Goal: Information Seeking & Learning: Find specific fact

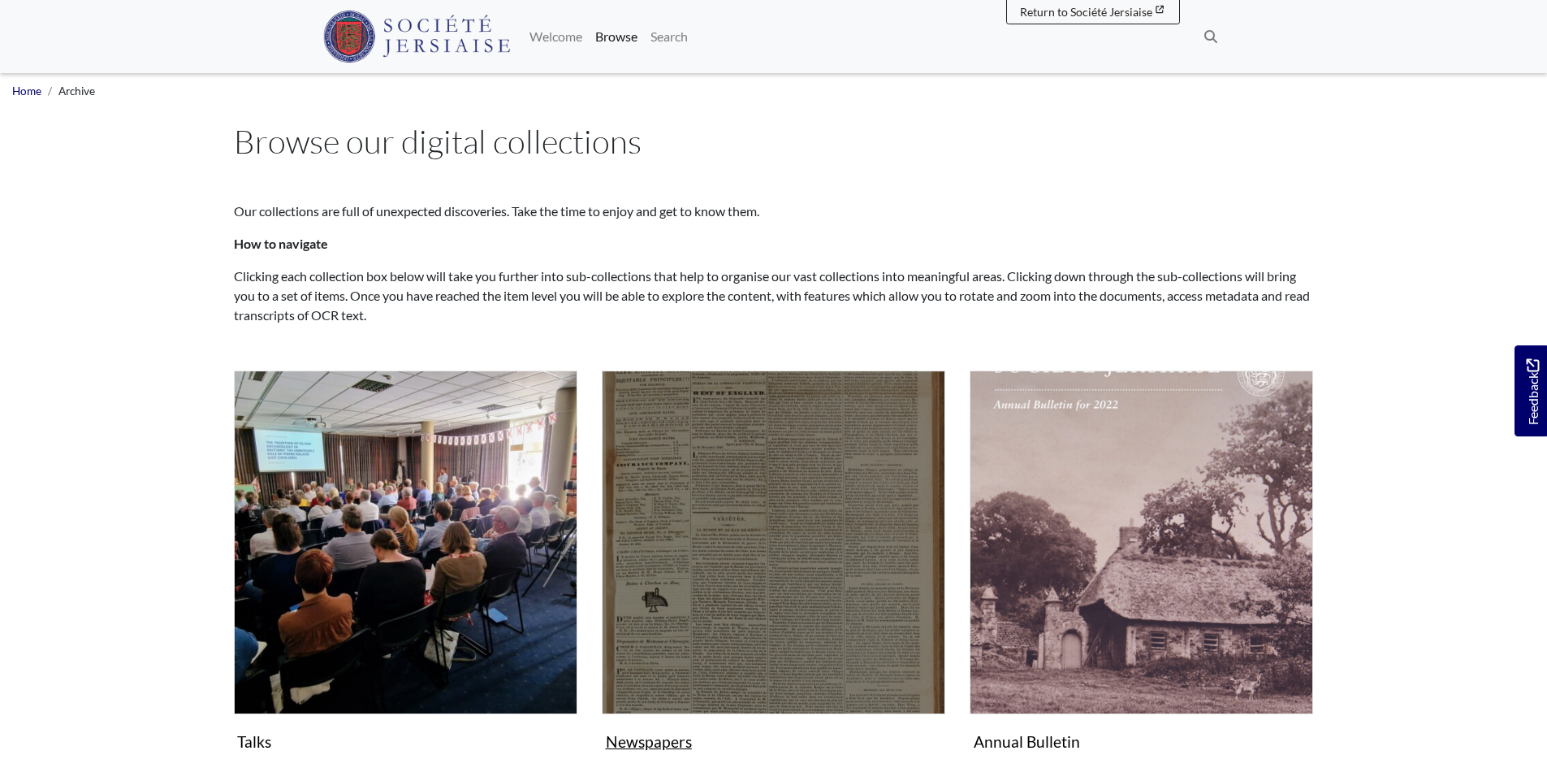
scroll to position [244, 0]
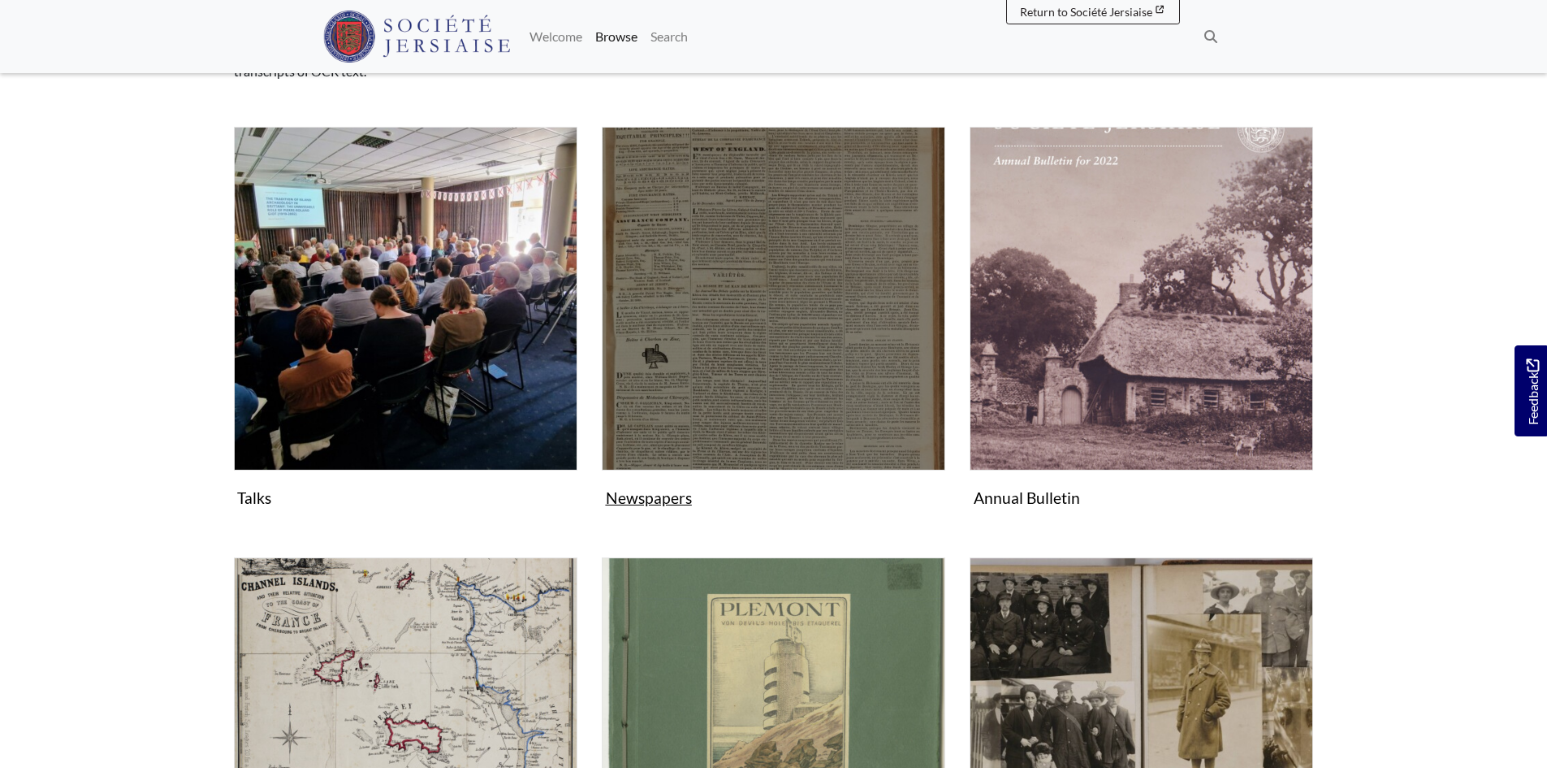
click at [839, 339] on img "Subcollection" at bounding box center [774, 299] width 344 height 344
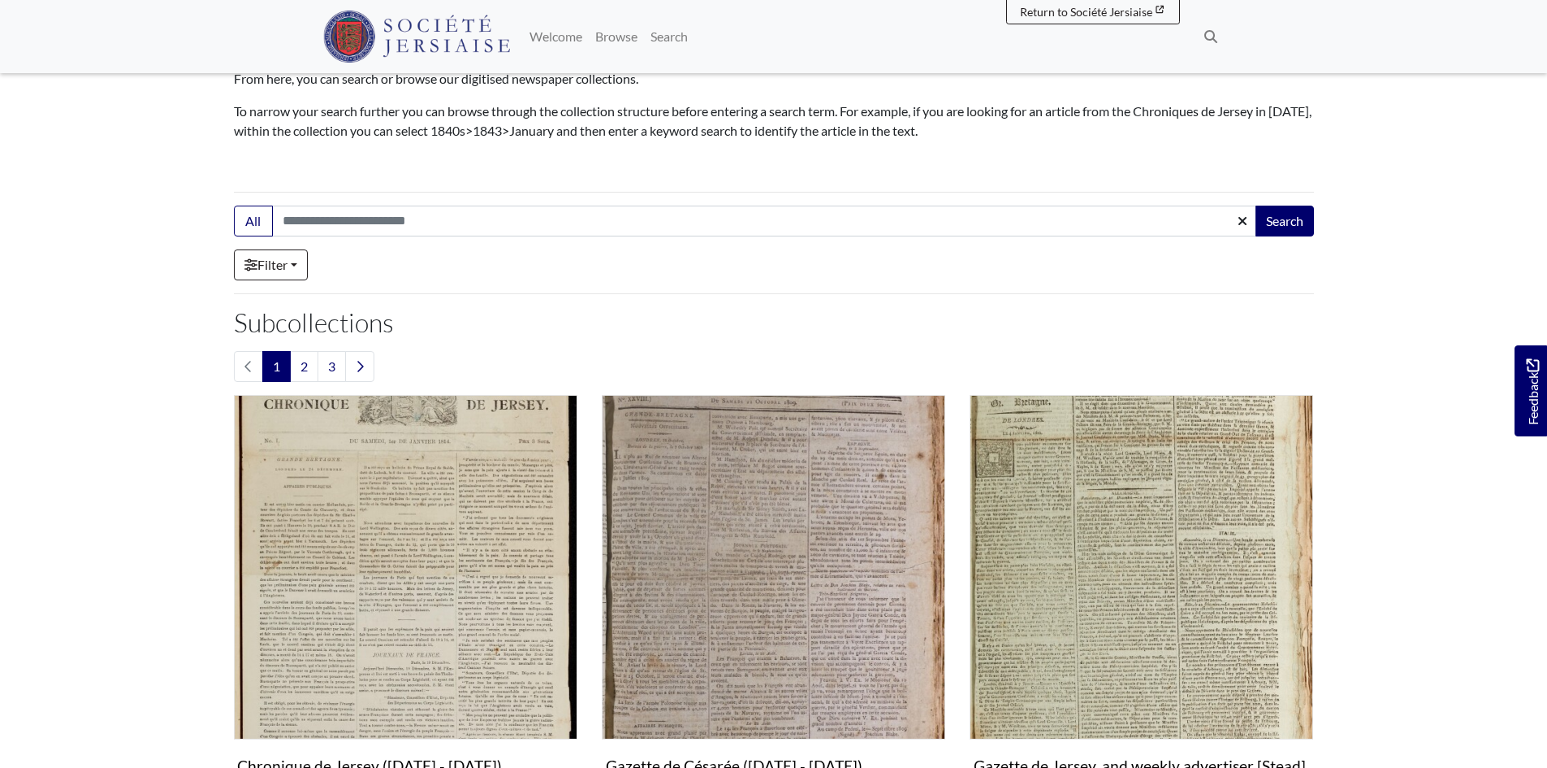
scroll to position [325, 0]
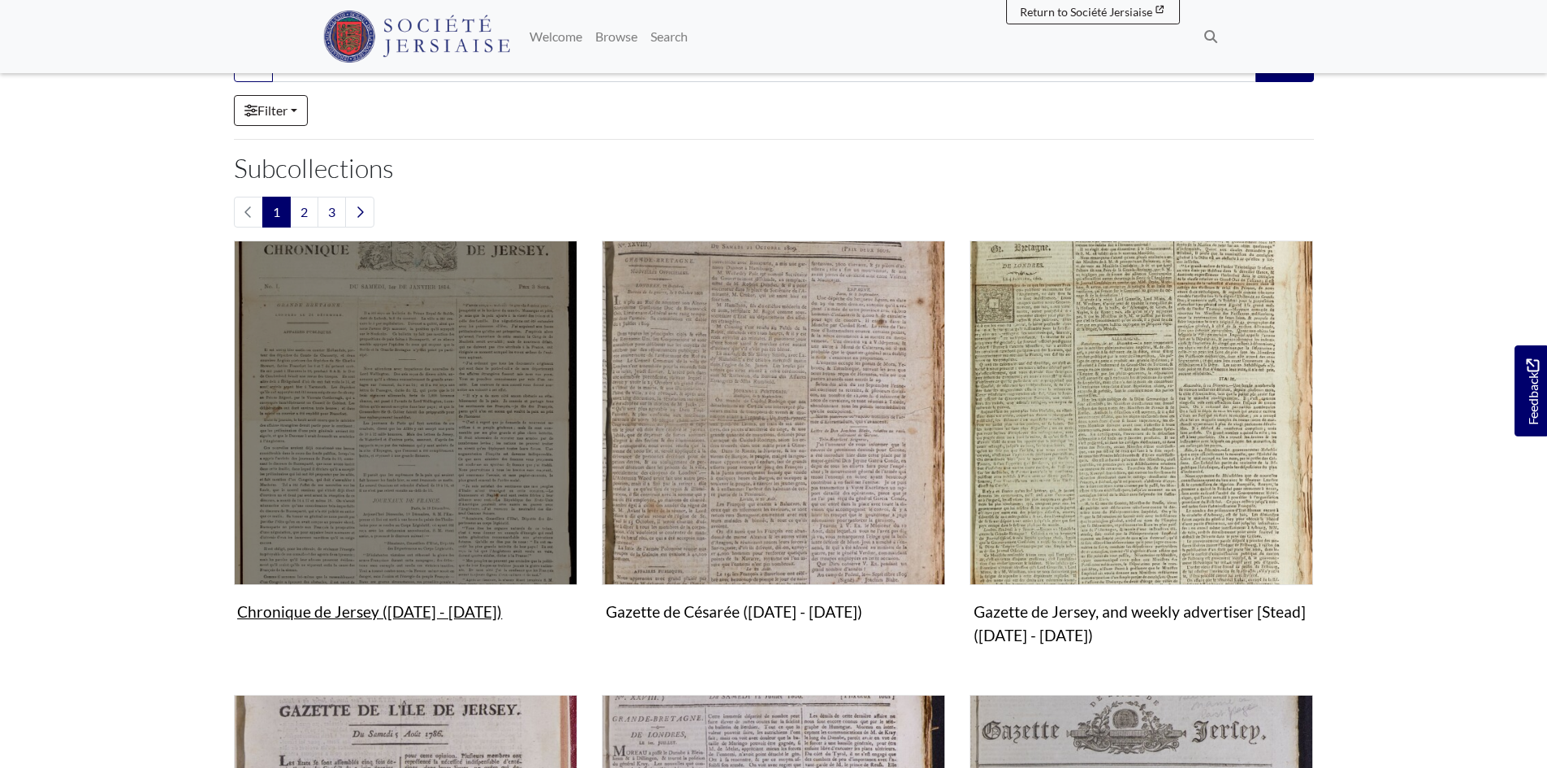
click at [469, 374] on img "Subcollection" at bounding box center [406, 412] width 344 height 344
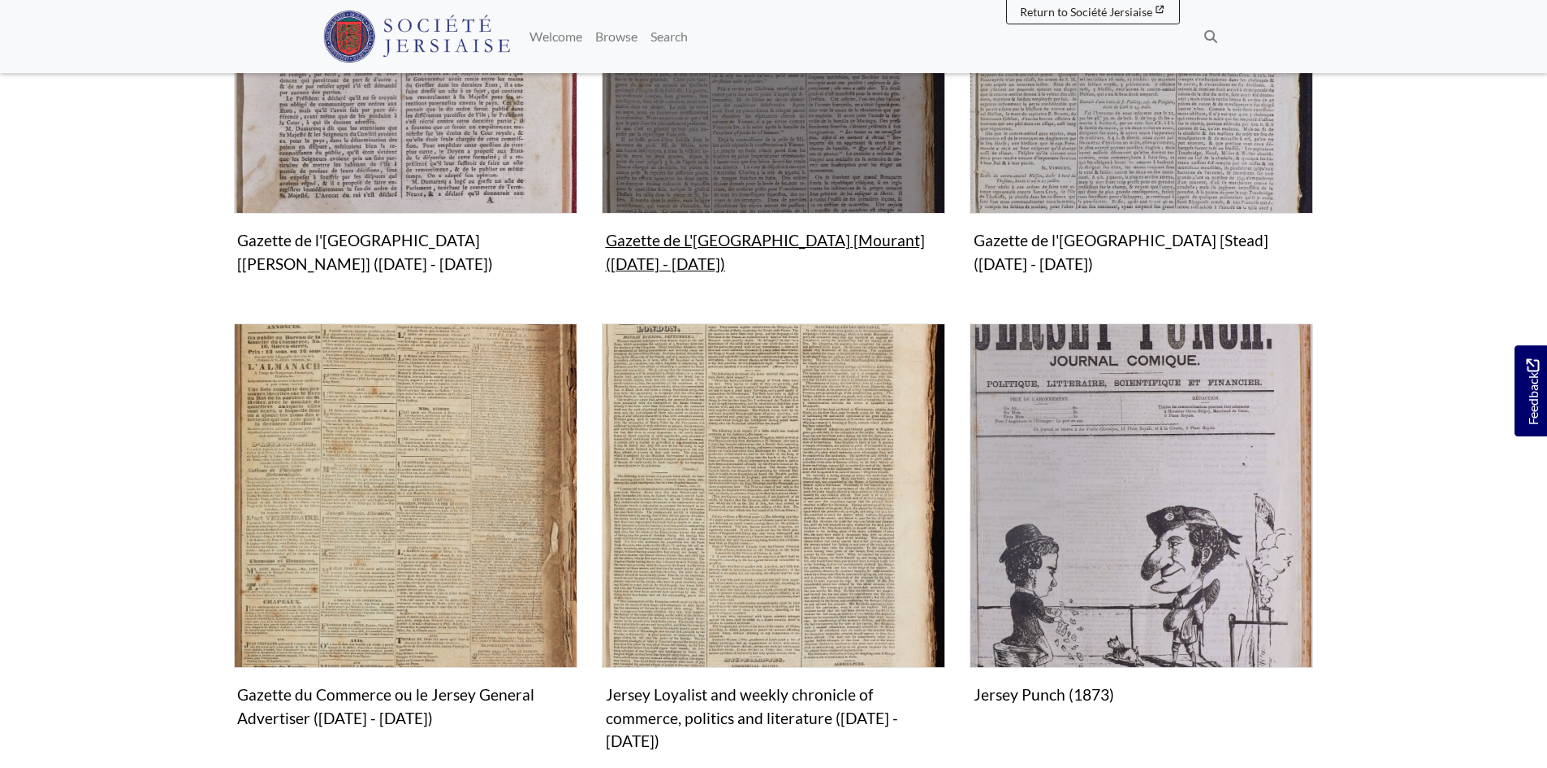
scroll to position [1299, 0]
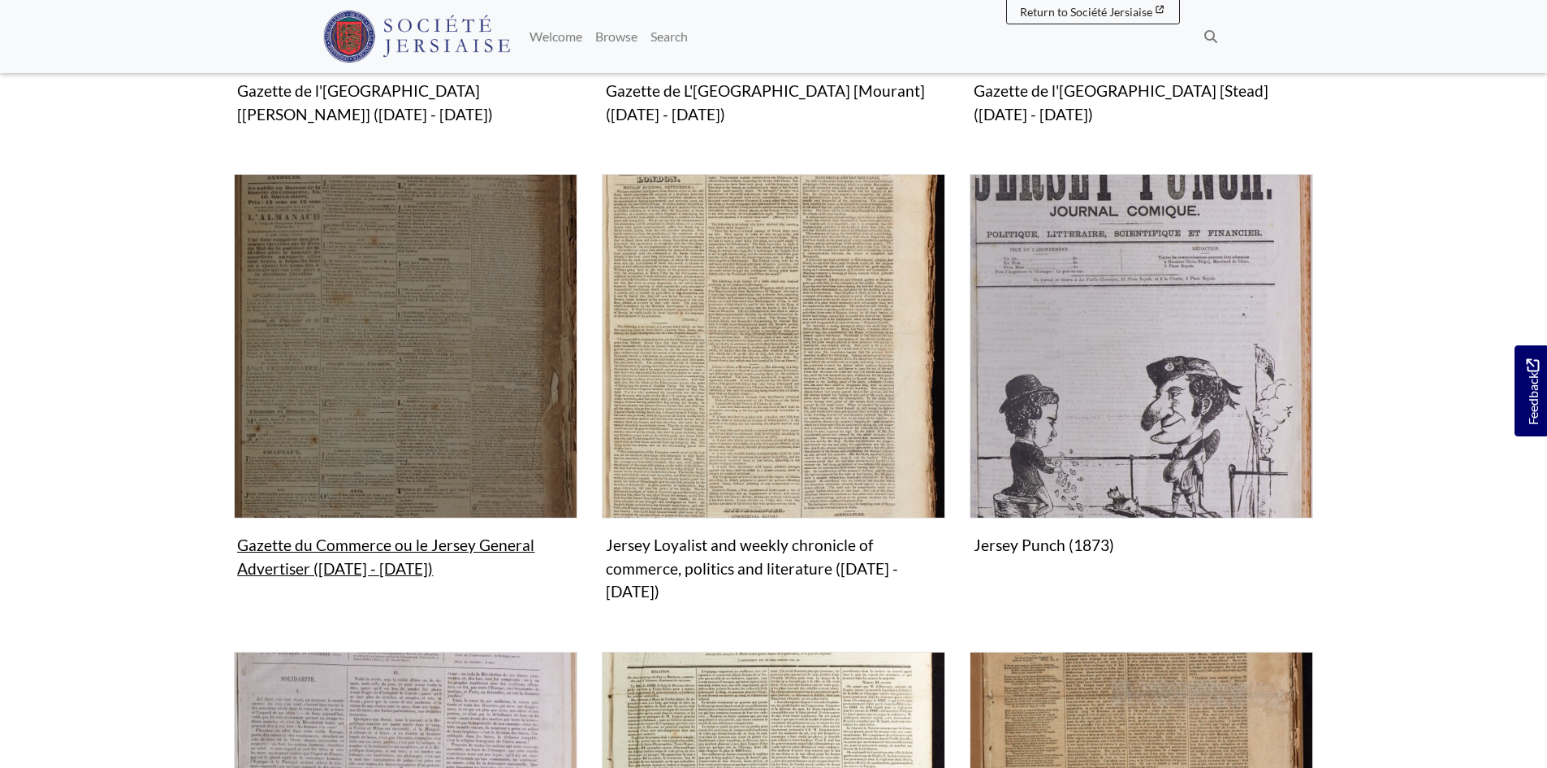
click at [439, 411] on img "Subcollection" at bounding box center [406, 346] width 344 height 344
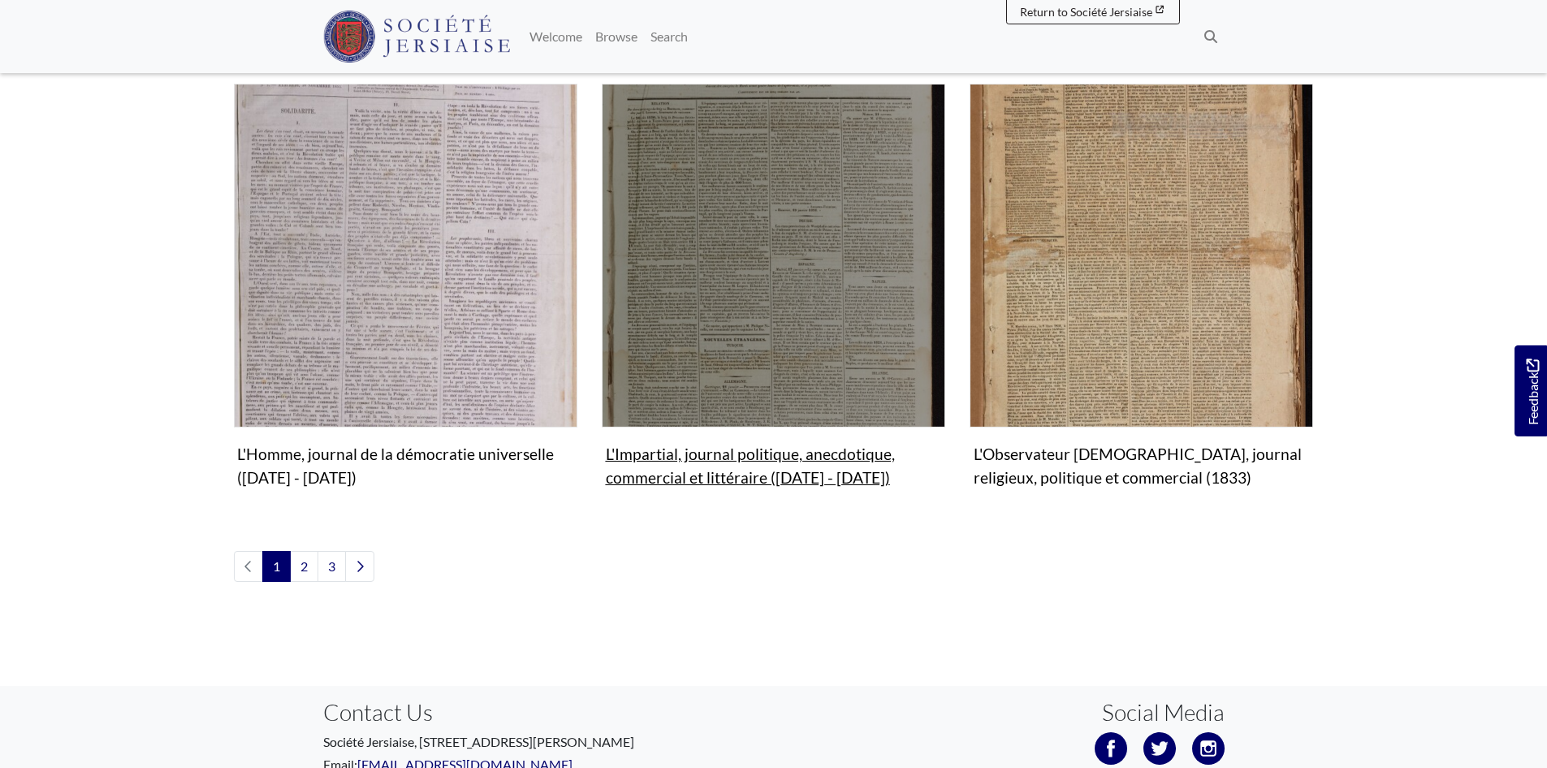
scroll to position [1868, 0]
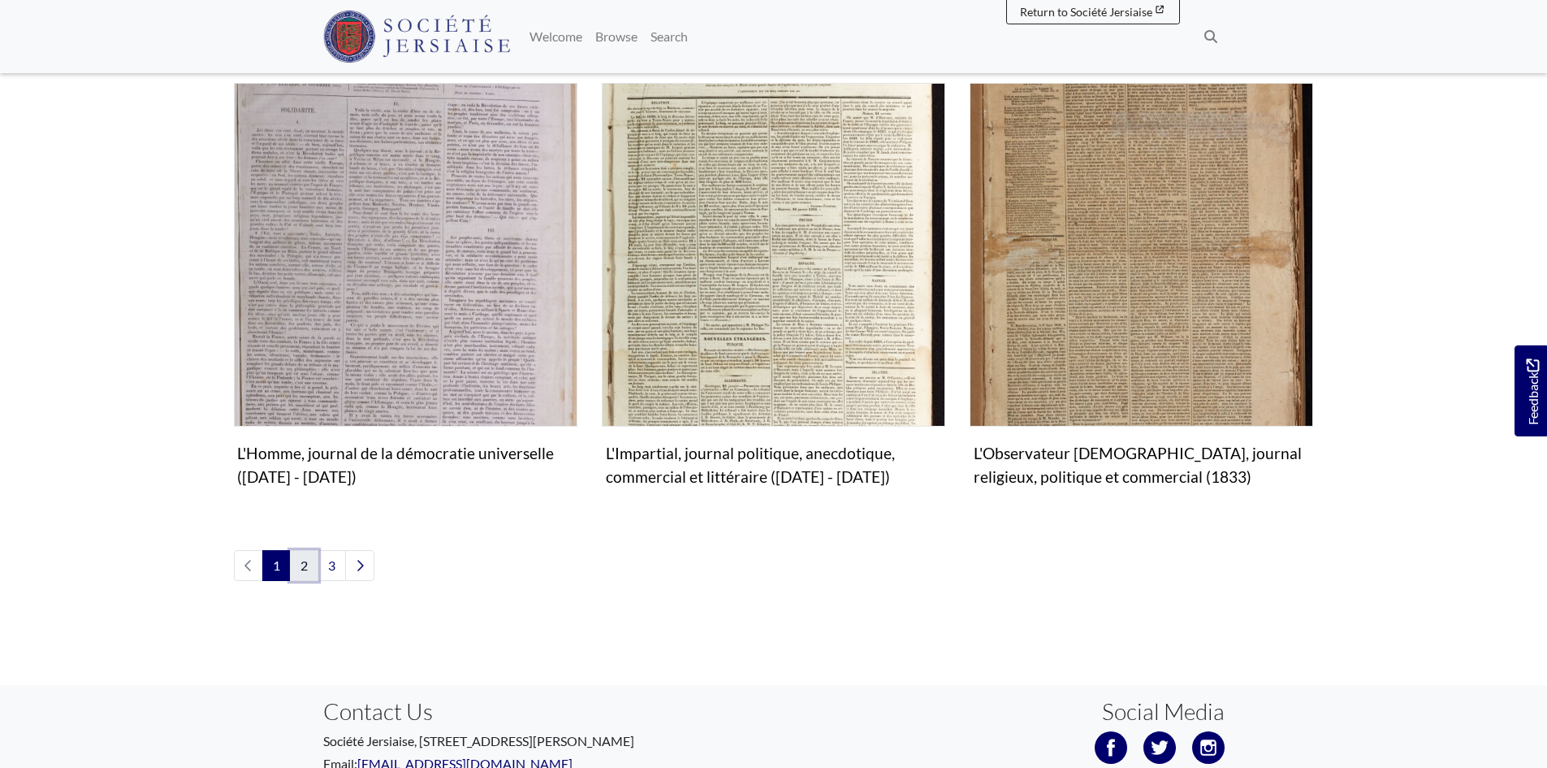
click at [305, 550] on link "2" at bounding box center [304, 565] width 28 height 31
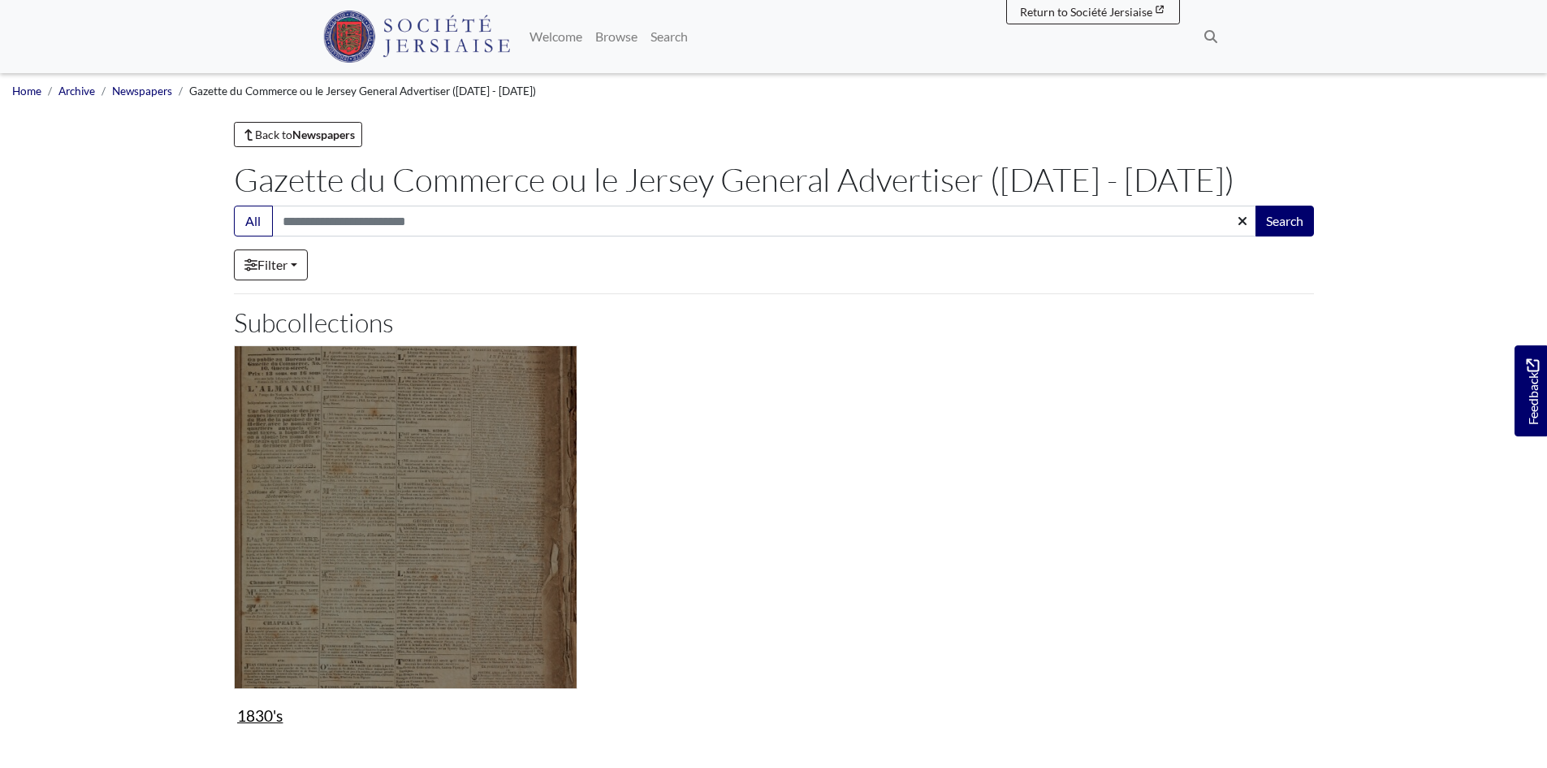
click at [405, 570] on img "Subcollection" at bounding box center [406, 517] width 344 height 344
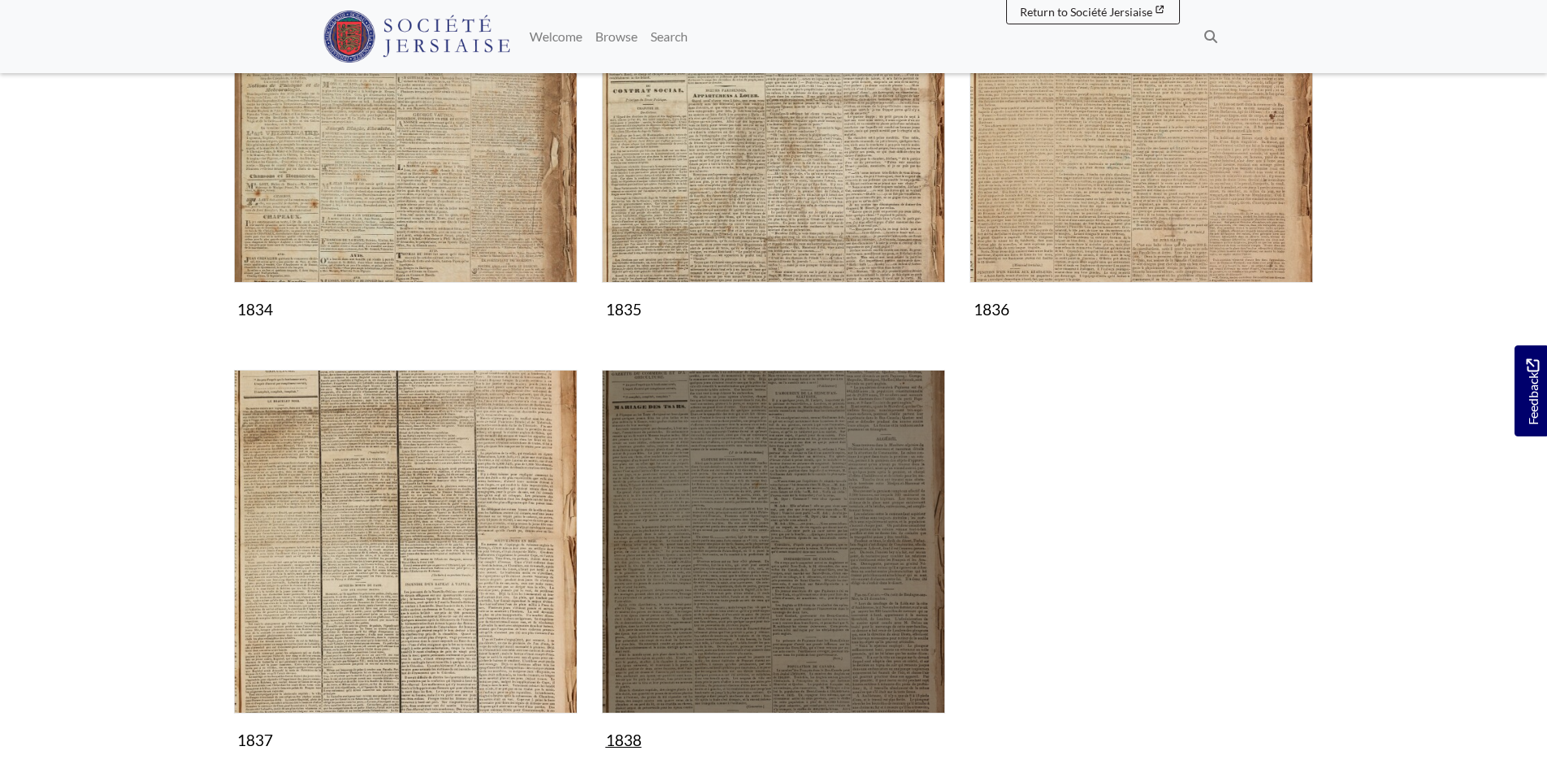
scroll to position [569, 0]
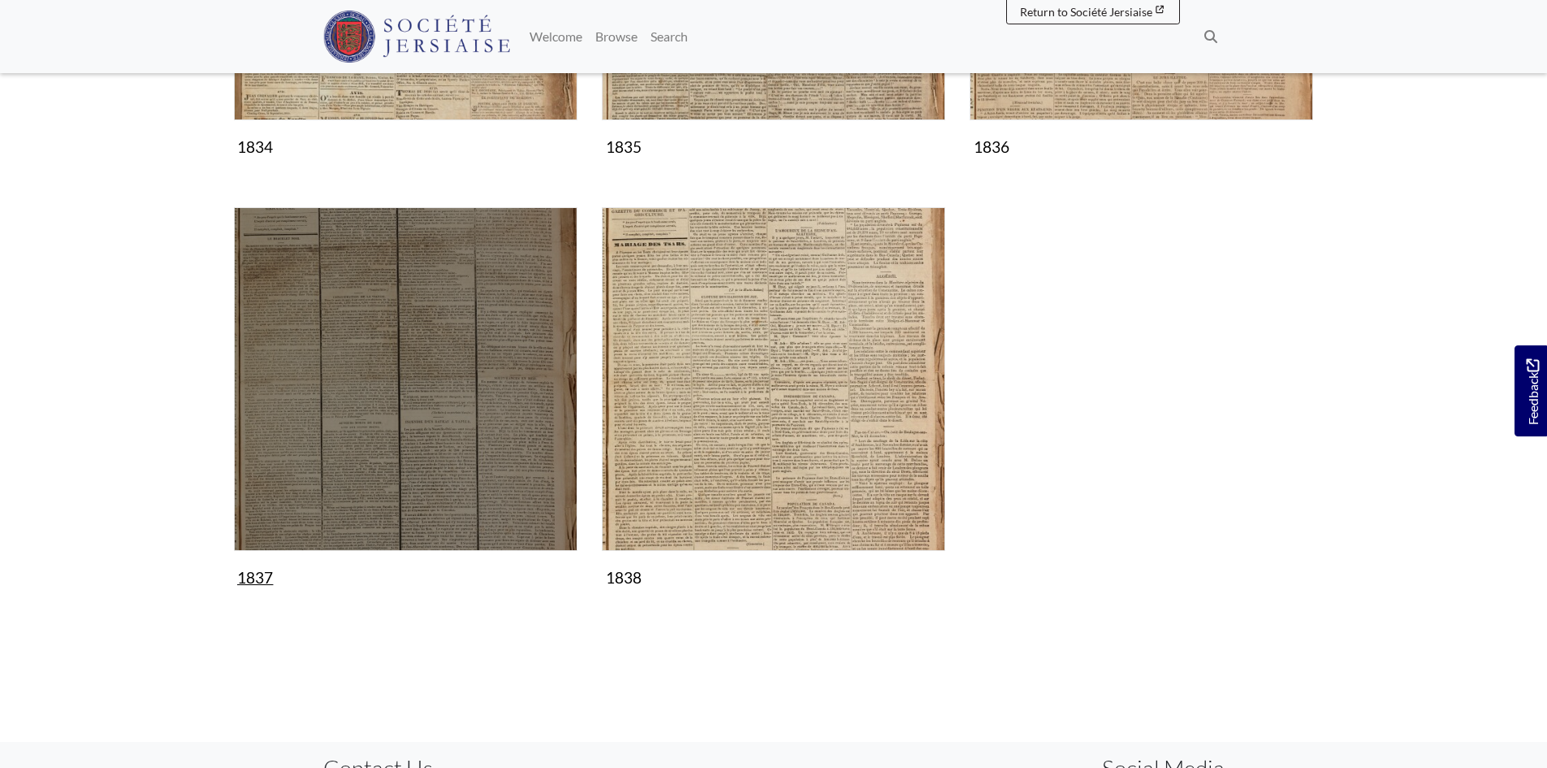
click at [576, 417] on div "1837 Collection" at bounding box center [406, 412] width 368 height 411
click at [417, 409] on img "Subcollection" at bounding box center [406, 379] width 344 height 344
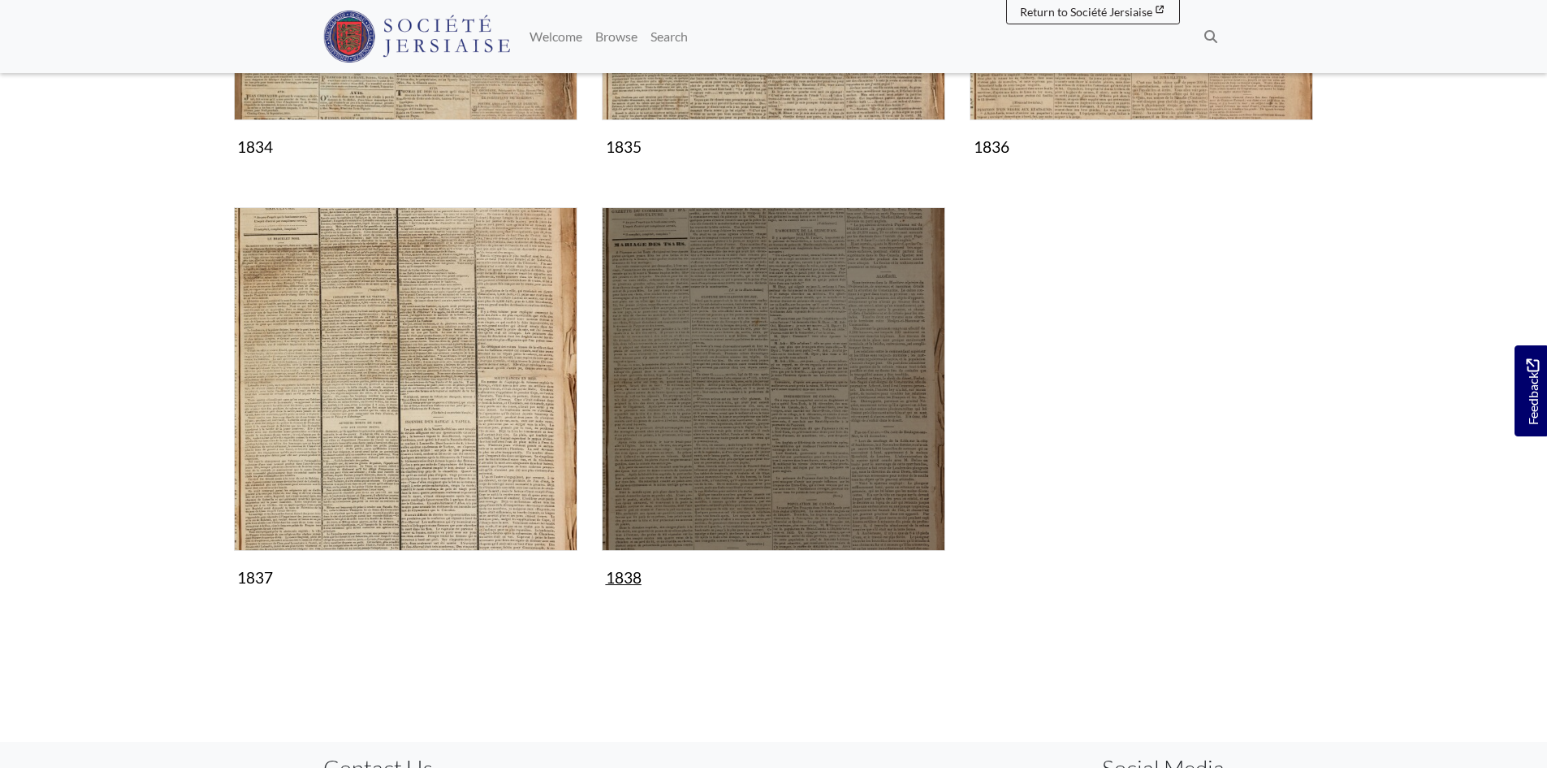
click at [694, 318] on img "Subcollection" at bounding box center [774, 379] width 344 height 344
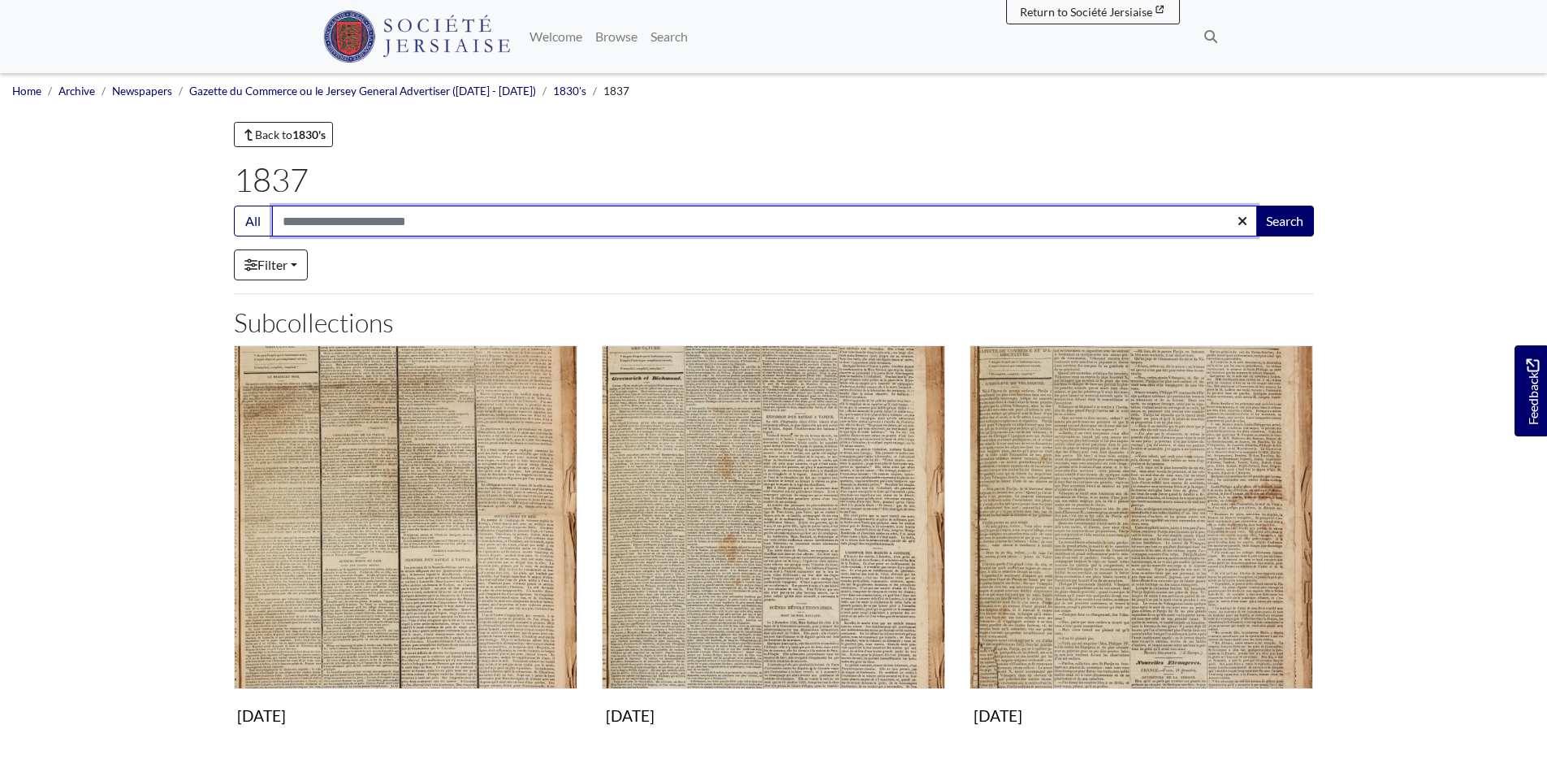
click at [327, 217] on input "Search:" at bounding box center [764, 220] width 985 height 31
type input "**********"
click at [1256, 205] on button "Search" at bounding box center [1285, 220] width 58 height 31
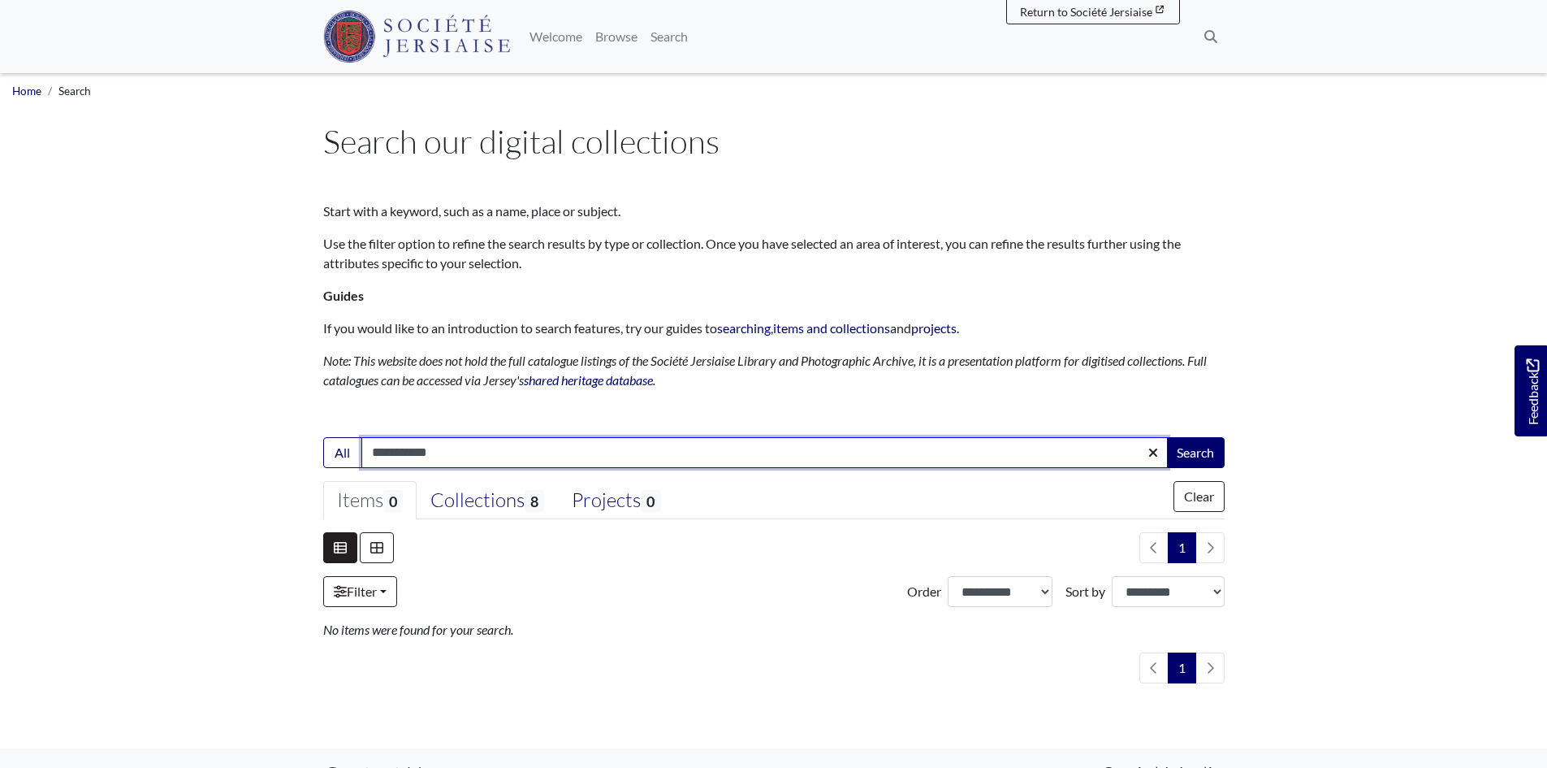
click at [407, 446] on input "**********" at bounding box center [764, 452] width 806 height 31
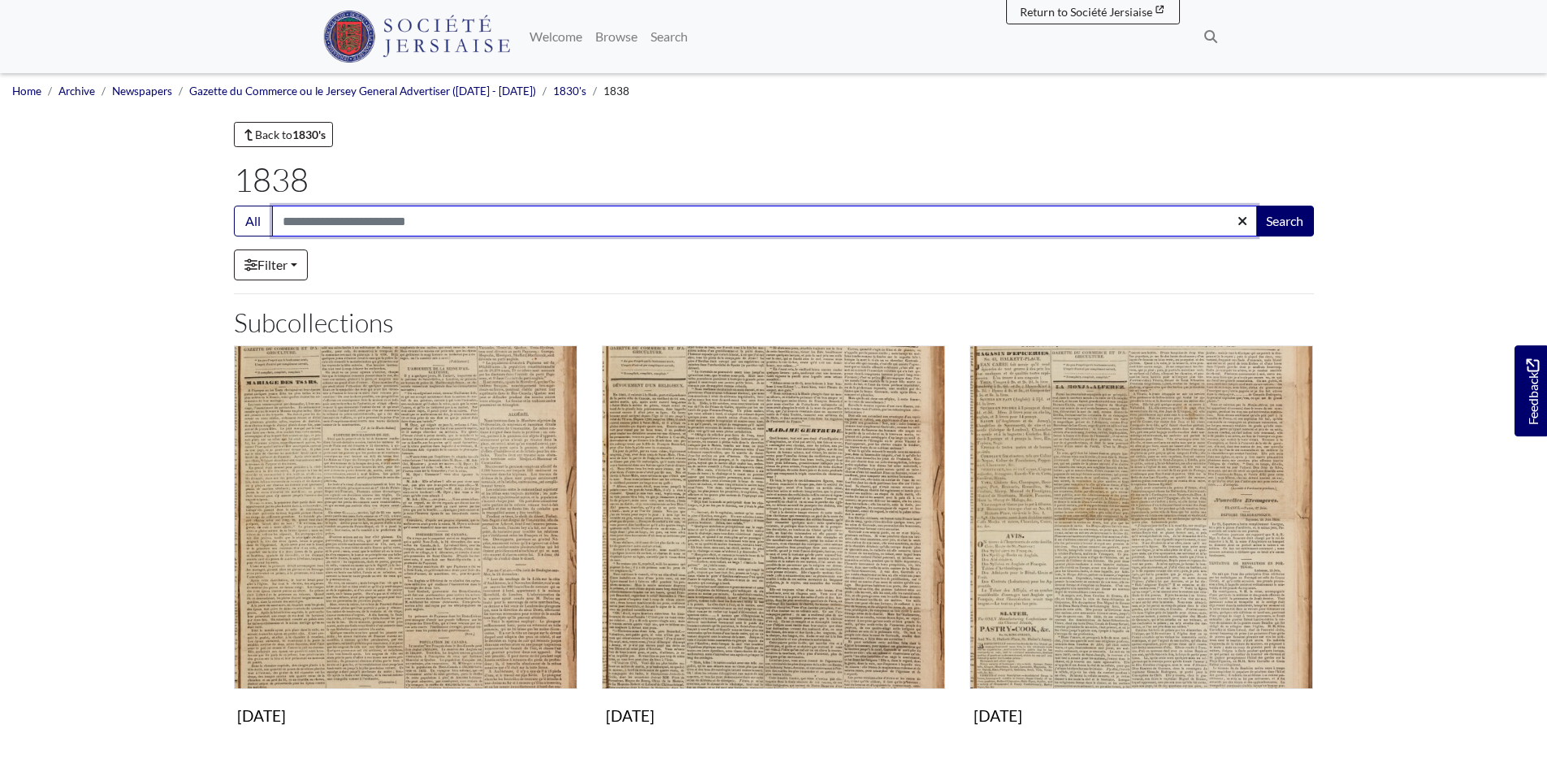
click at [318, 220] on input "Search:" at bounding box center [764, 220] width 985 height 31
type input "**********"
click at [1256, 205] on button "Search" at bounding box center [1285, 220] width 58 height 31
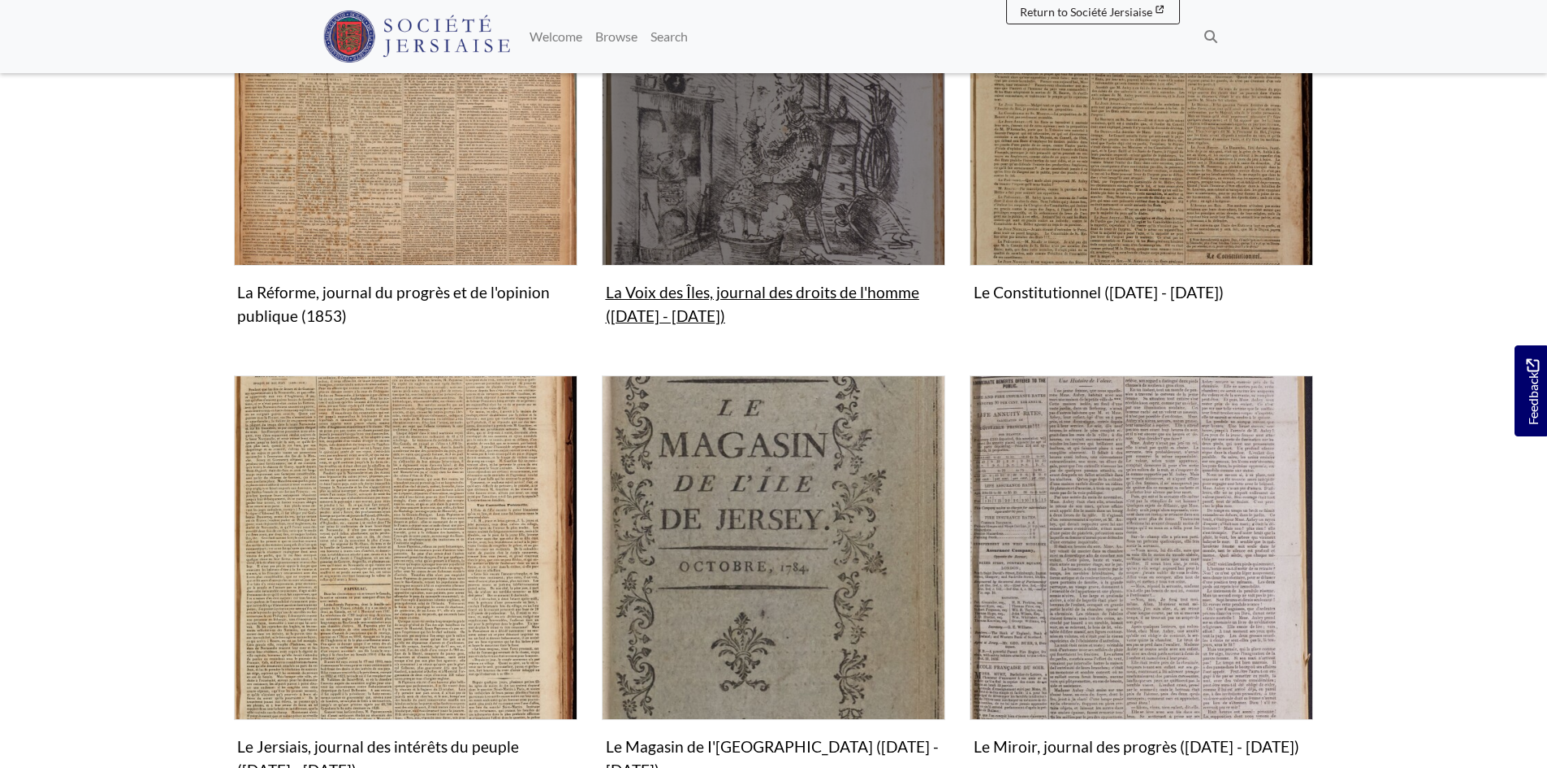
scroll to position [1137, 0]
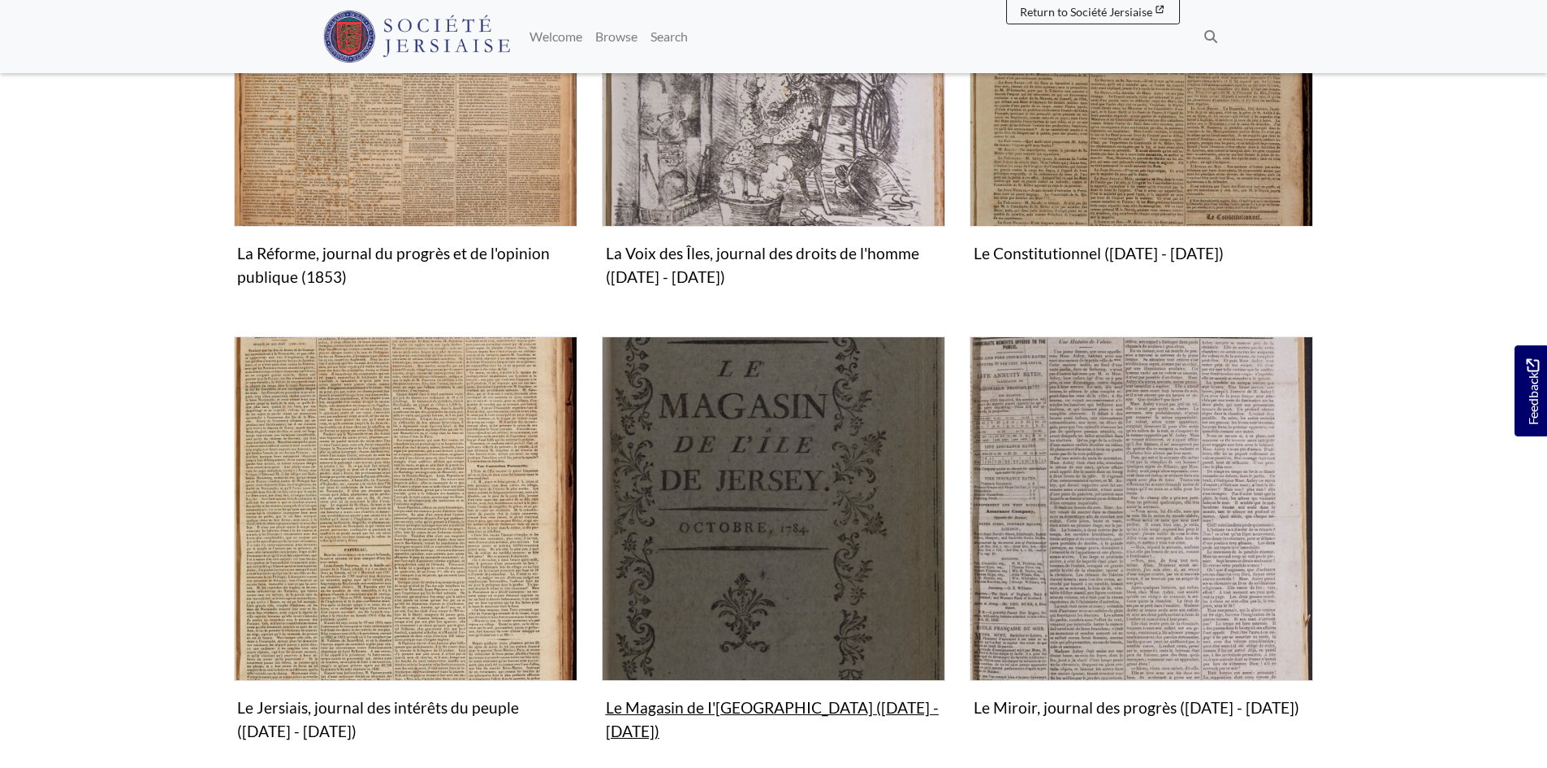
drag, startPoint x: 620, startPoint y: 496, endPoint x: 610, endPoint y: 505, distance: 13.2
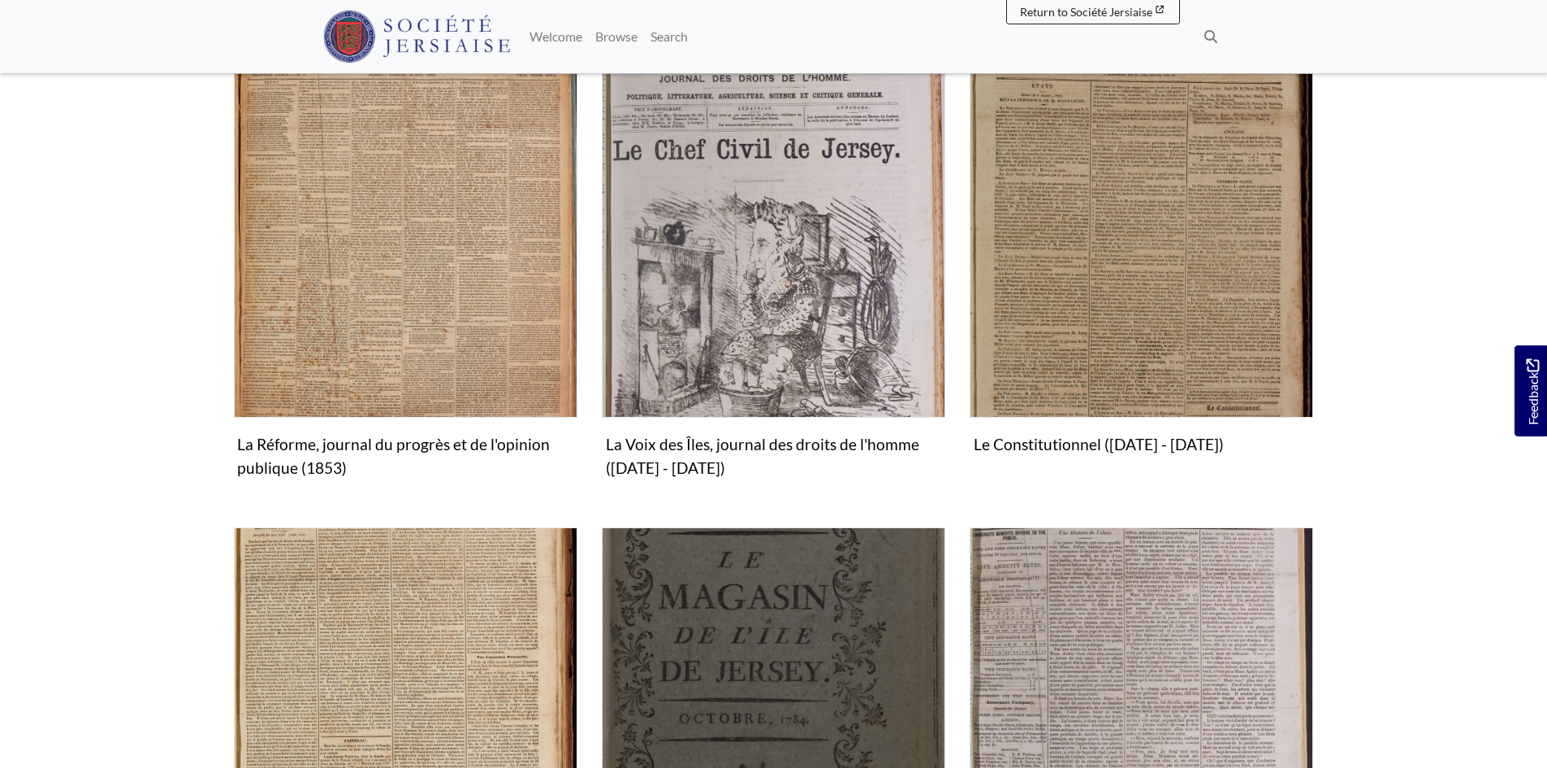
scroll to position [812, 0]
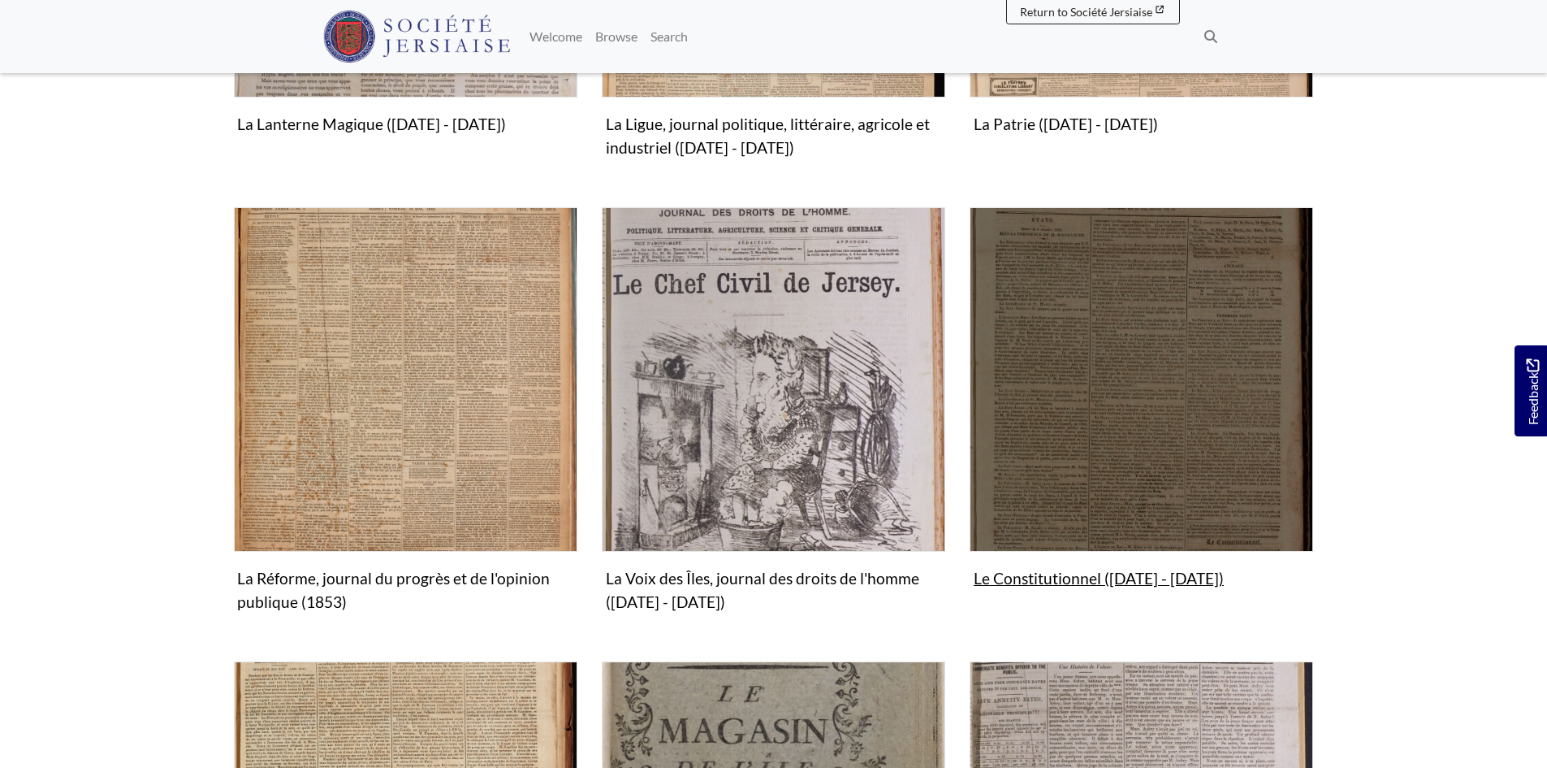
click at [1122, 400] on img "Subcollection" at bounding box center [1142, 379] width 344 height 344
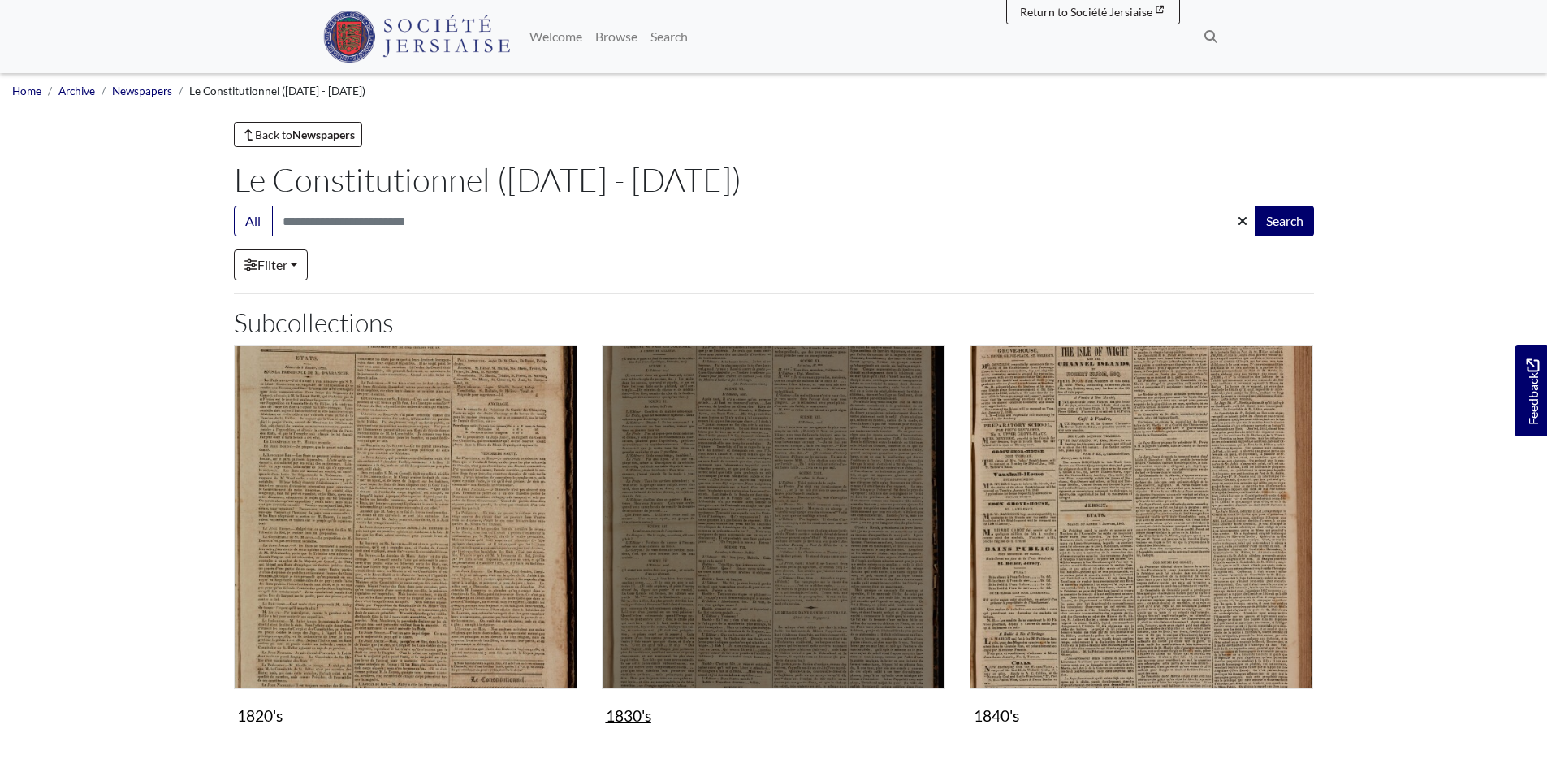
click at [885, 568] on img "Subcollection" at bounding box center [774, 517] width 344 height 344
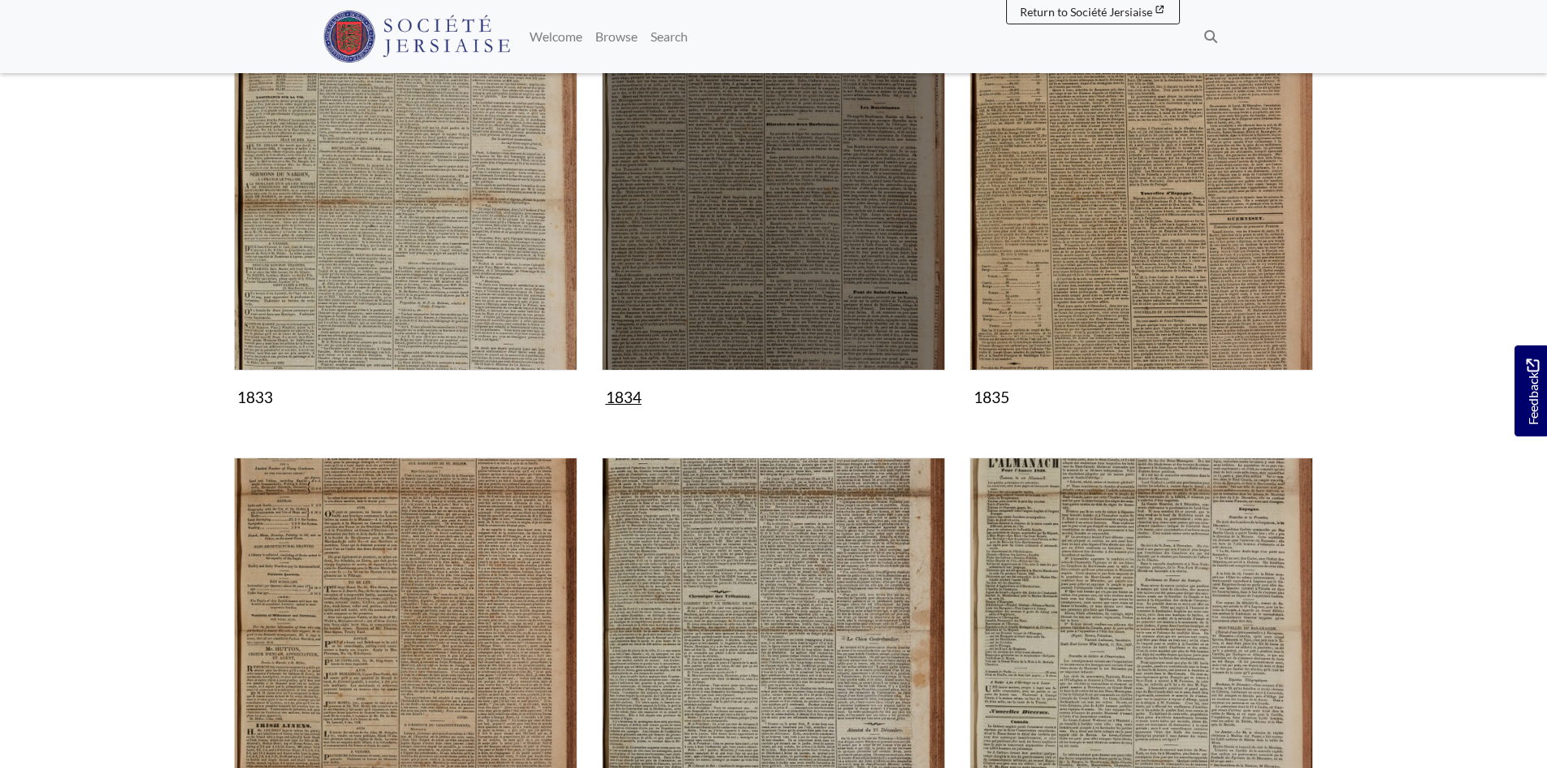
scroll to position [975, 0]
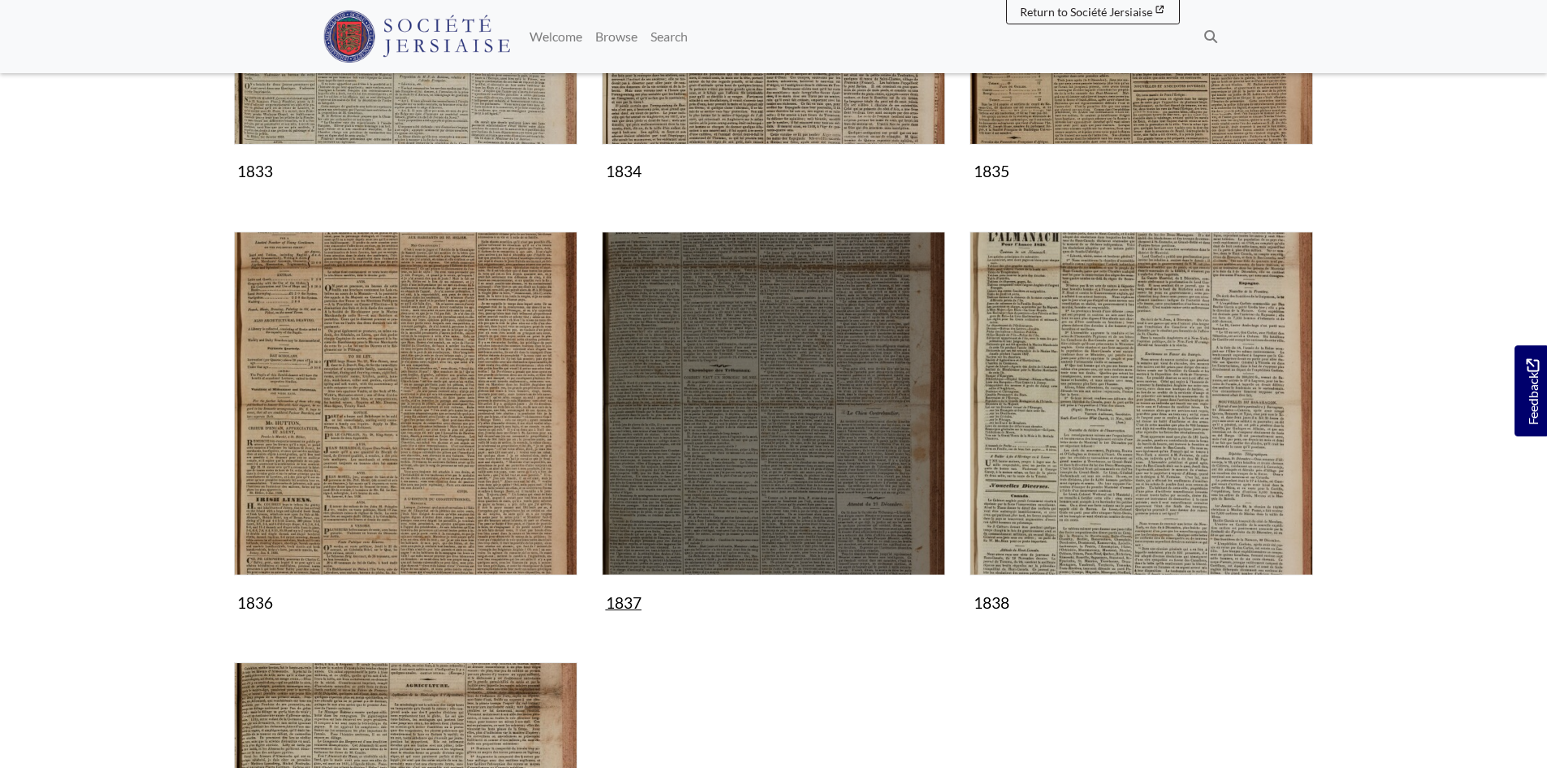
click at [806, 488] on img "Subcollection" at bounding box center [774, 403] width 344 height 344
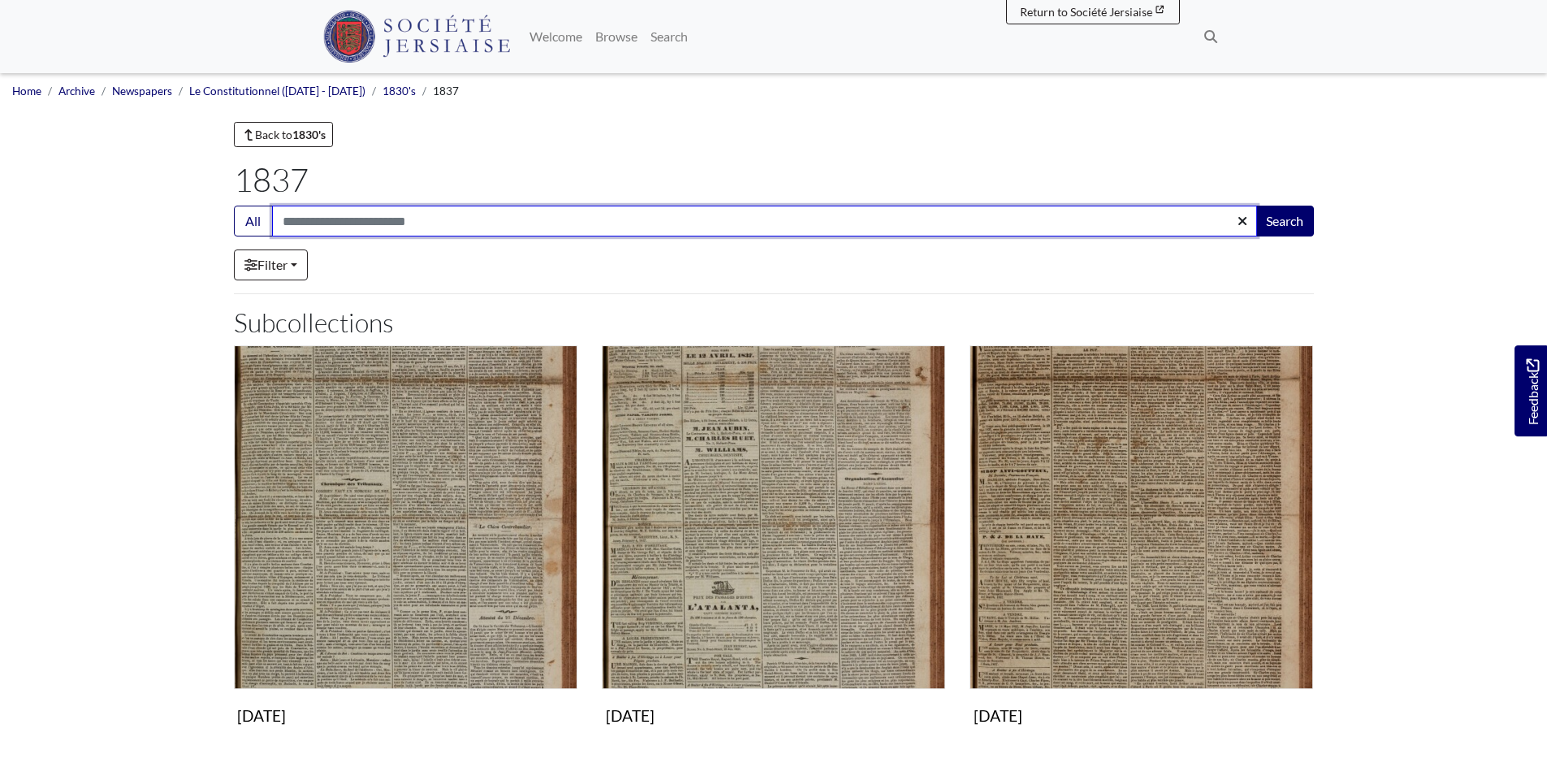
click at [404, 217] on input "Search:" at bounding box center [764, 220] width 985 height 31
type input "**********"
click at [1256, 205] on button "Search" at bounding box center [1285, 220] width 58 height 31
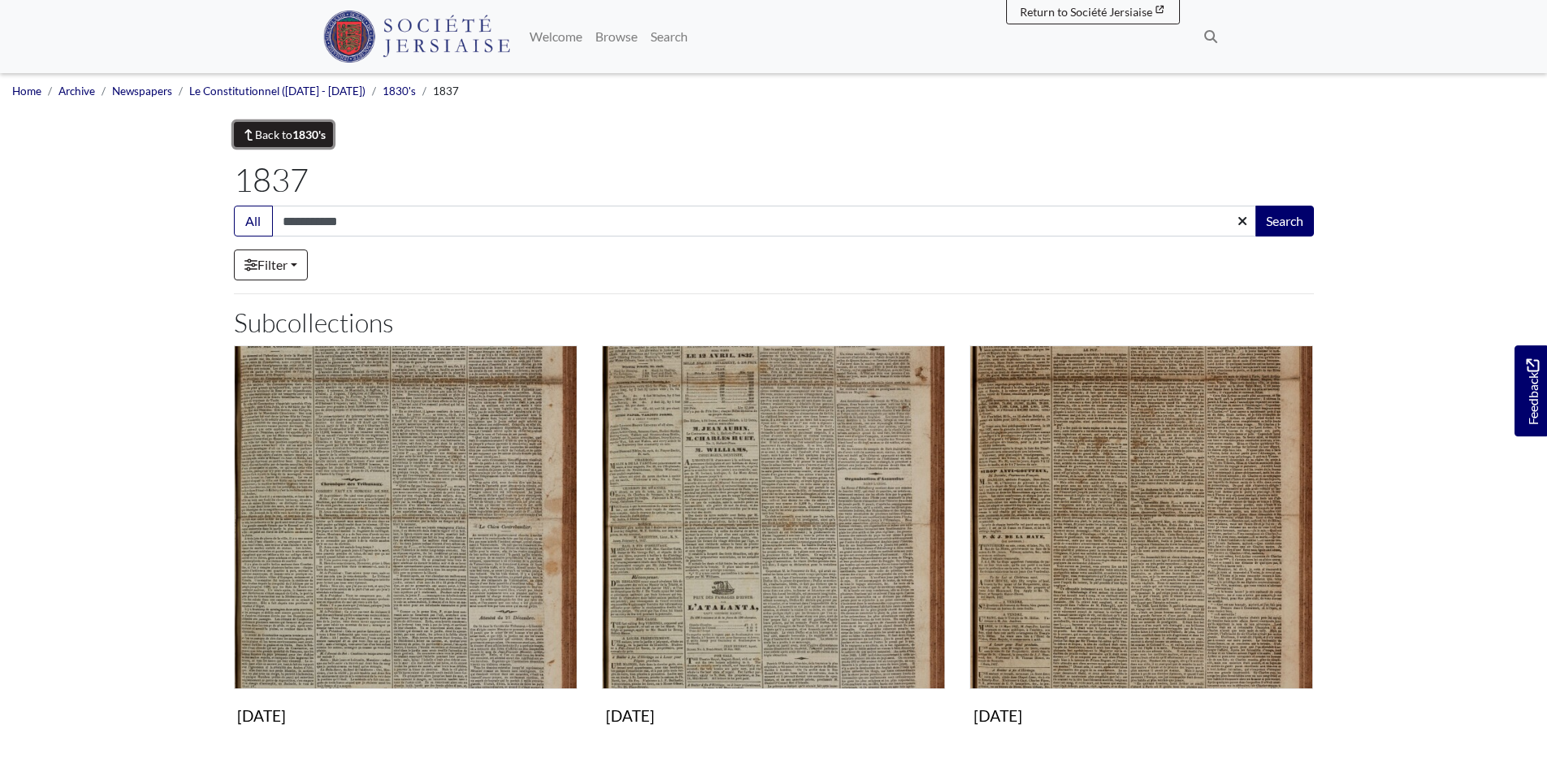
click at [292, 134] on link "Back to 1830's" at bounding box center [284, 134] width 100 height 25
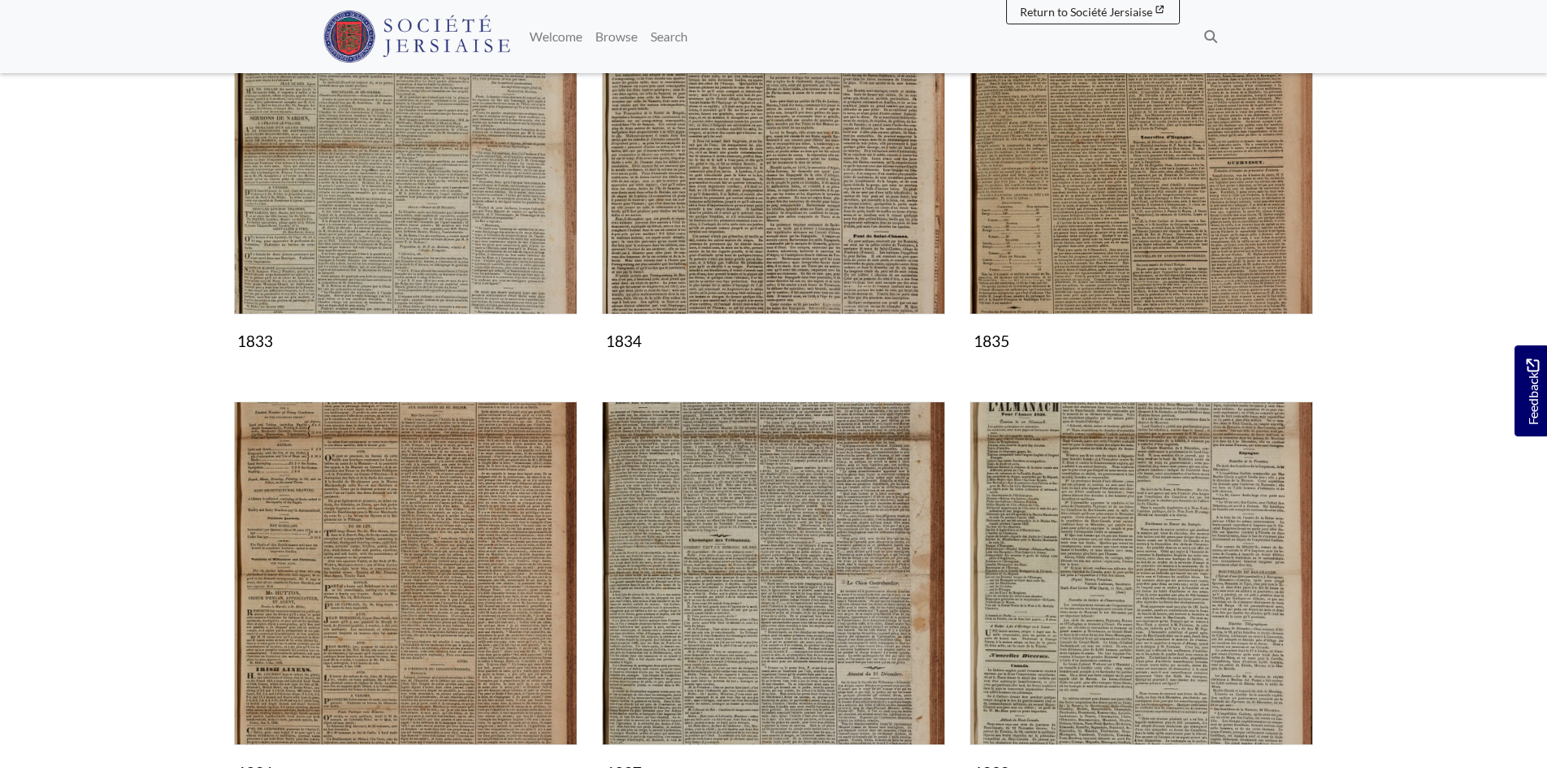
scroll to position [975, 0]
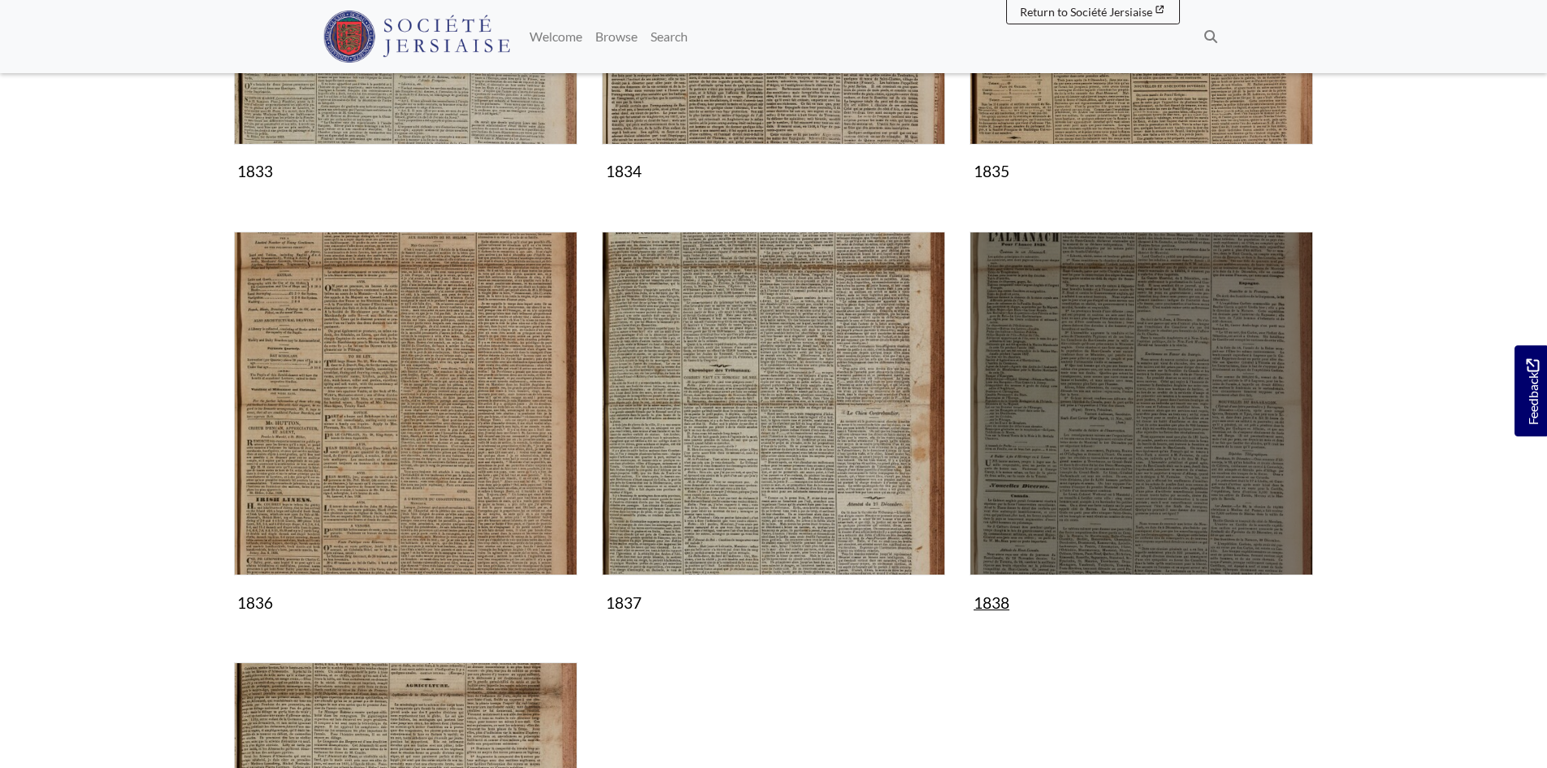
click at [1076, 374] on img "Subcollection" at bounding box center [1142, 403] width 344 height 344
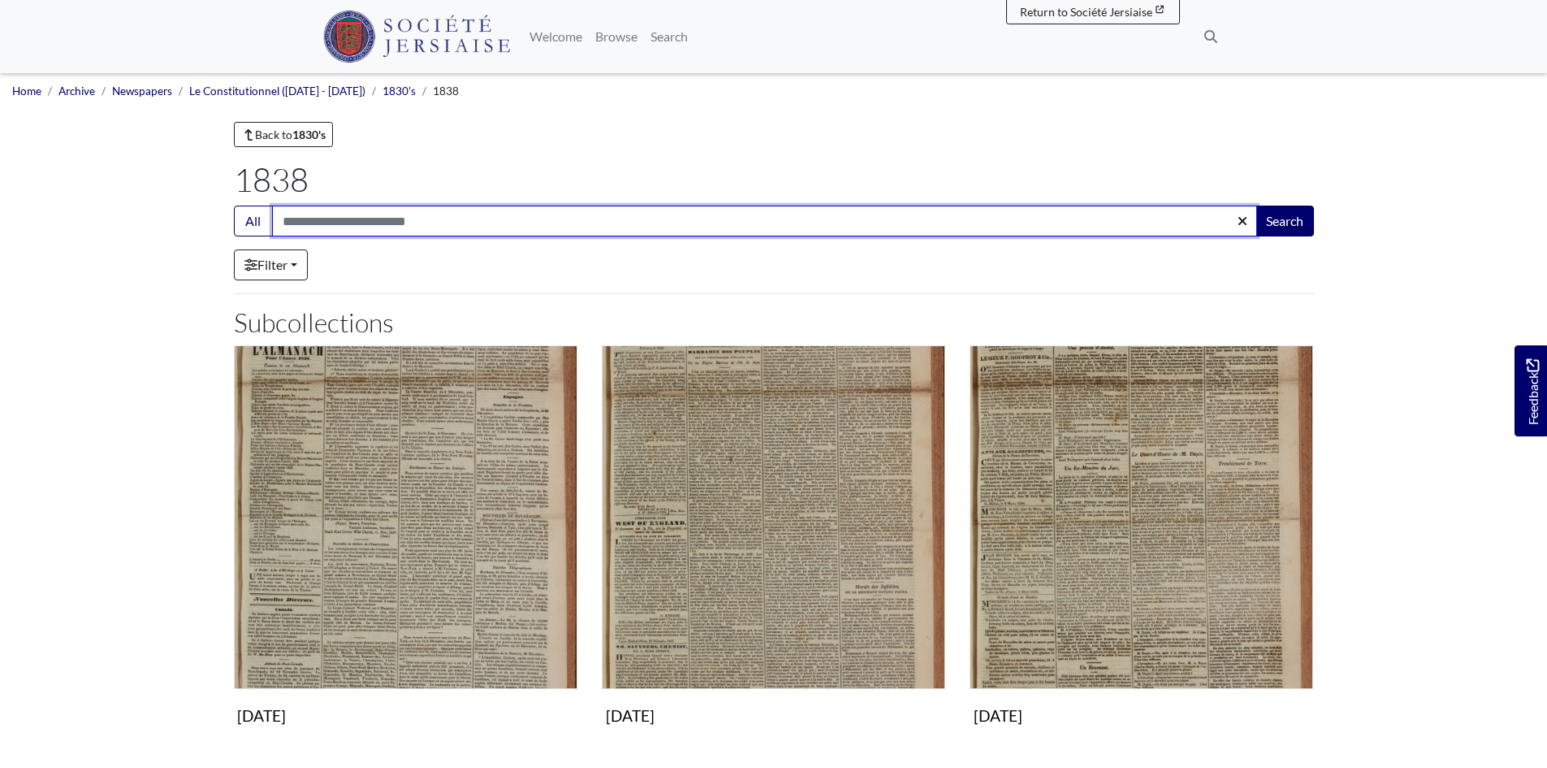
click at [353, 218] on input "Search:" at bounding box center [764, 220] width 985 height 31
type input "**********"
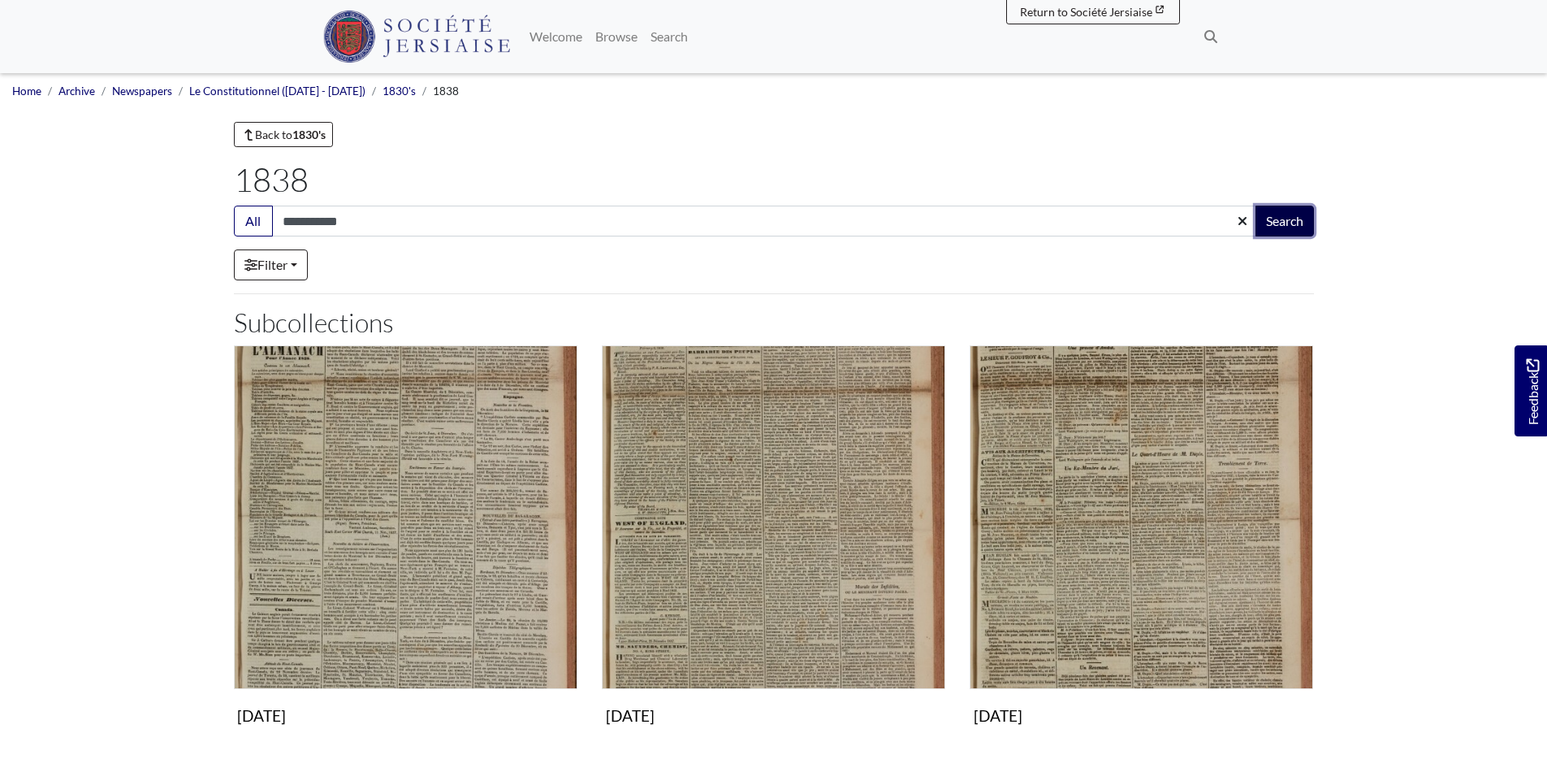
click at [1297, 214] on button "Search" at bounding box center [1285, 220] width 58 height 31
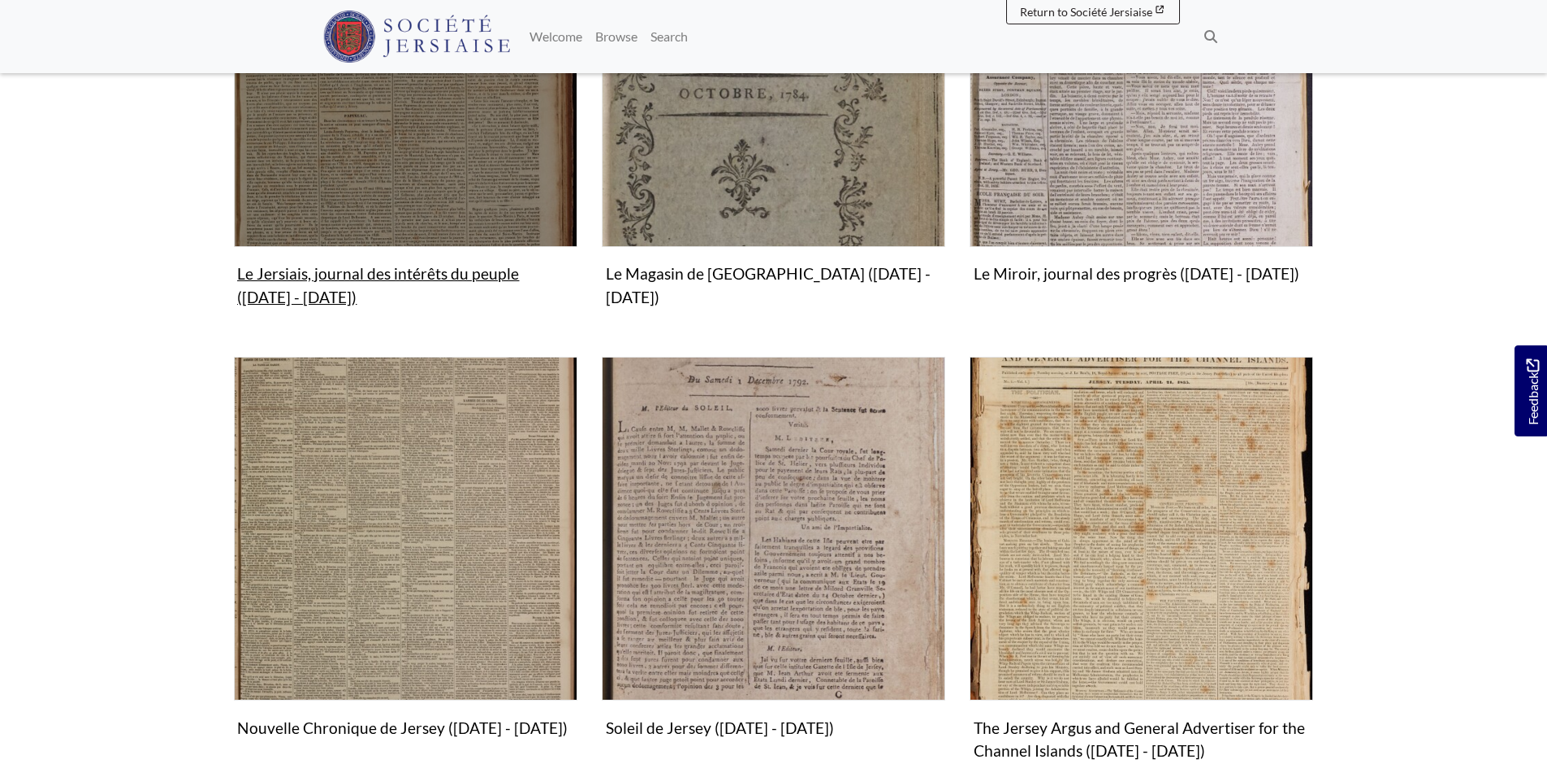
scroll to position [1599, 0]
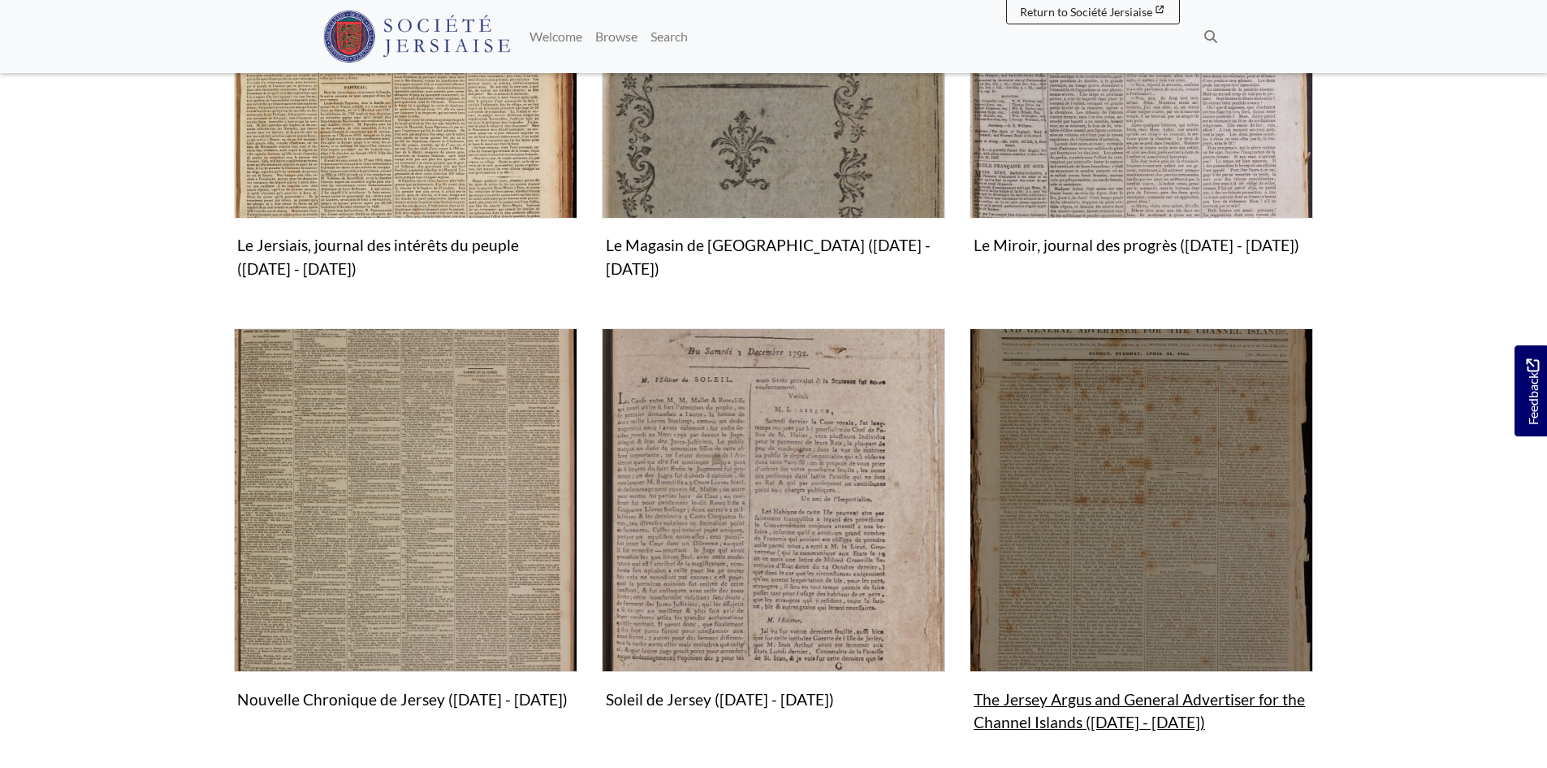
click at [1096, 474] on img "Subcollection" at bounding box center [1142, 500] width 344 height 344
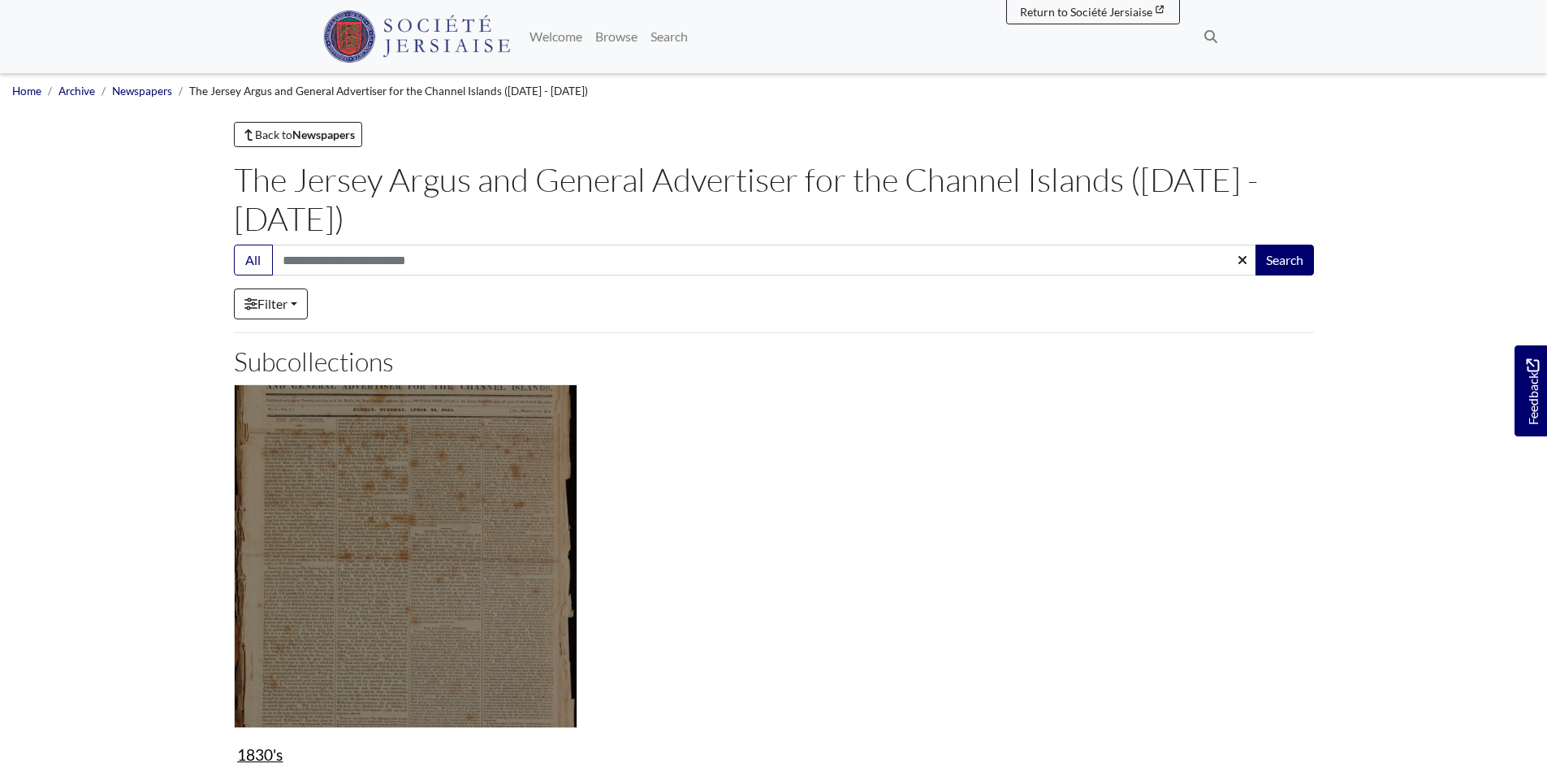
click at [391, 538] on img "Subcollection" at bounding box center [406, 556] width 344 height 344
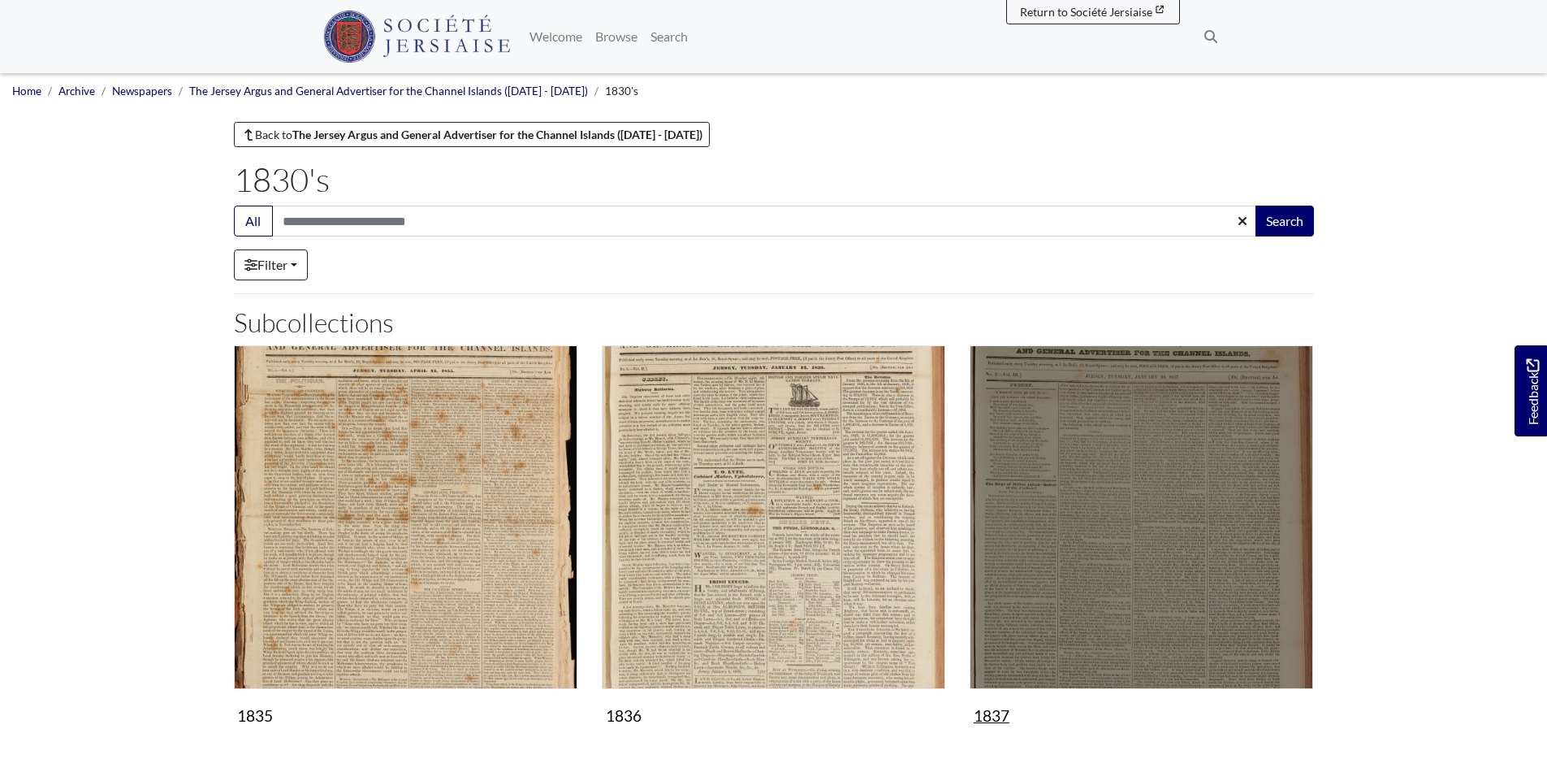
click at [1100, 499] on img "Subcollection" at bounding box center [1142, 517] width 344 height 344
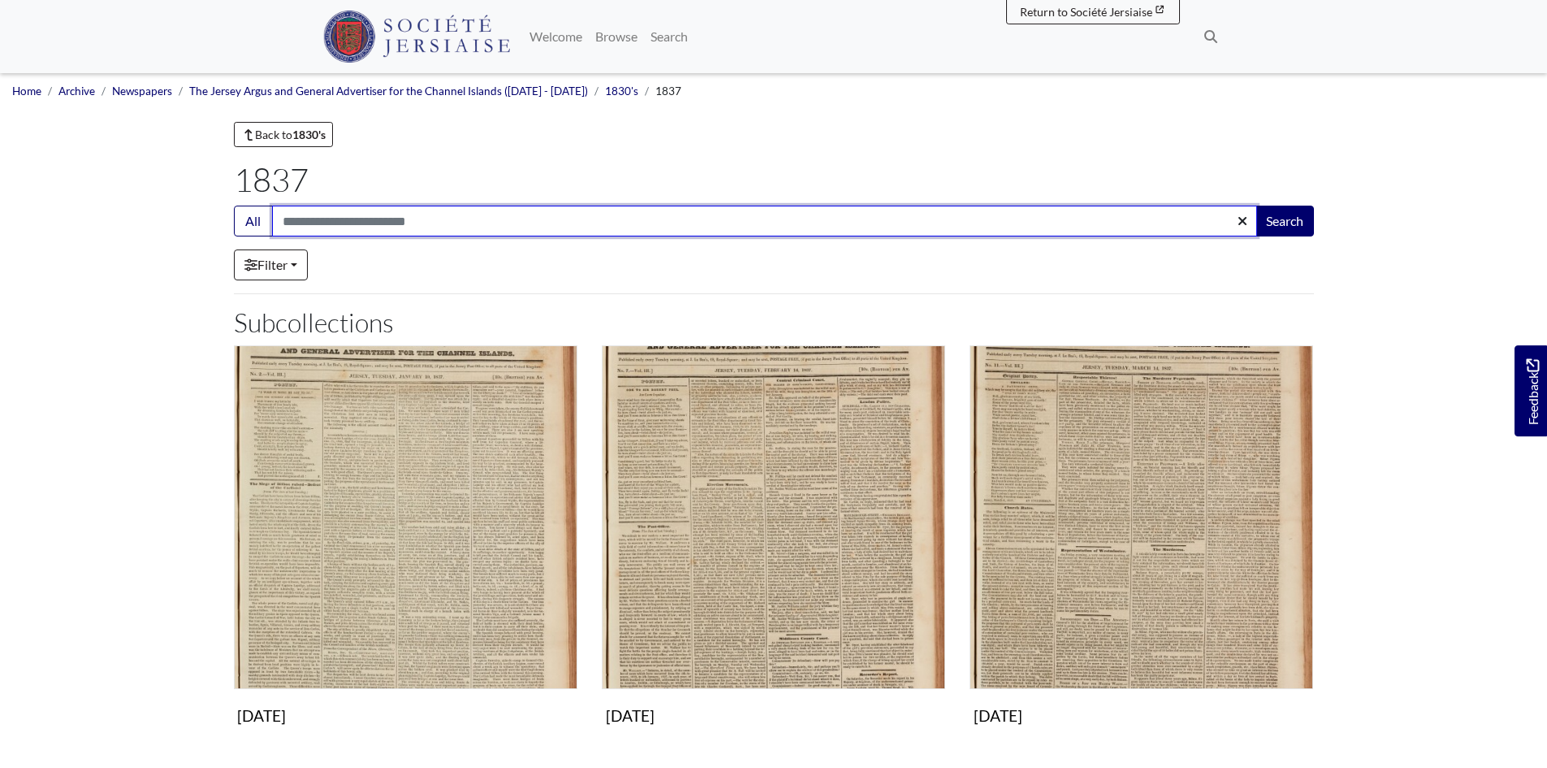
click at [331, 215] on input "Search:" at bounding box center [764, 220] width 985 height 31
type input "**********"
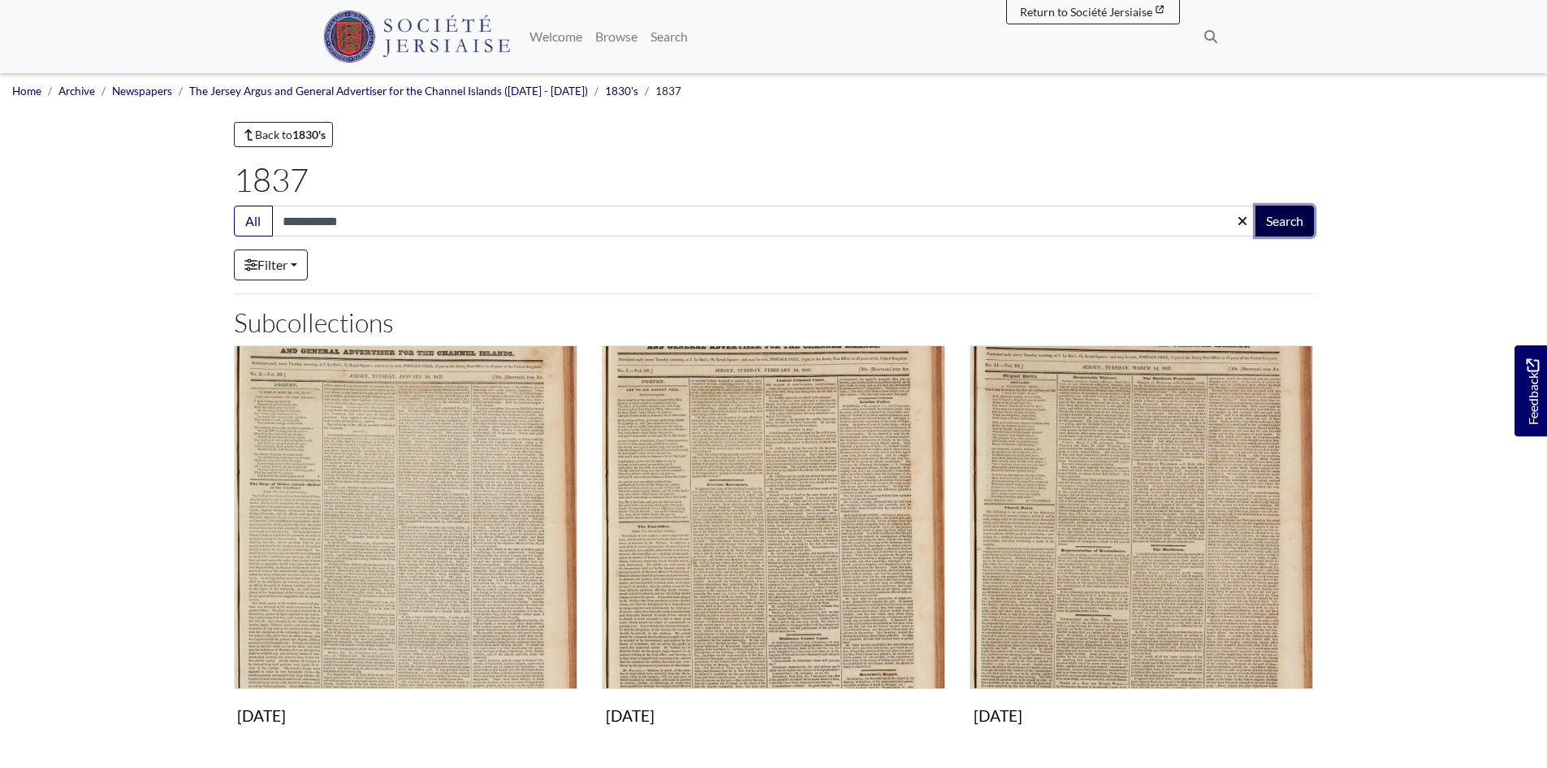
click at [1282, 218] on button "Search" at bounding box center [1285, 220] width 58 height 31
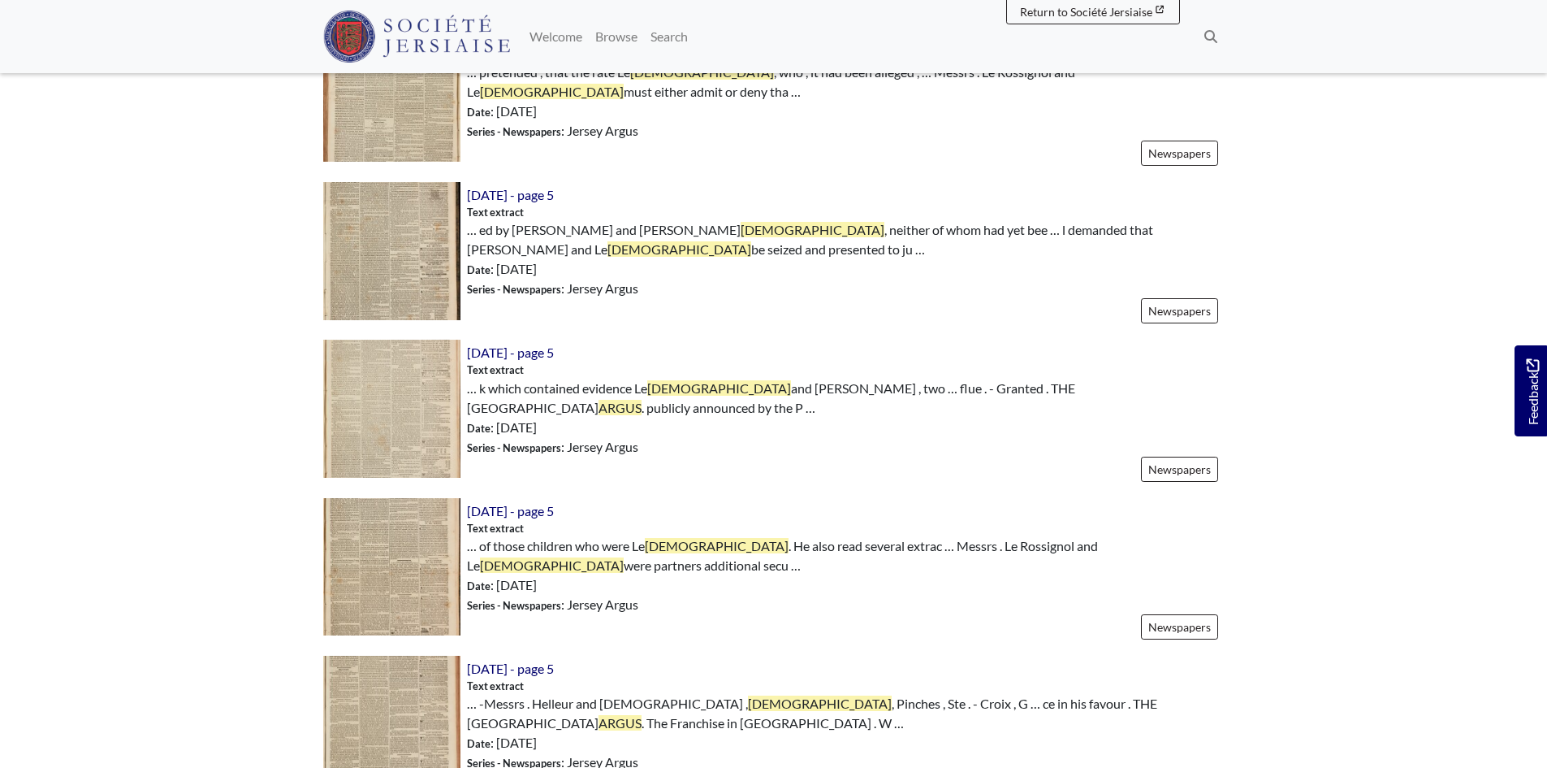
scroll to position [731, 0]
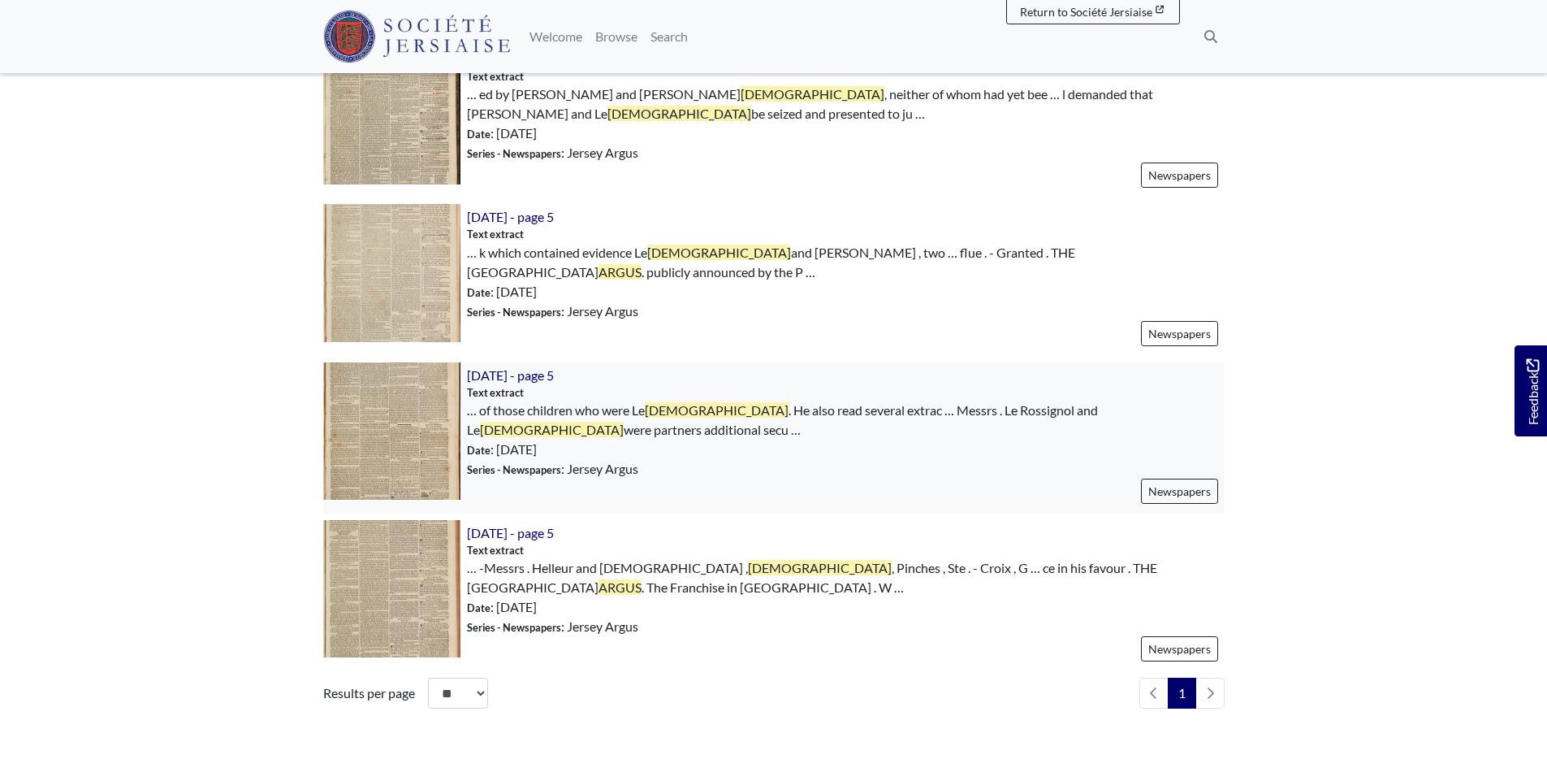
click at [407, 430] on img at bounding box center [391, 430] width 137 height 137
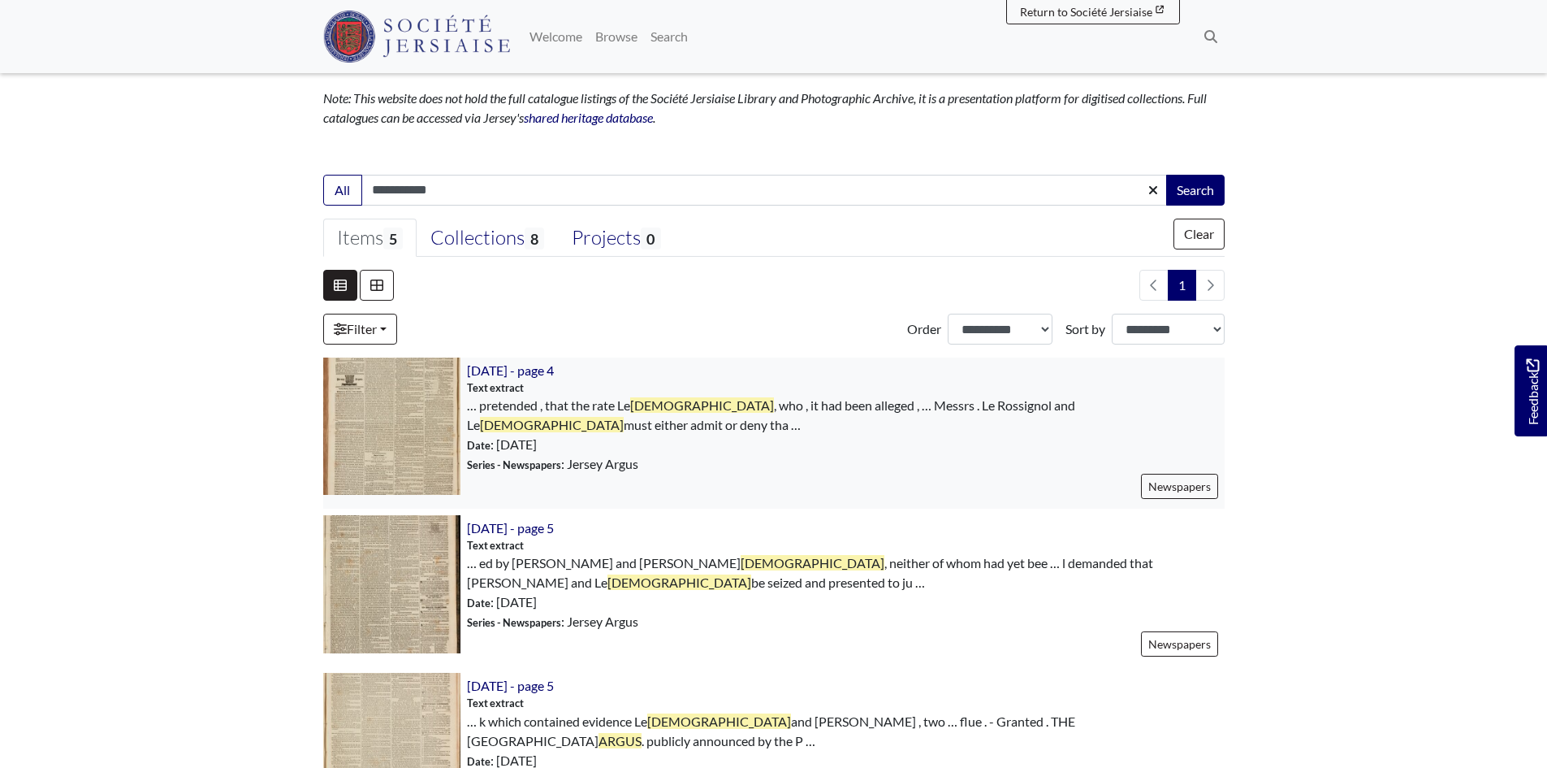
scroll to position [244, 0]
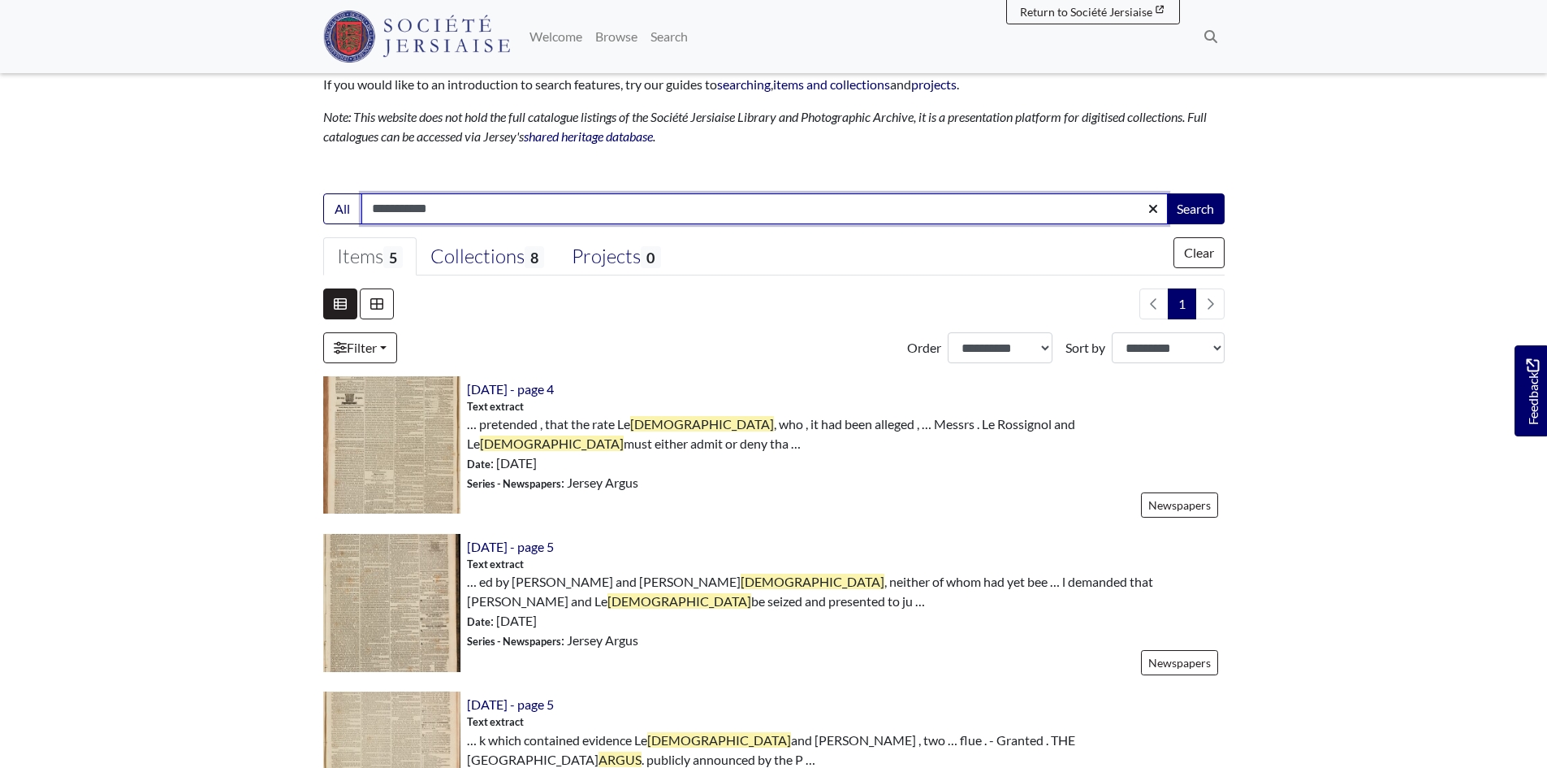
drag, startPoint x: 408, startPoint y: 210, endPoint x: 1027, endPoint y: 256, distance: 621.4
click at [1027, 256] on form "**********" at bounding box center [774, 694] width 902 height 1002
type input "**********"
click at [1166, 193] on button "Search" at bounding box center [1195, 208] width 58 height 31
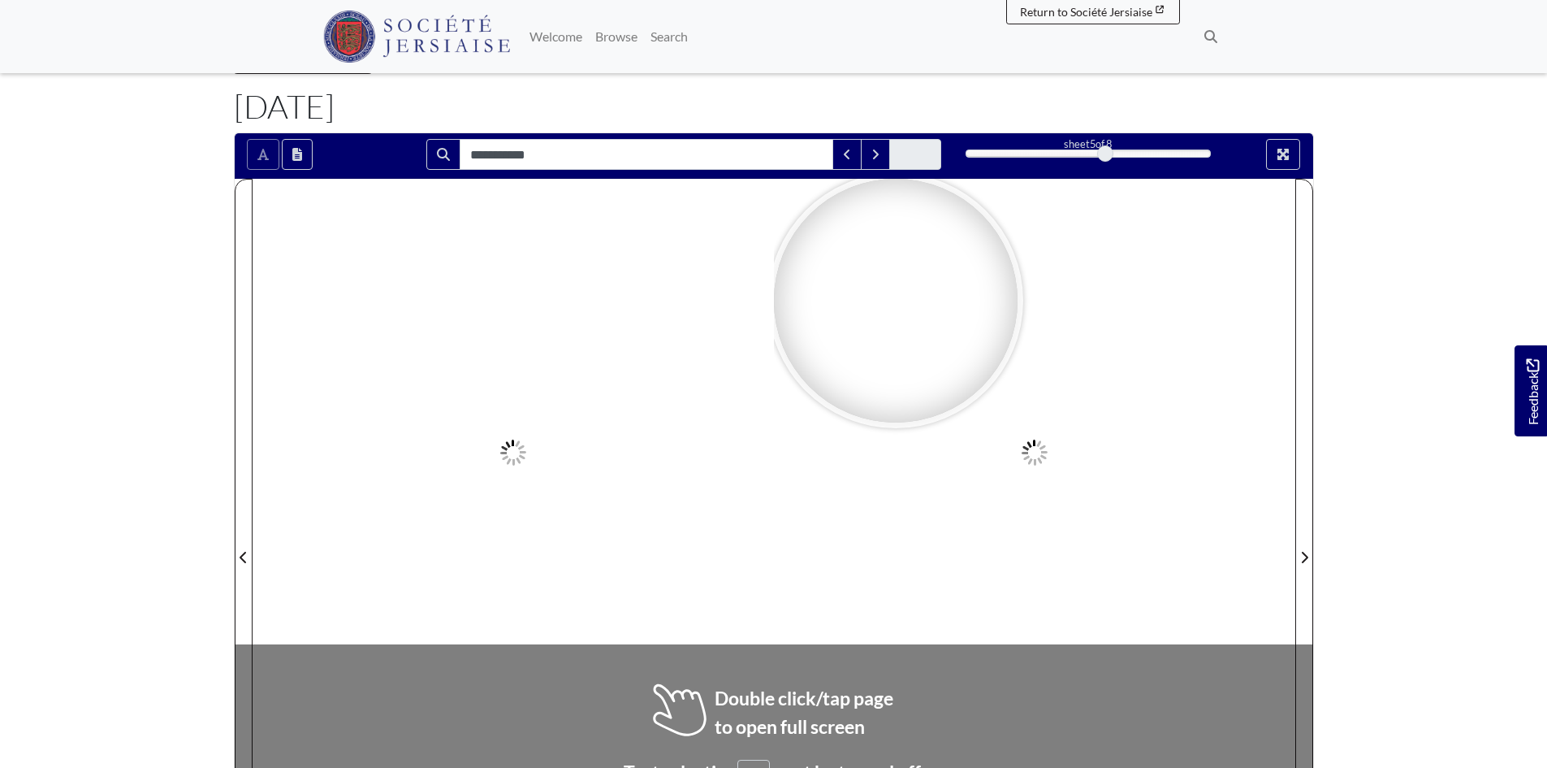
scroll to position [162, 0]
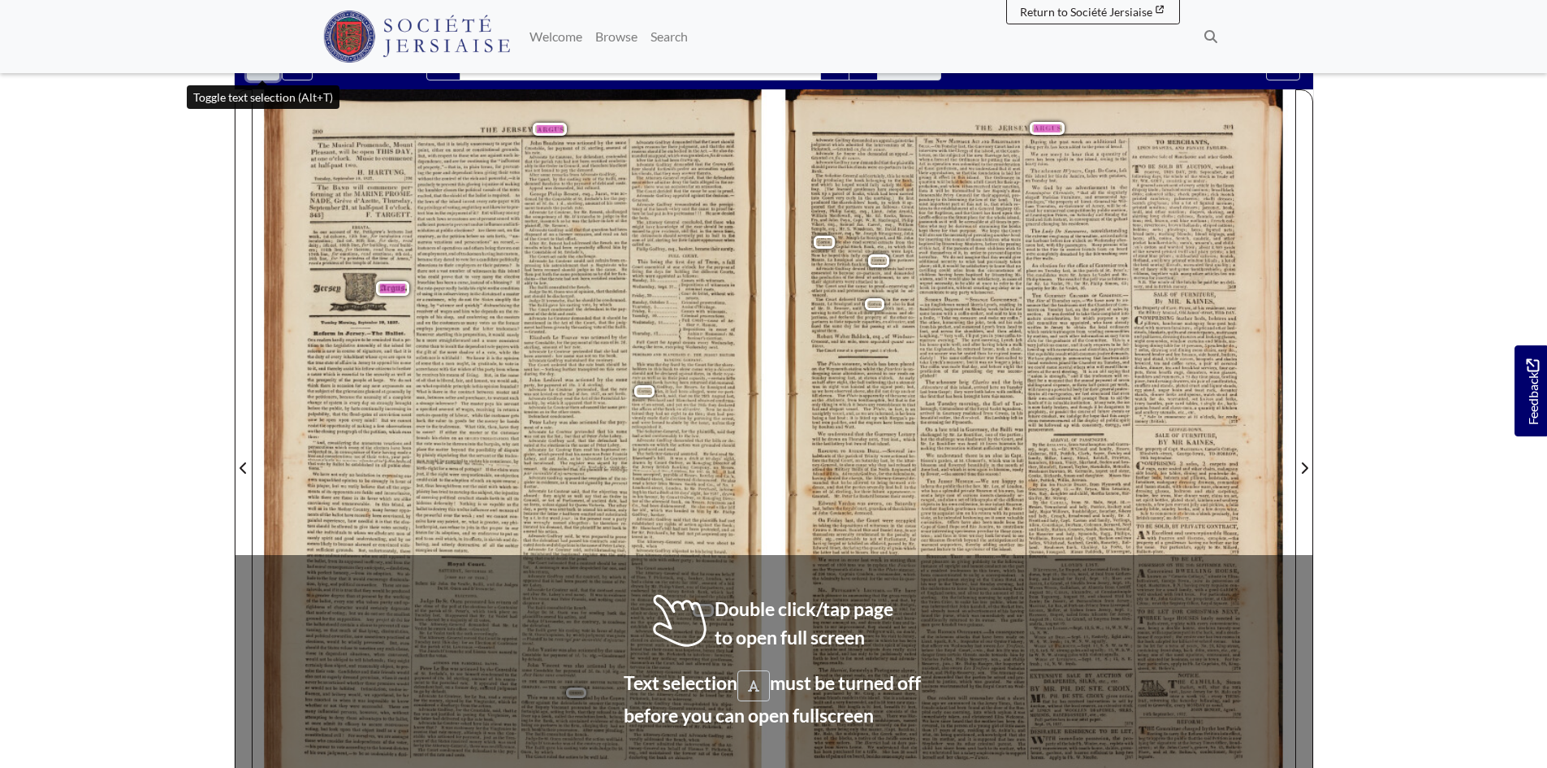
click at [260, 77] on button "Toggle text selection (Alt+T)" at bounding box center [263, 65] width 32 height 31
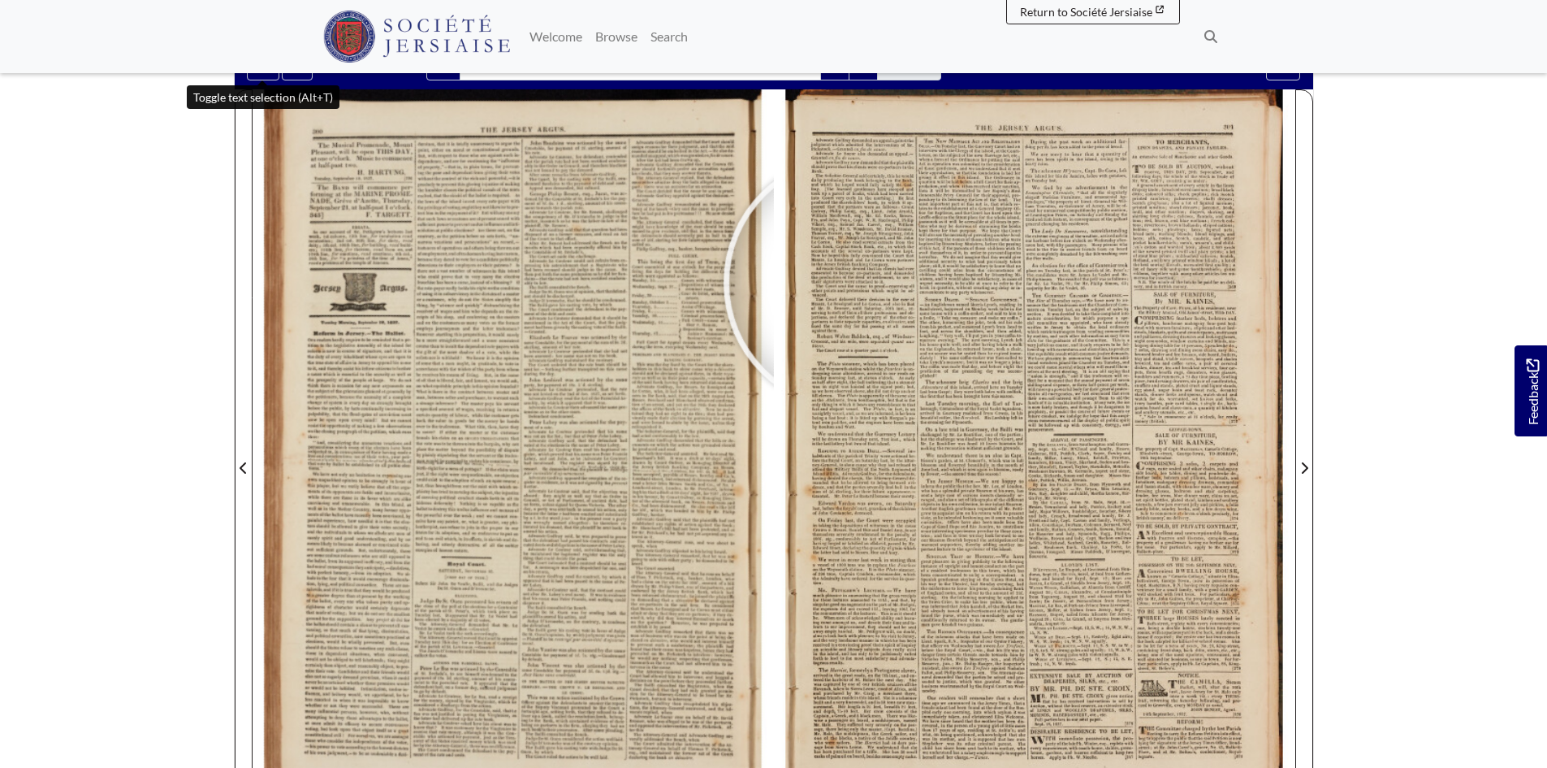
click at [851, 282] on div at bounding box center [774, 457] width 1043 height 737
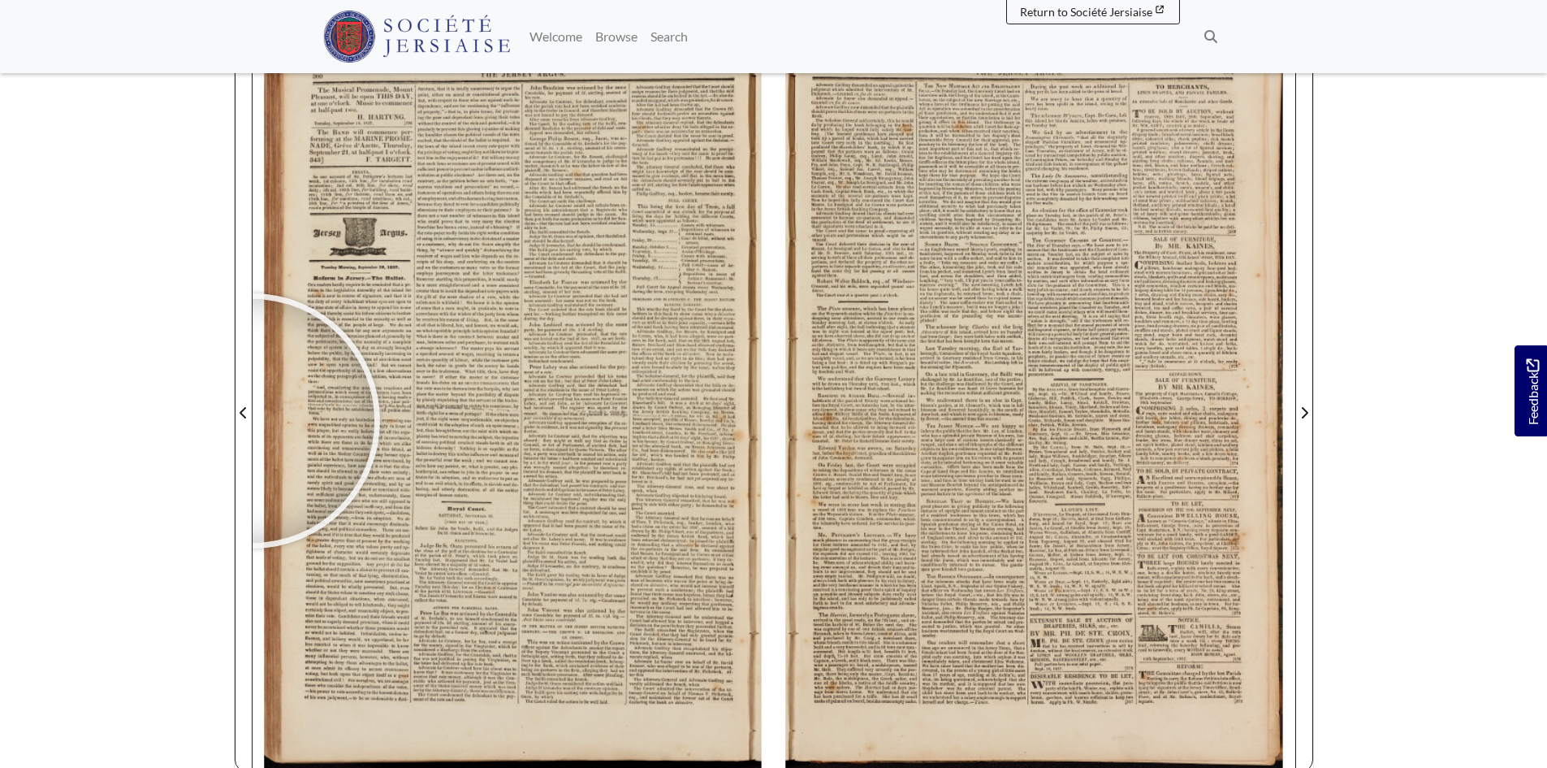
scroll to position [325, 0]
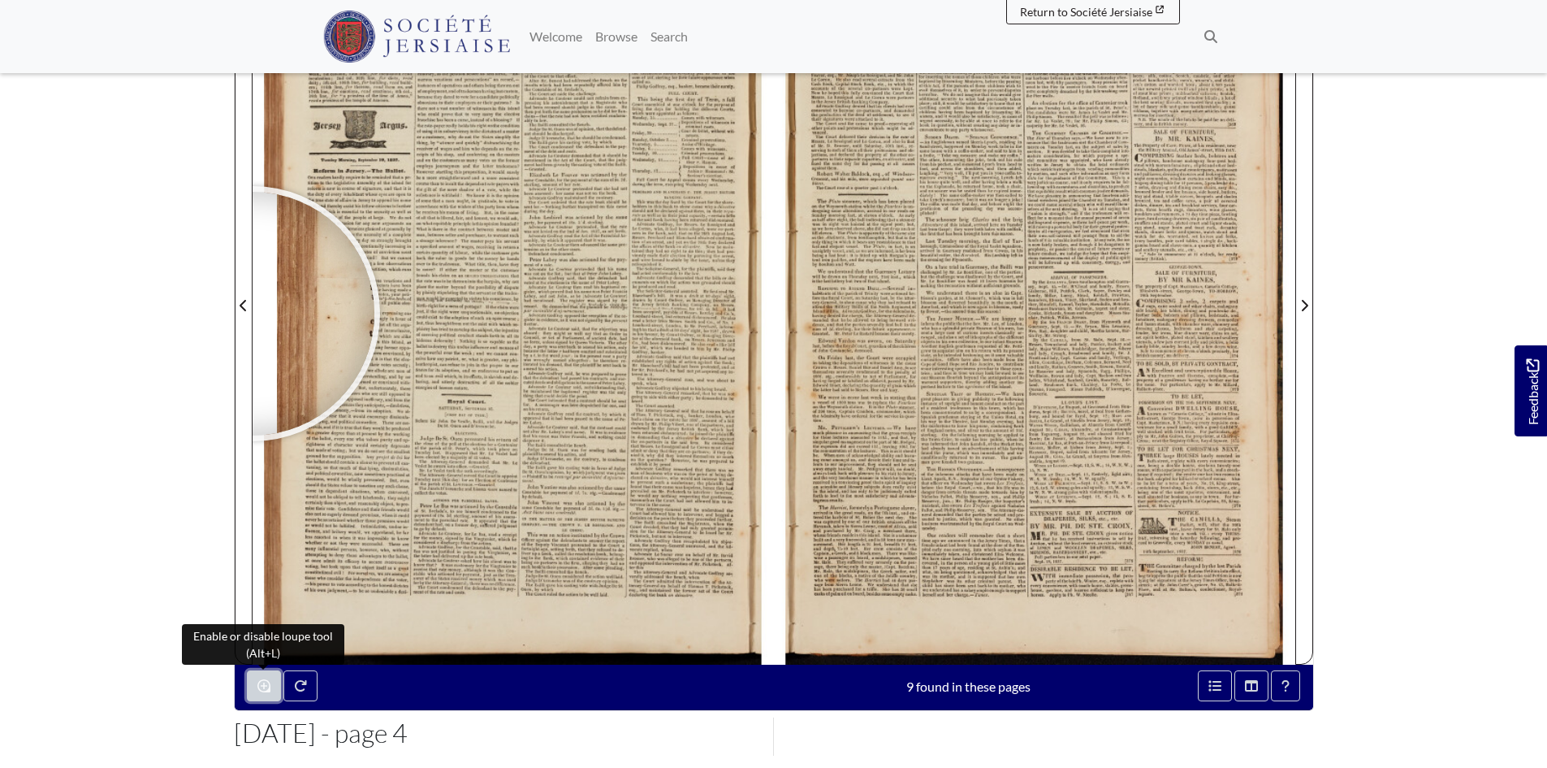
drag, startPoint x: 259, startPoint y: 687, endPoint x: 319, endPoint y: 660, distance: 65.8
click at [260, 687] on icon "Enable or disable loupe tool (Alt+L)" at bounding box center [263, 685] width 13 height 13
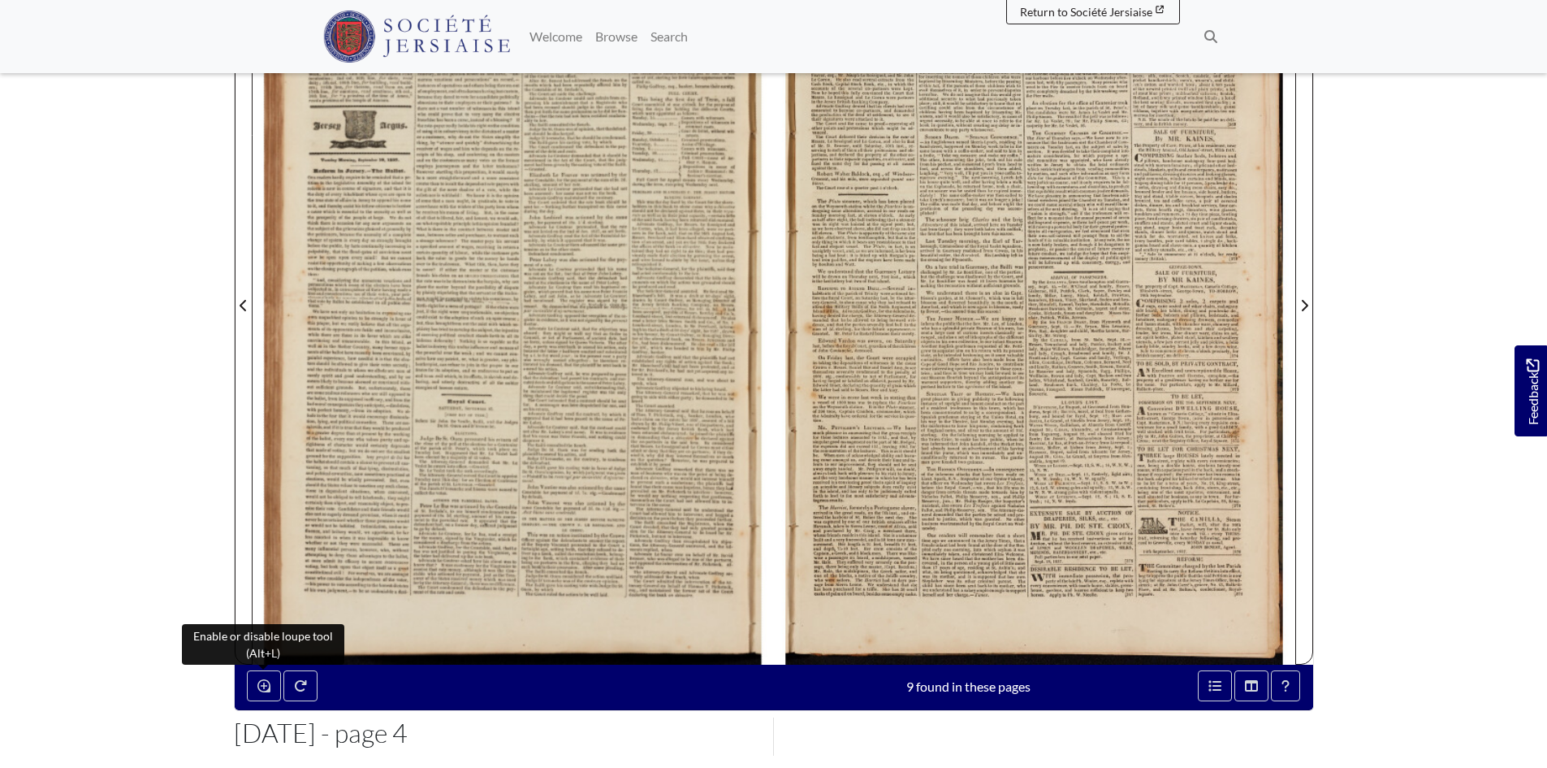
click at [858, 159] on div at bounding box center [774, 295] width 1043 height 737
click at [859, 149] on div at bounding box center [1034, 295] width 521 height 737
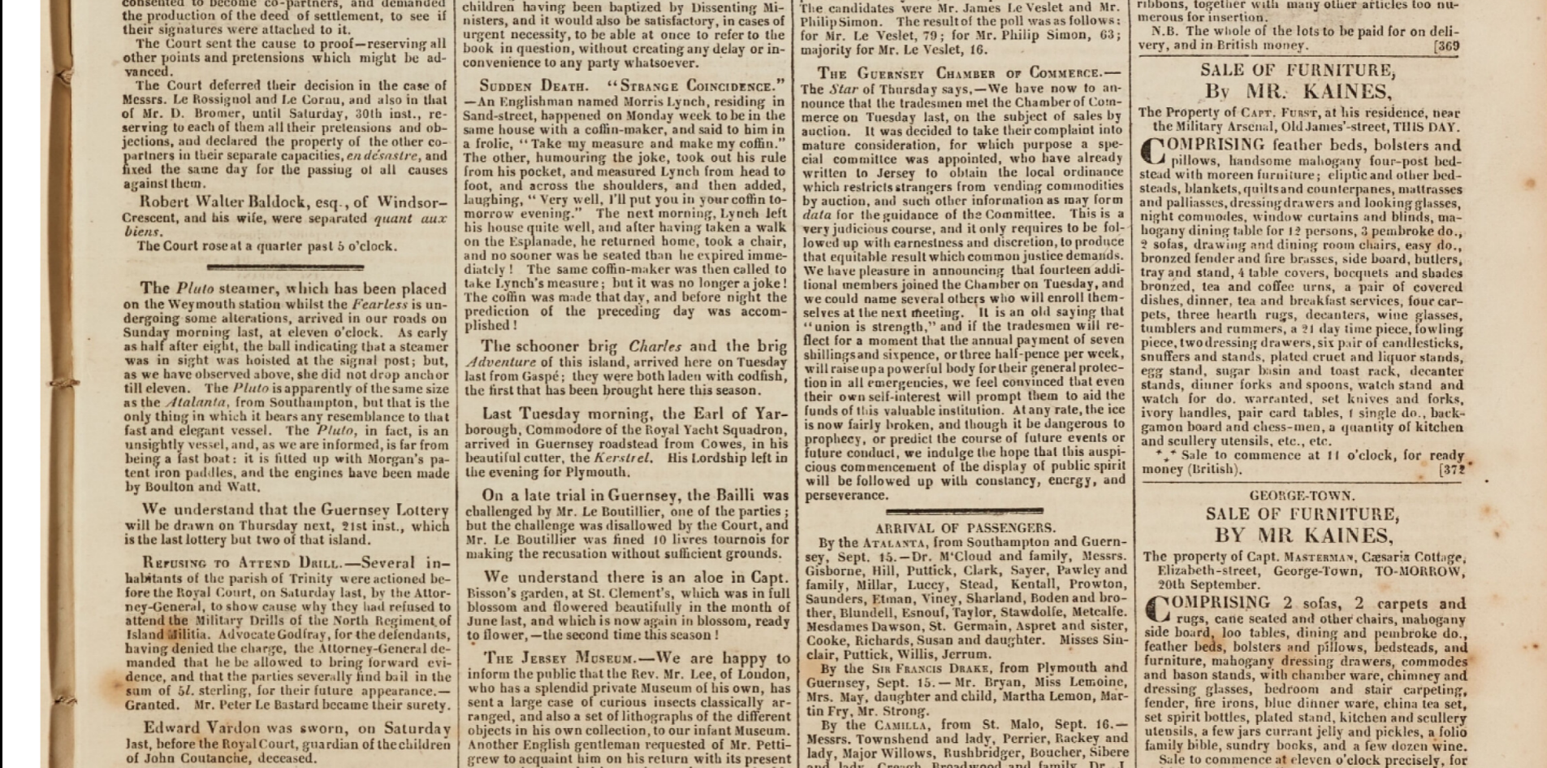
click at [331, 437] on img at bounding box center [823, 585] width 1642 height 2323
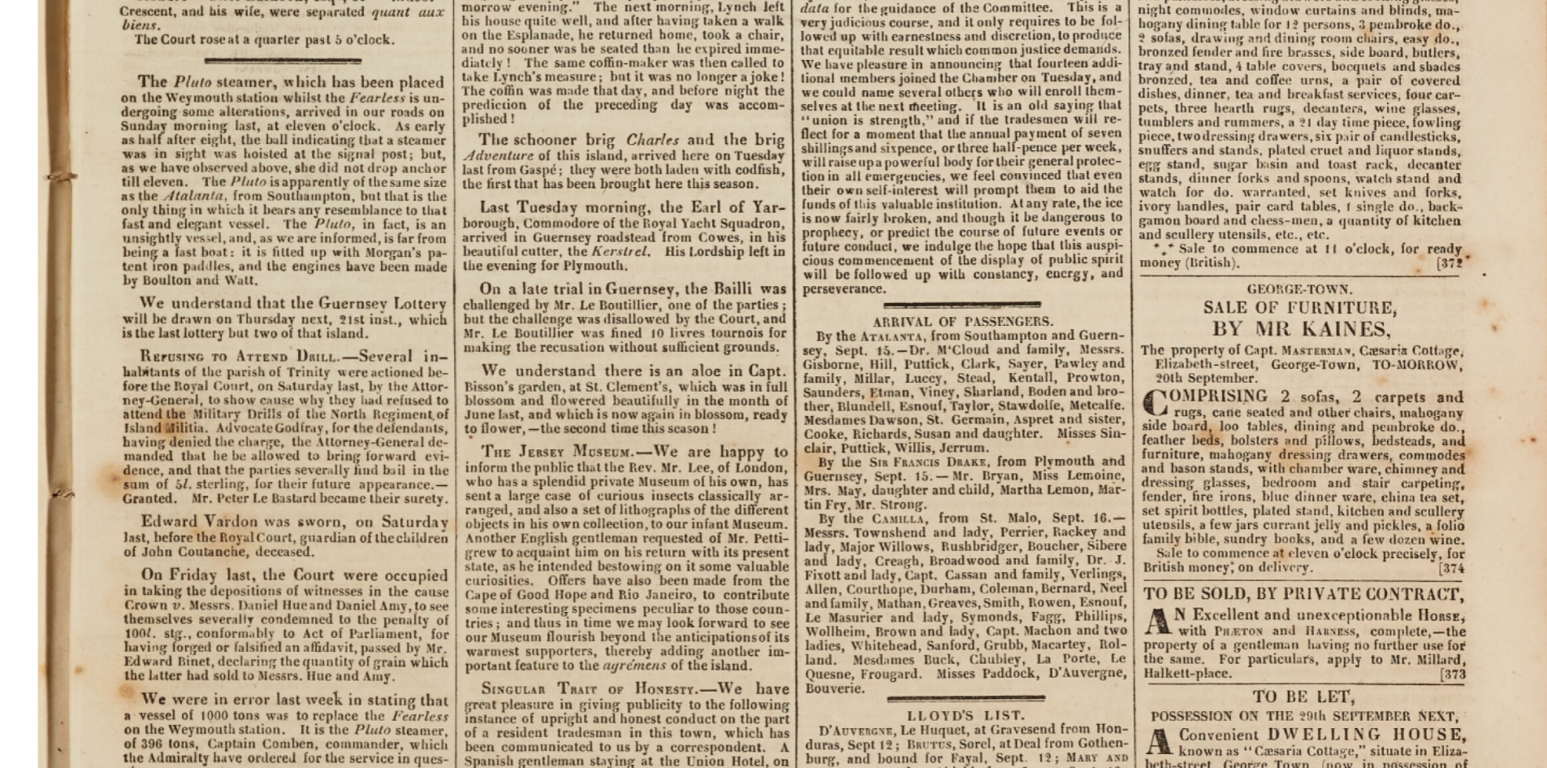
click at [315, 459] on img at bounding box center [821, 379] width 1642 height 2323
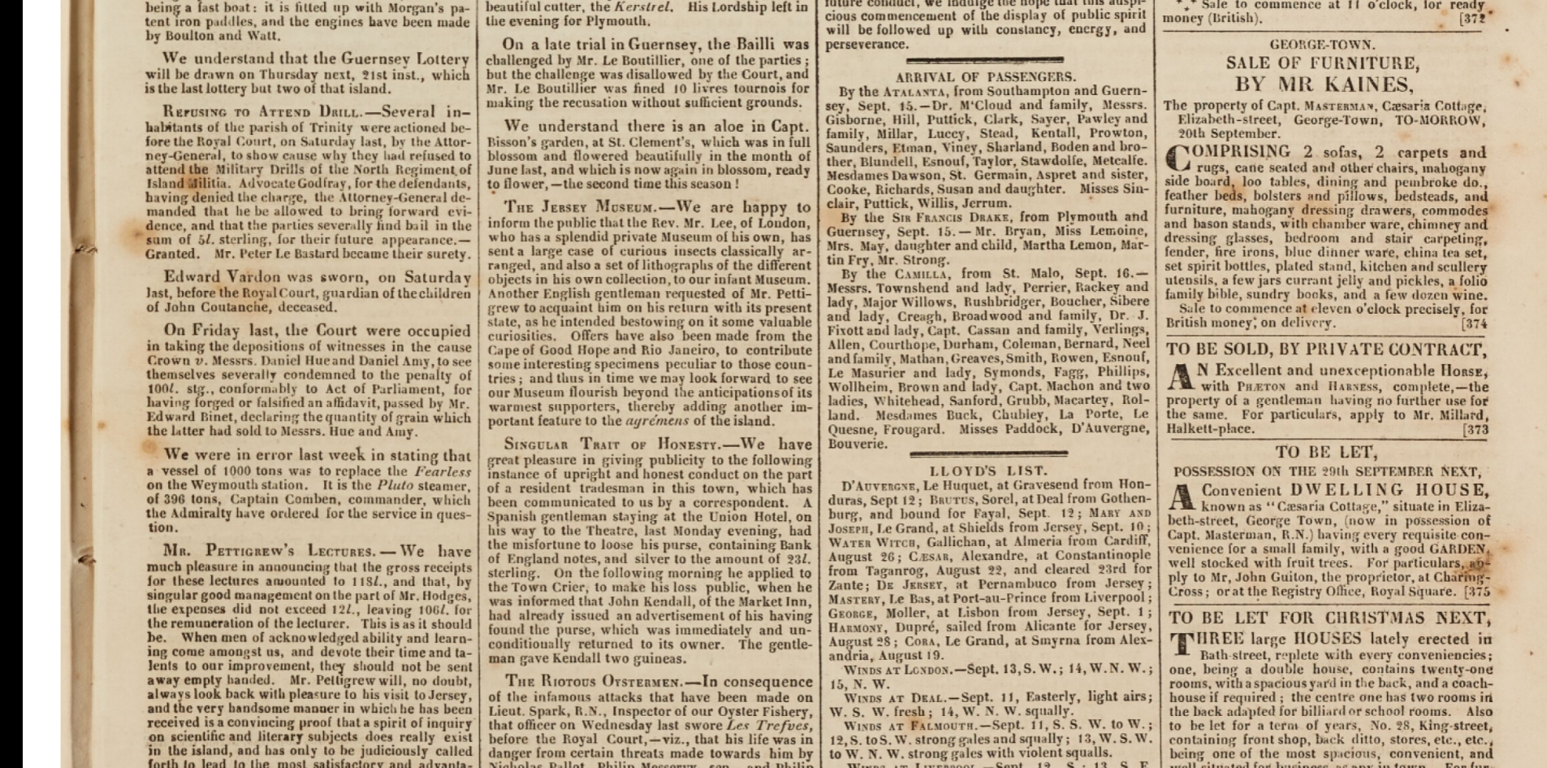
click at [666, 699] on img at bounding box center [844, 134] width 1642 height 2323
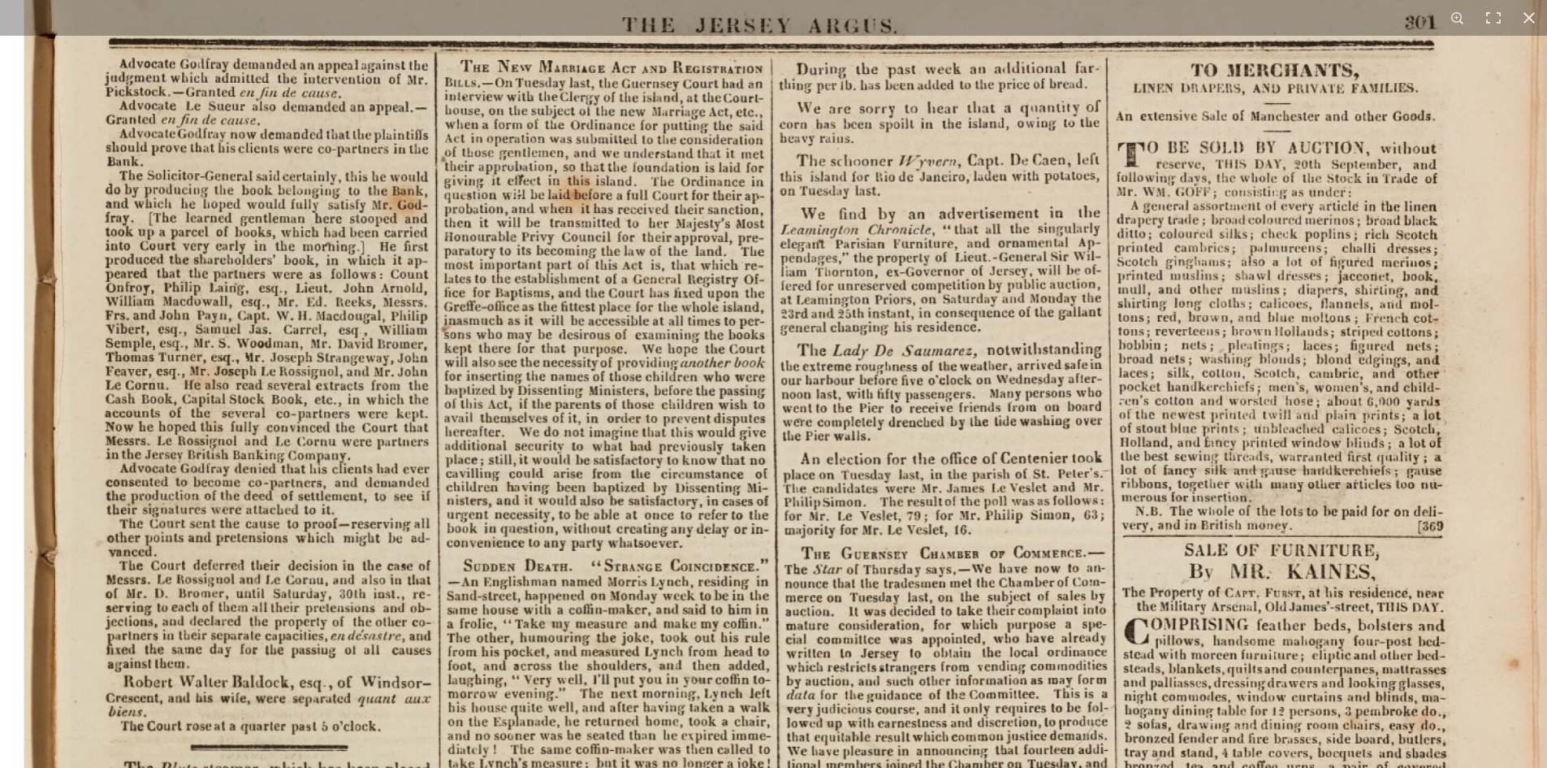
click at [428, 767] on html "Menu" at bounding box center [773, 366] width 1547 height 1382
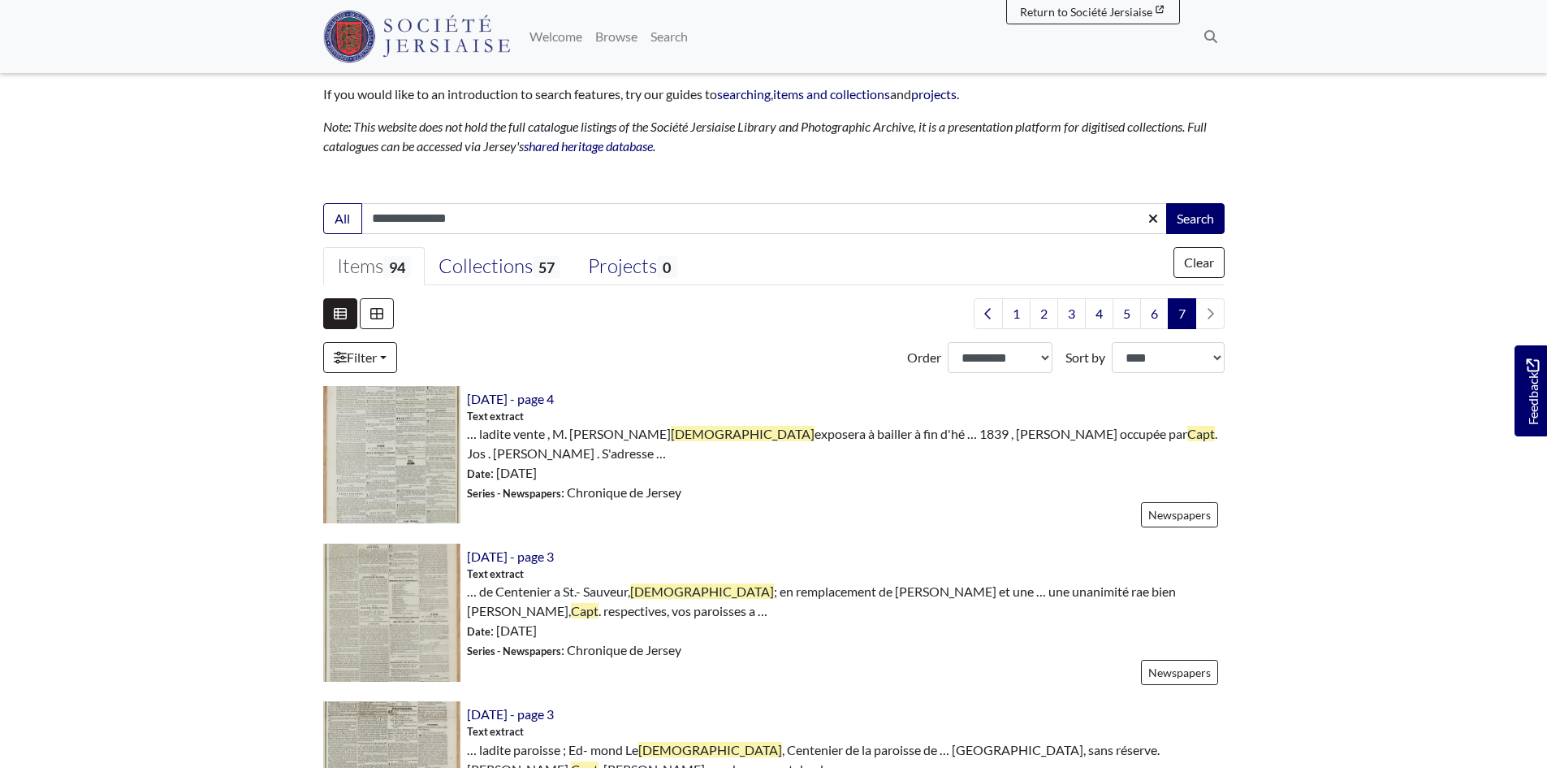
scroll to position [244, 0]
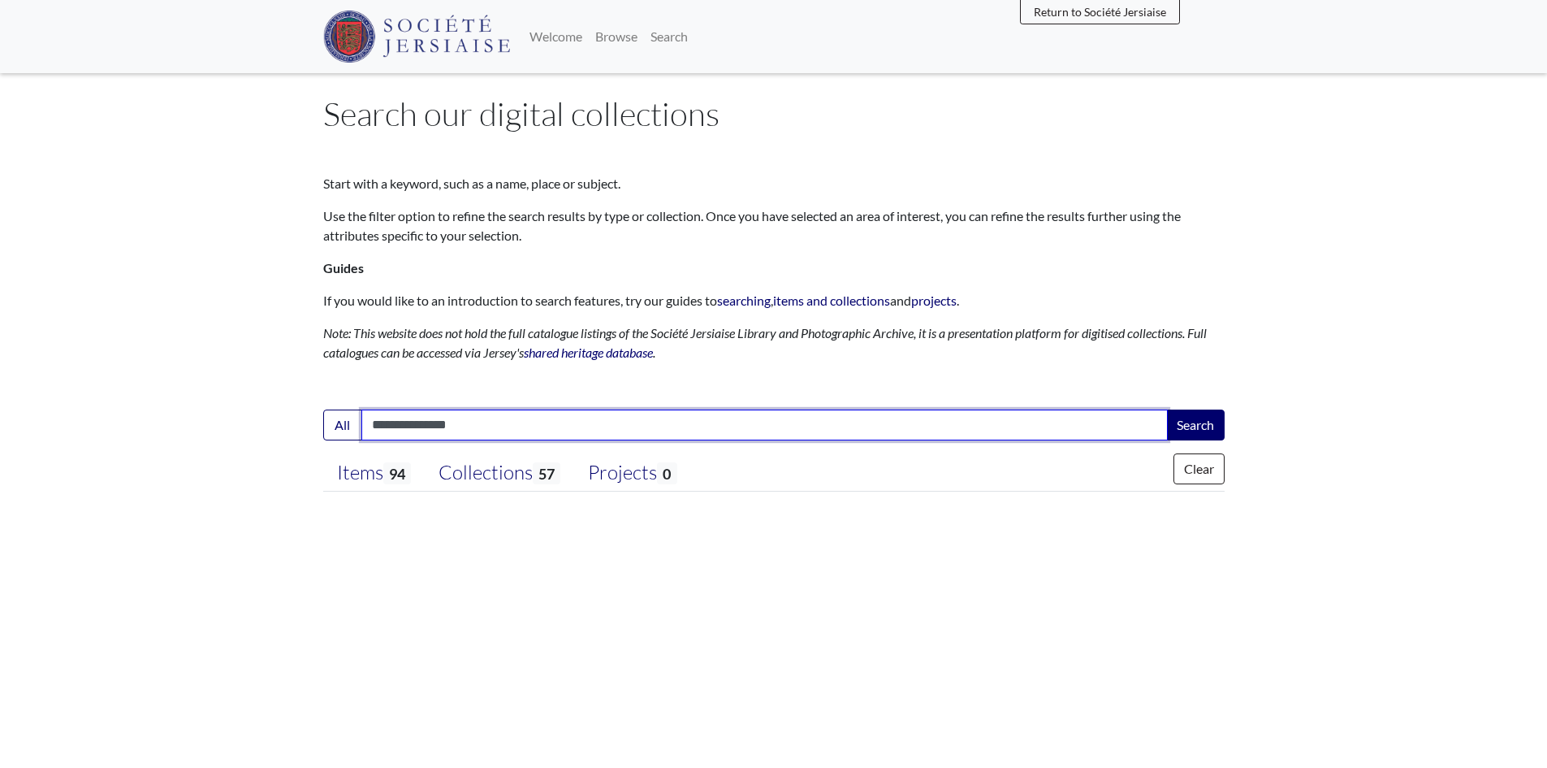
scroll to position [41, 0]
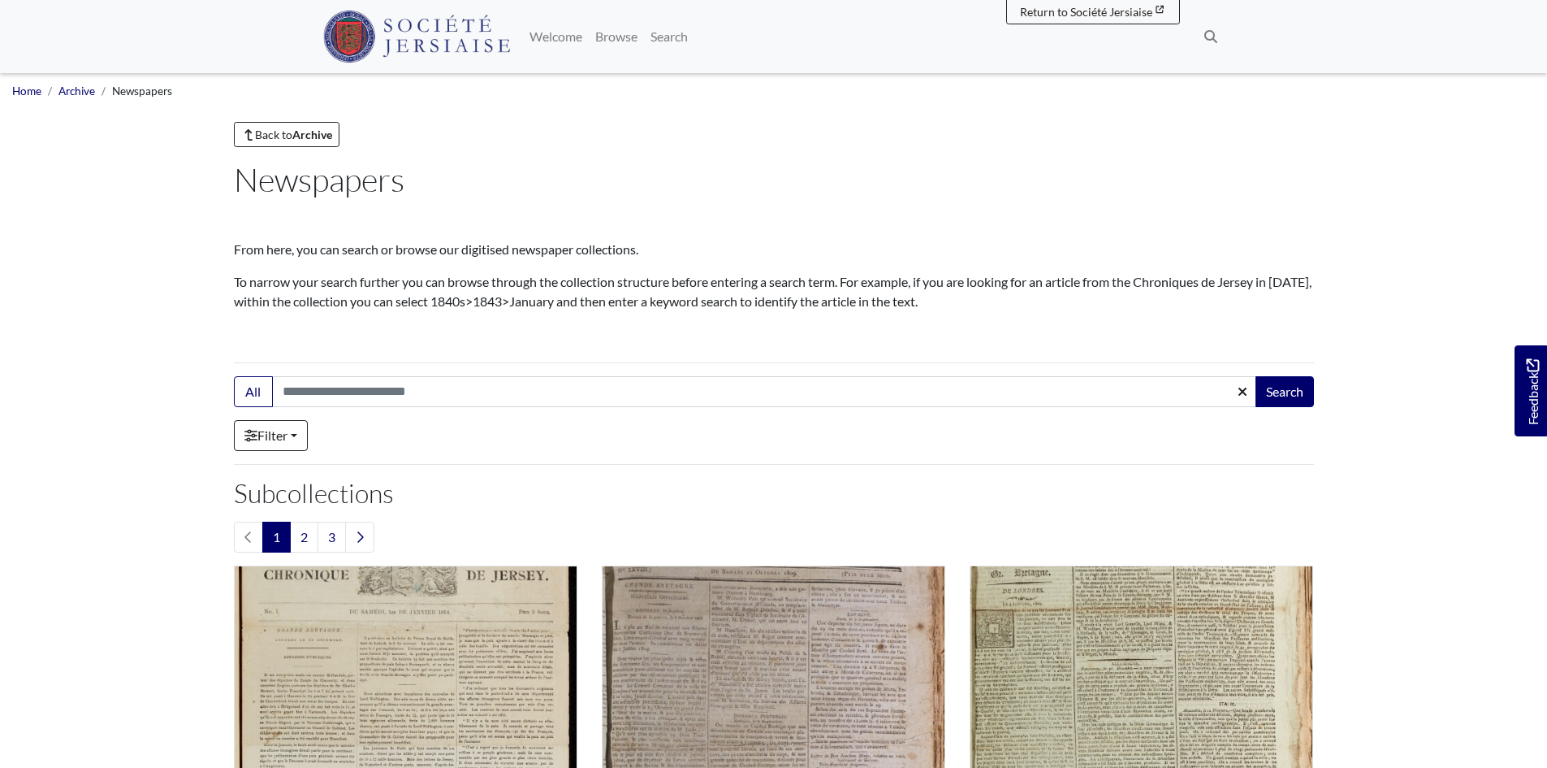
scroll to position [1846, 0]
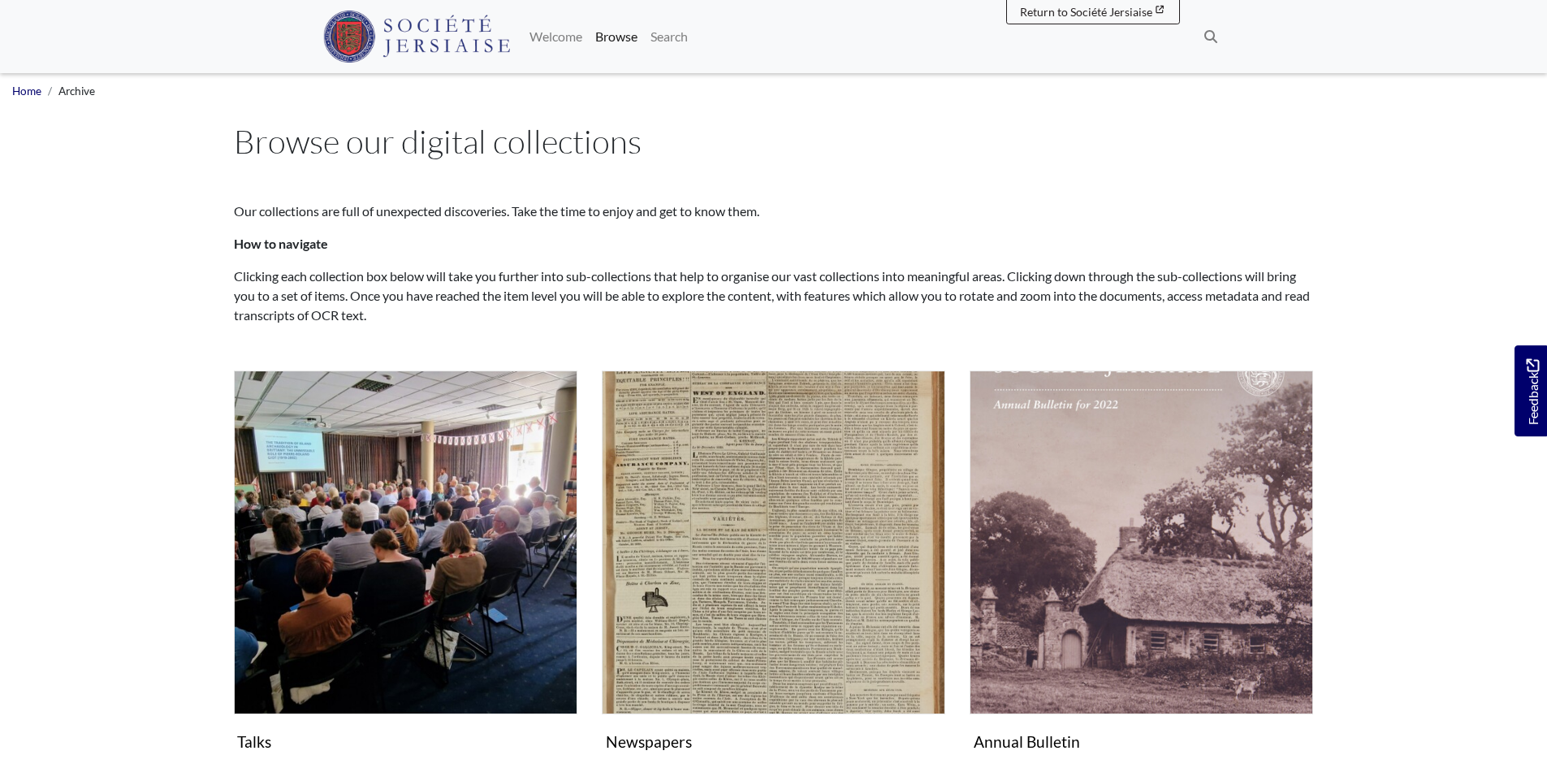
scroll to position [244, 0]
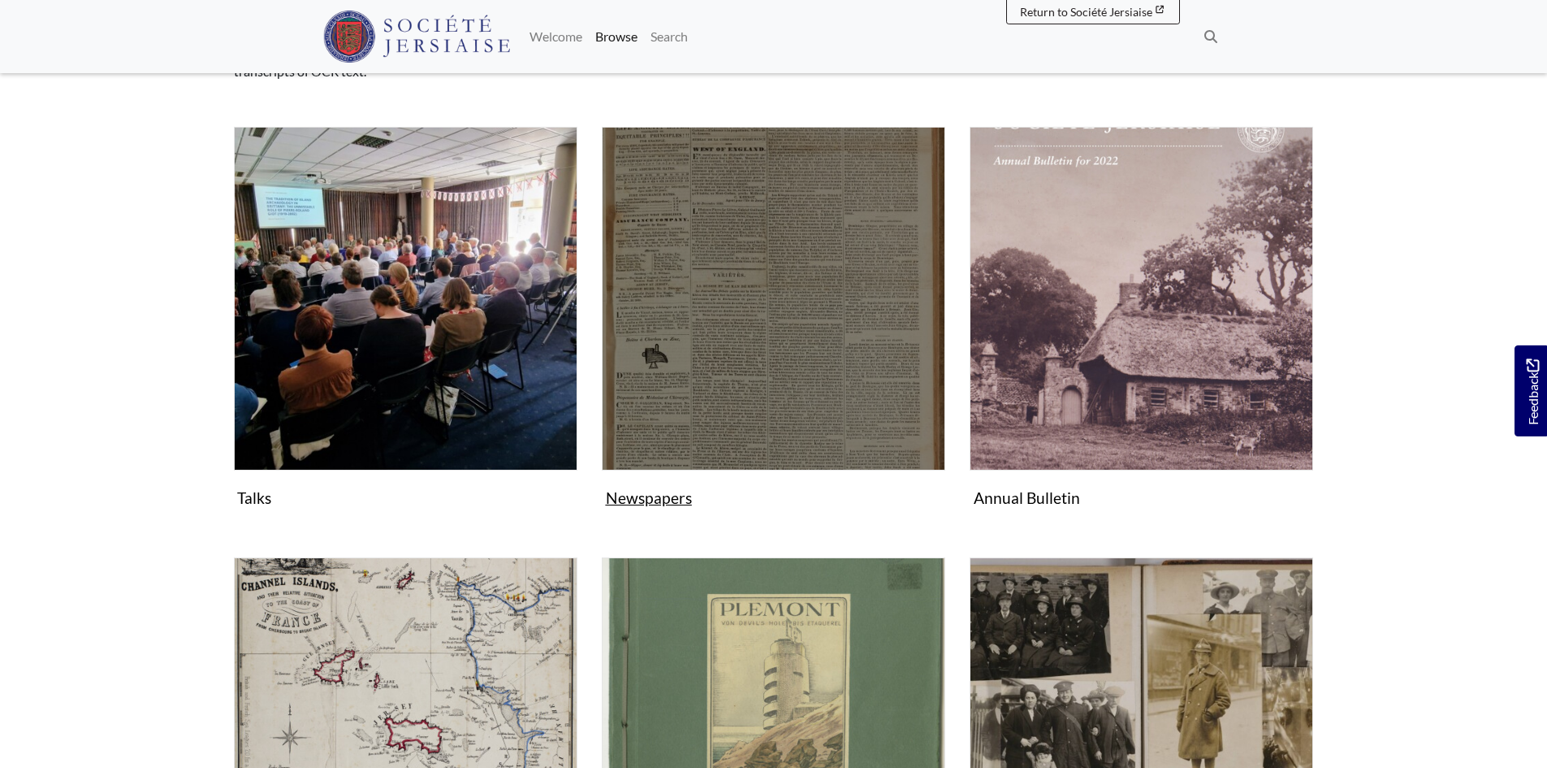
click at [702, 205] on img "Subcollection" at bounding box center [774, 299] width 344 height 344
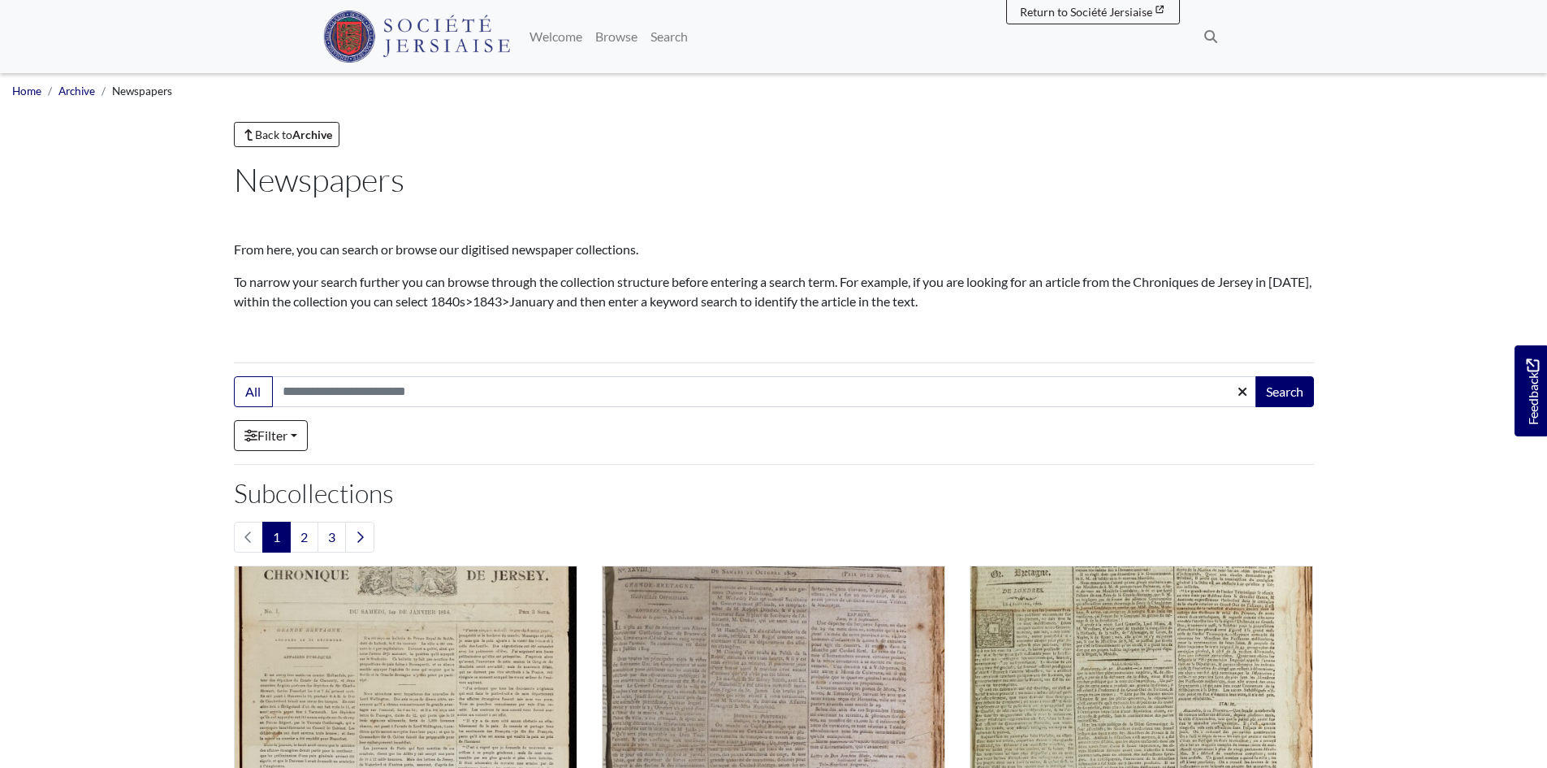
scroll to position [244, 0]
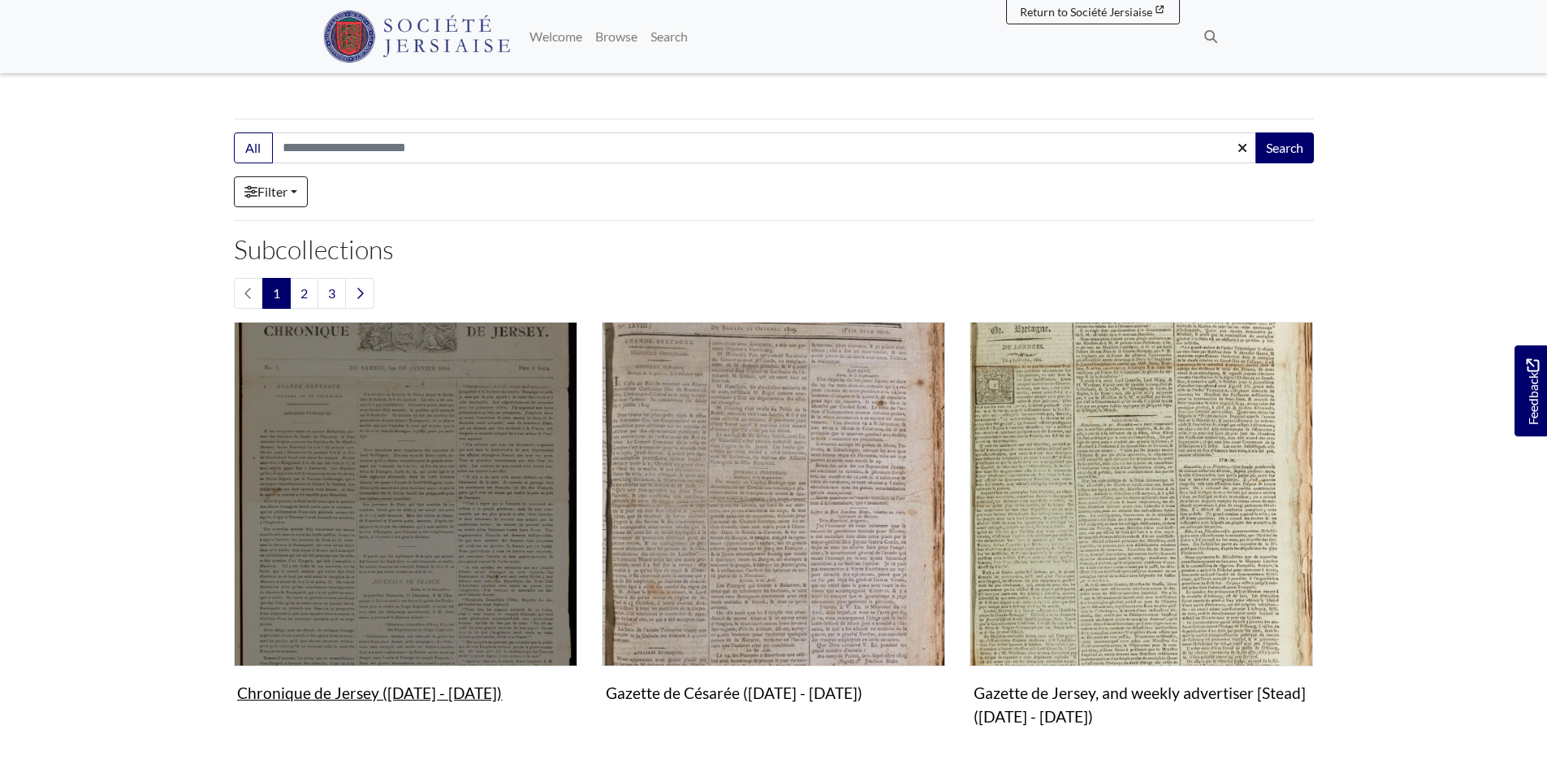
click at [373, 481] on img "Subcollection" at bounding box center [406, 494] width 344 height 344
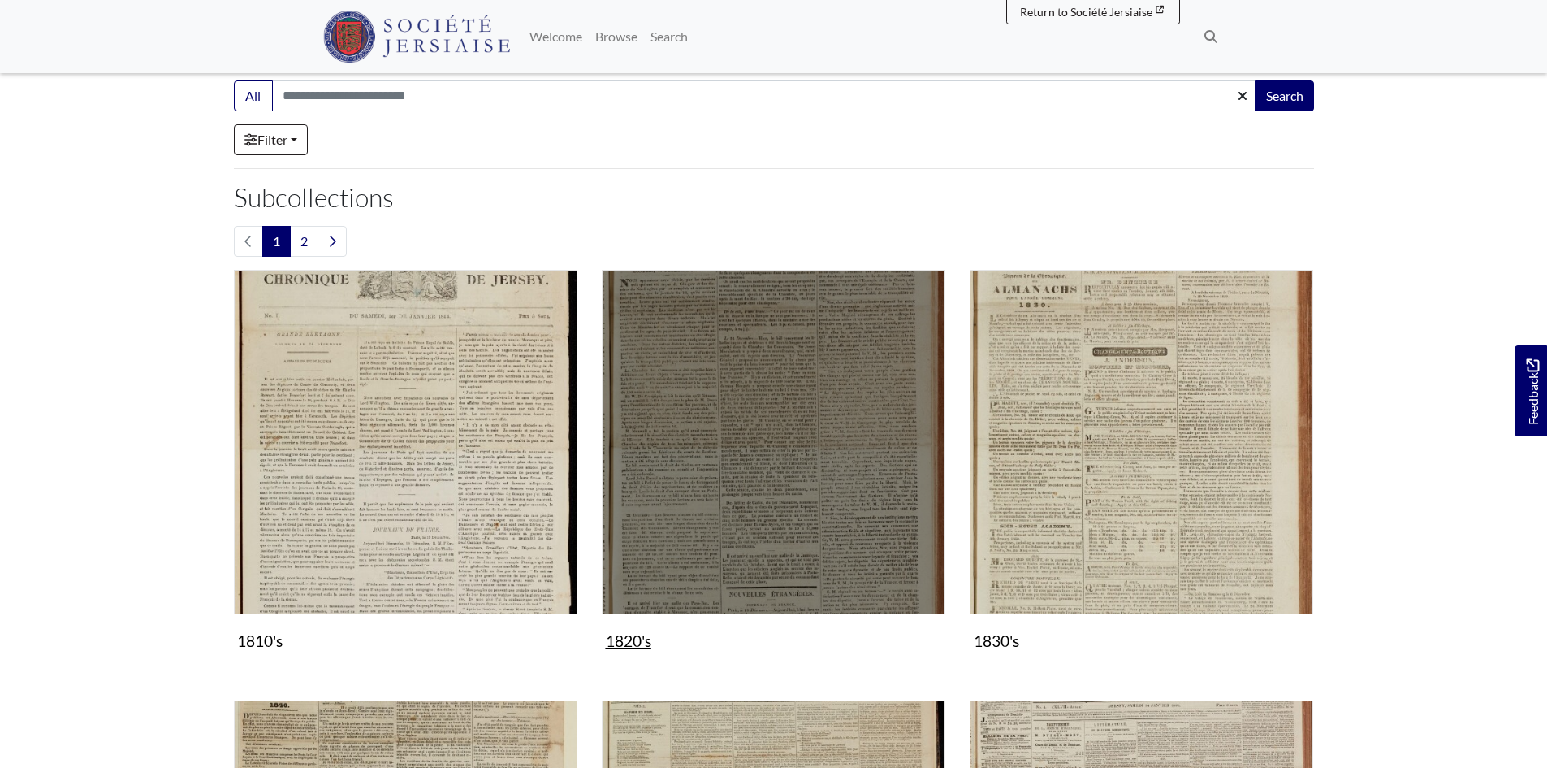
scroll to position [487, 0]
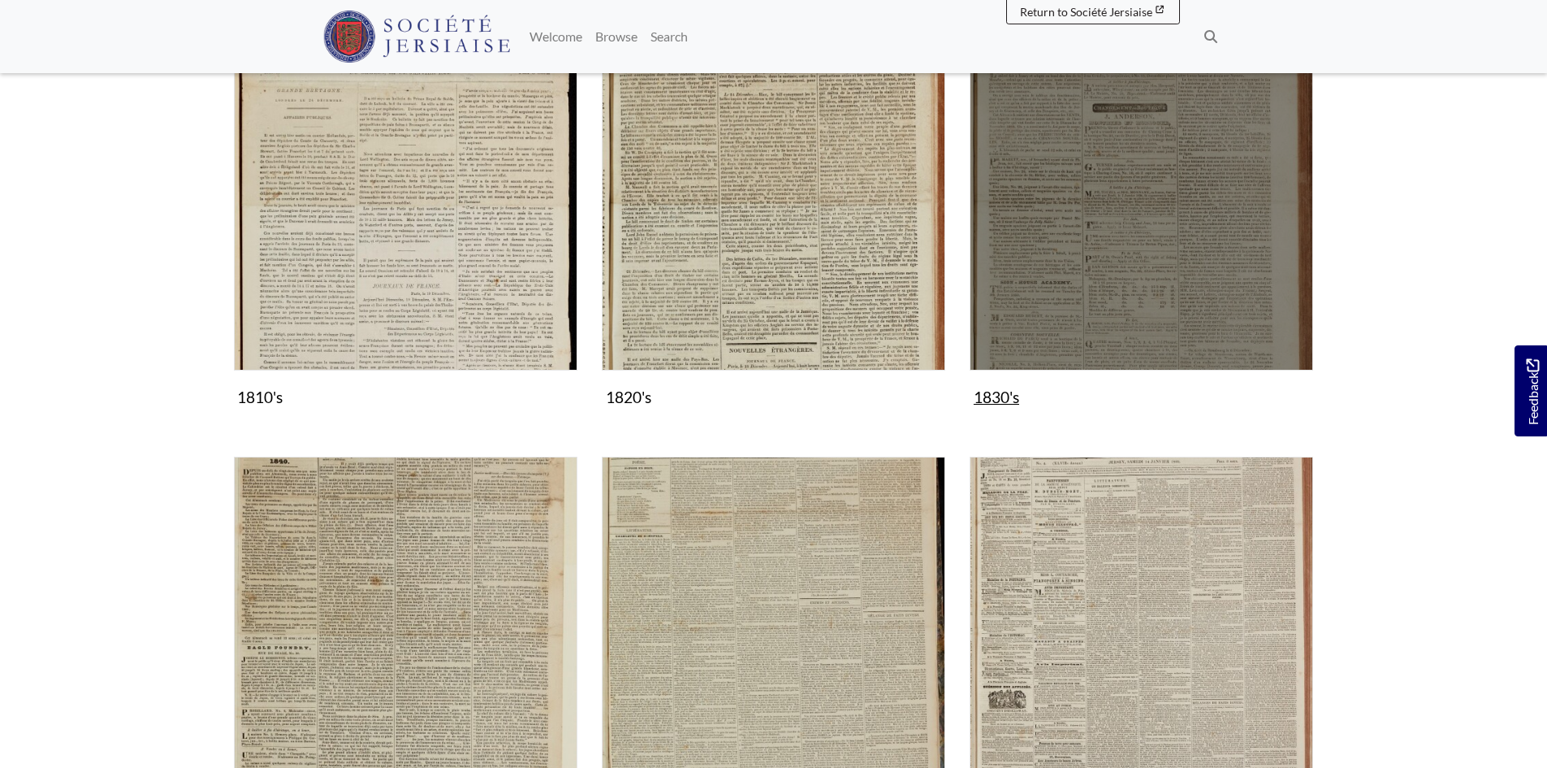
click at [1122, 236] on img "Subcollection" at bounding box center [1142, 198] width 344 height 344
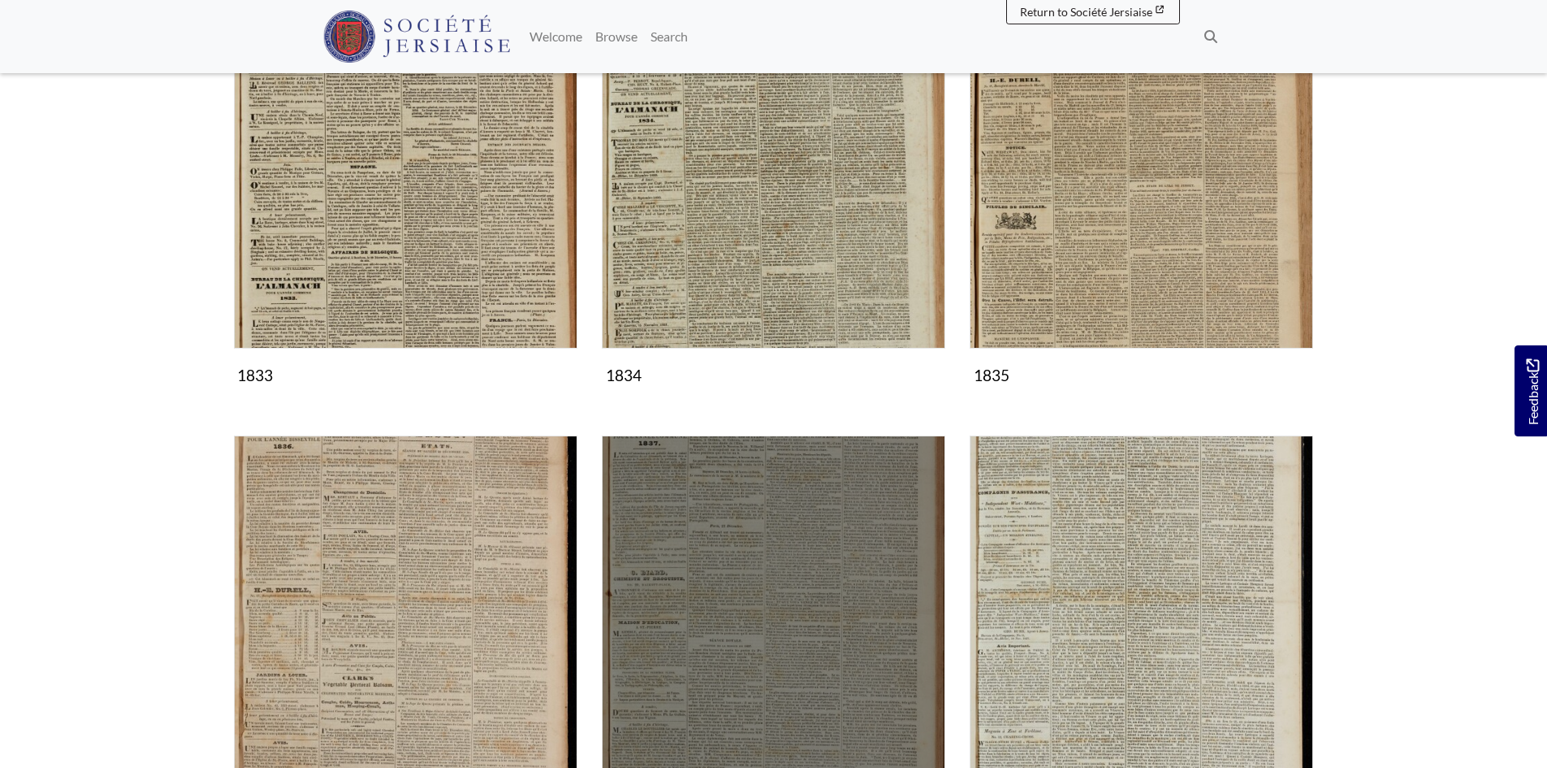
scroll to position [975, 0]
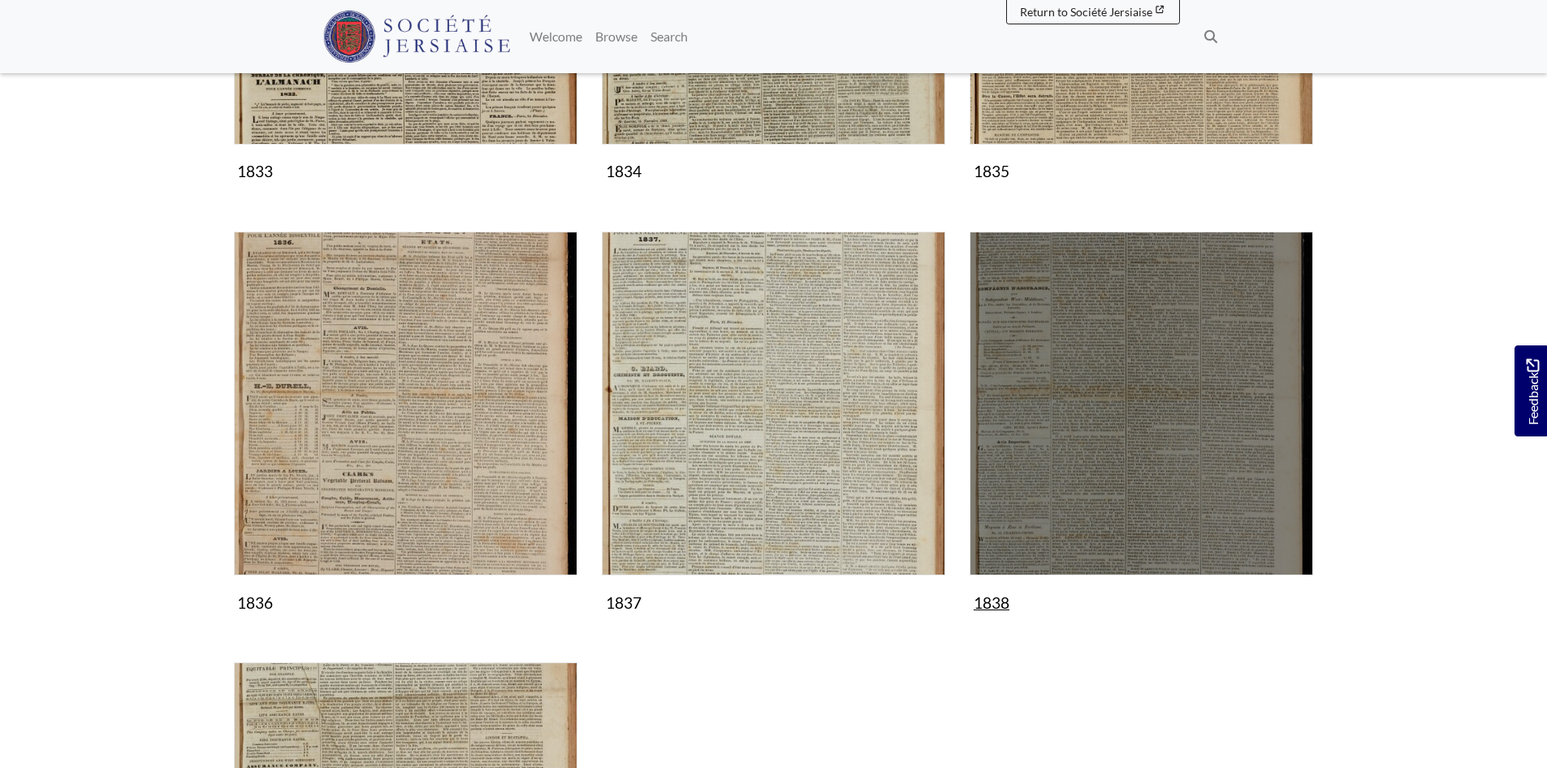
drag, startPoint x: 1170, startPoint y: 422, endPoint x: 1118, endPoint y: 438, distance: 54.2
click at [1170, 422] on img "Subcollection" at bounding box center [1142, 403] width 344 height 344
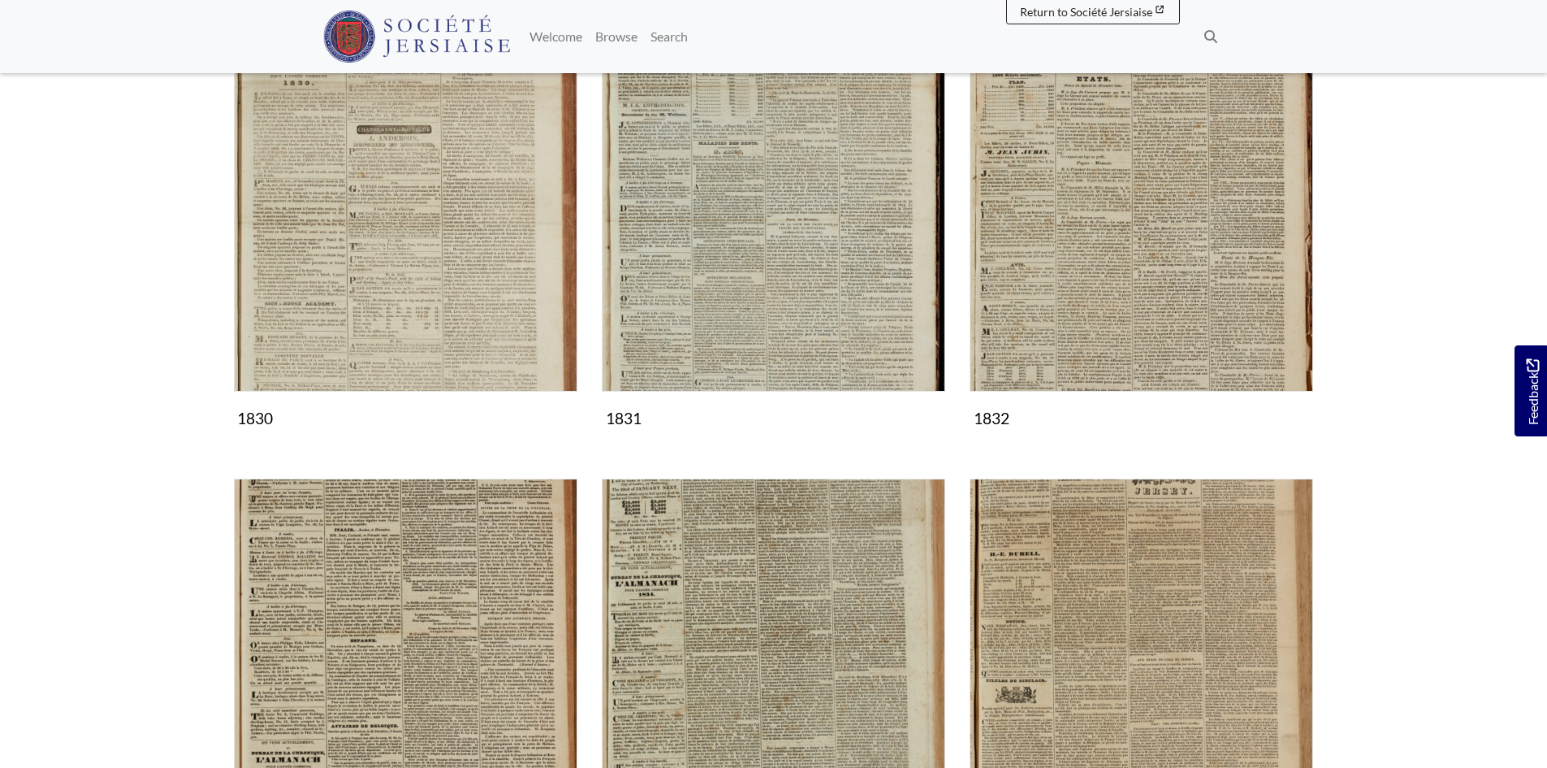
scroll to position [162, 0]
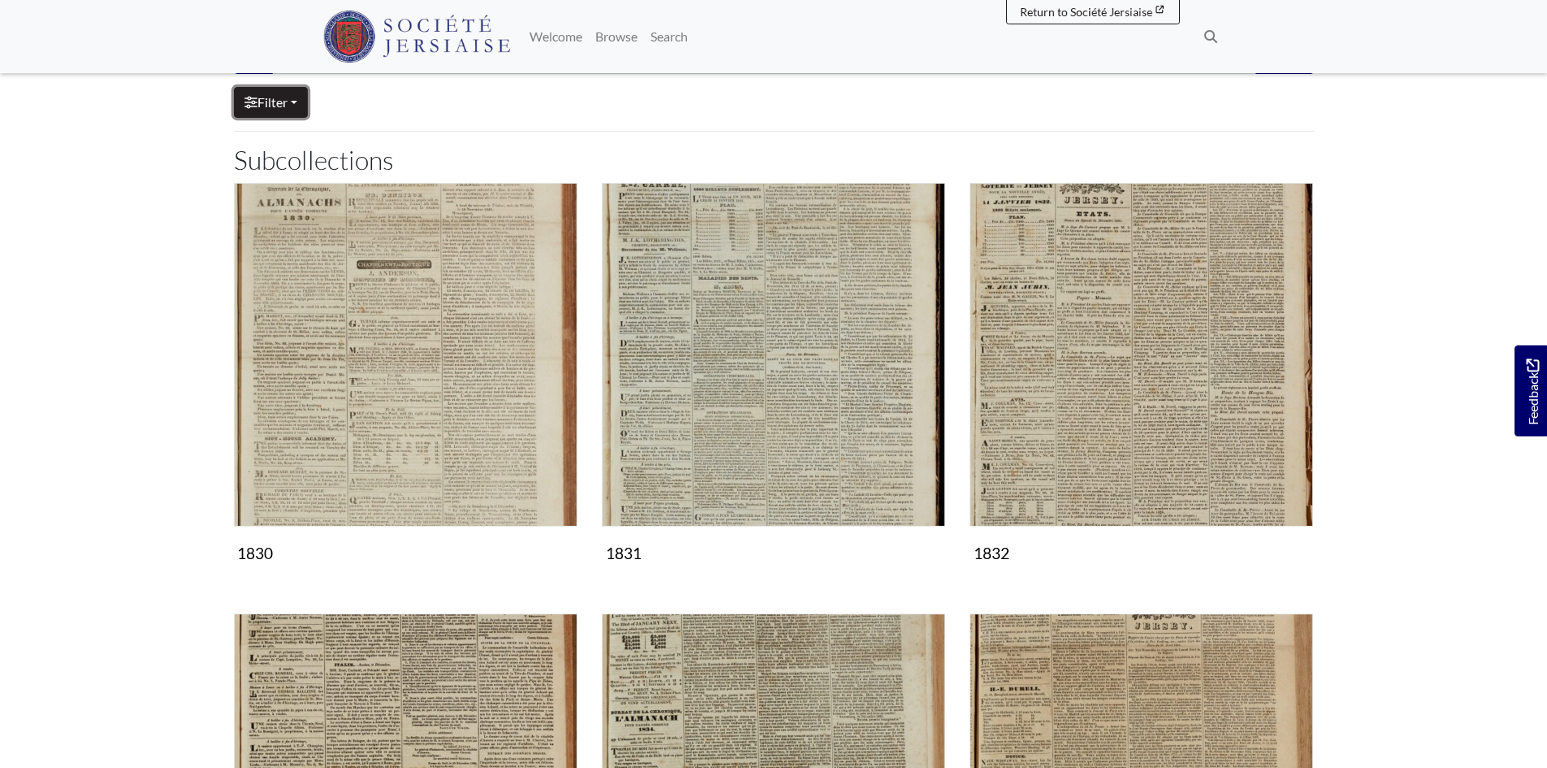
click at [281, 96] on link "Filter" at bounding box center [271, 102] width 74 height 31
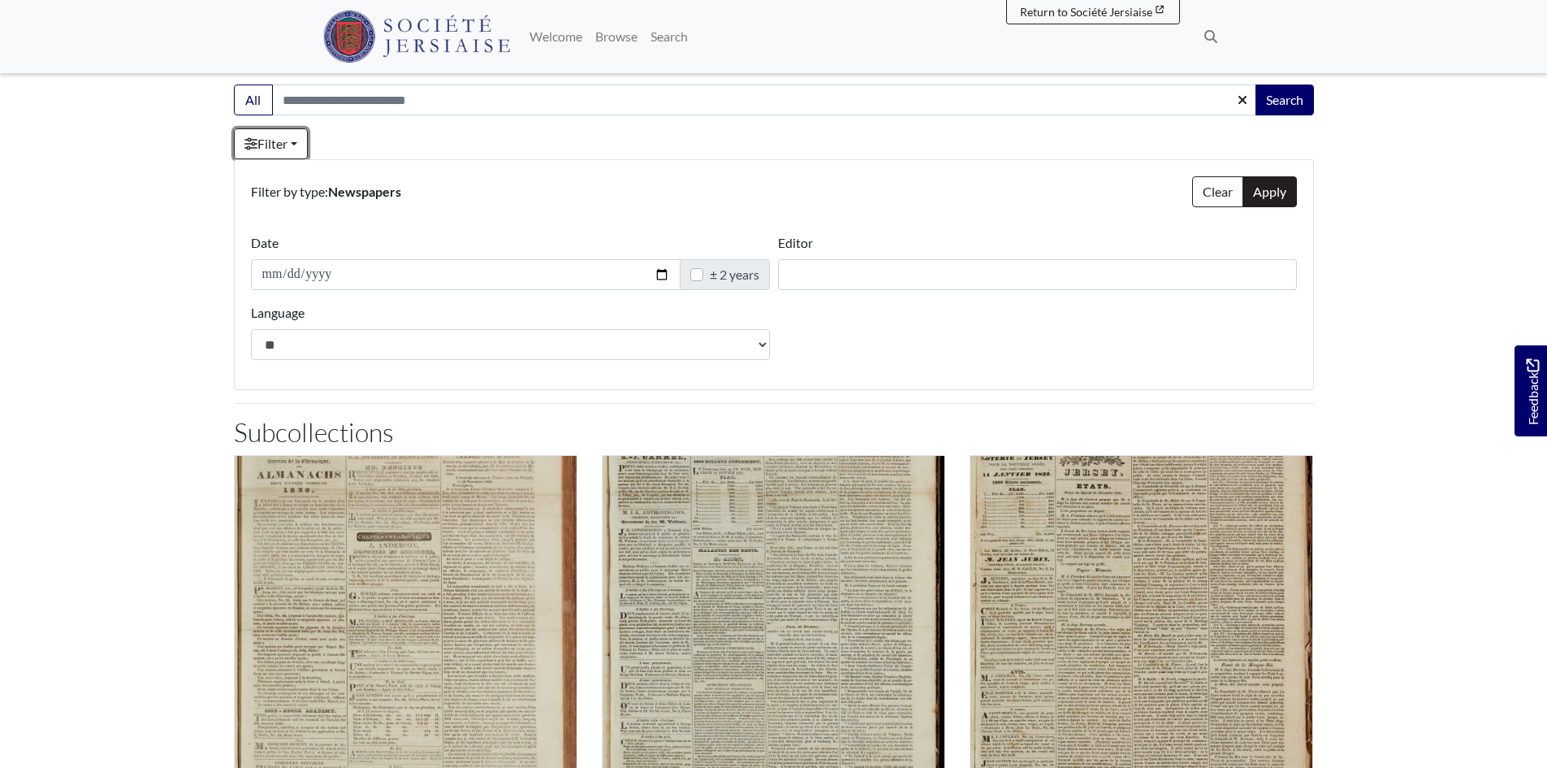
scroll to position [0, 0]
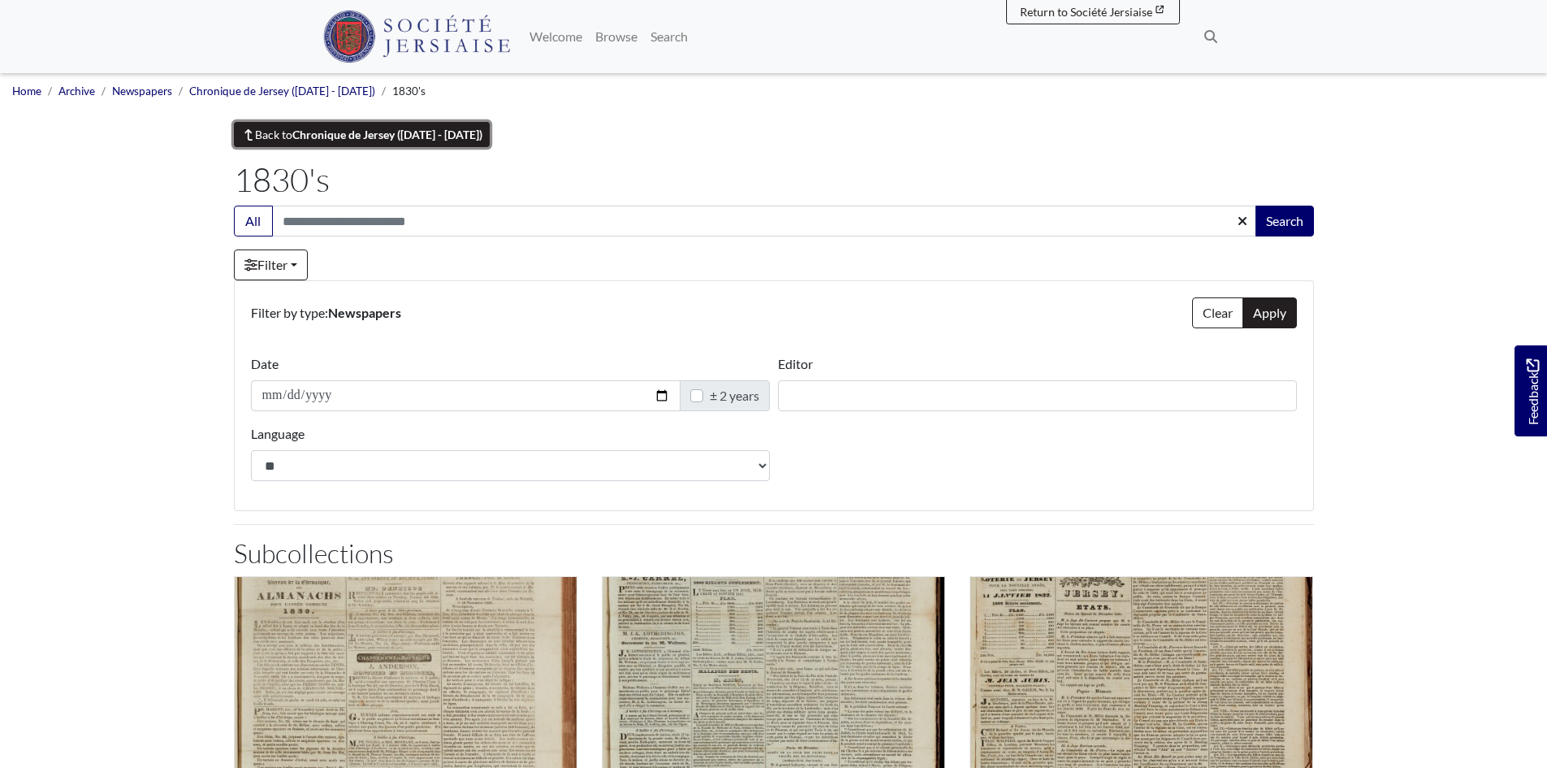
click at [289, 128] on link "Back to Chronique de Jersey (1814 - 1959)" at bounding box center [362, 134] width 257 height 25
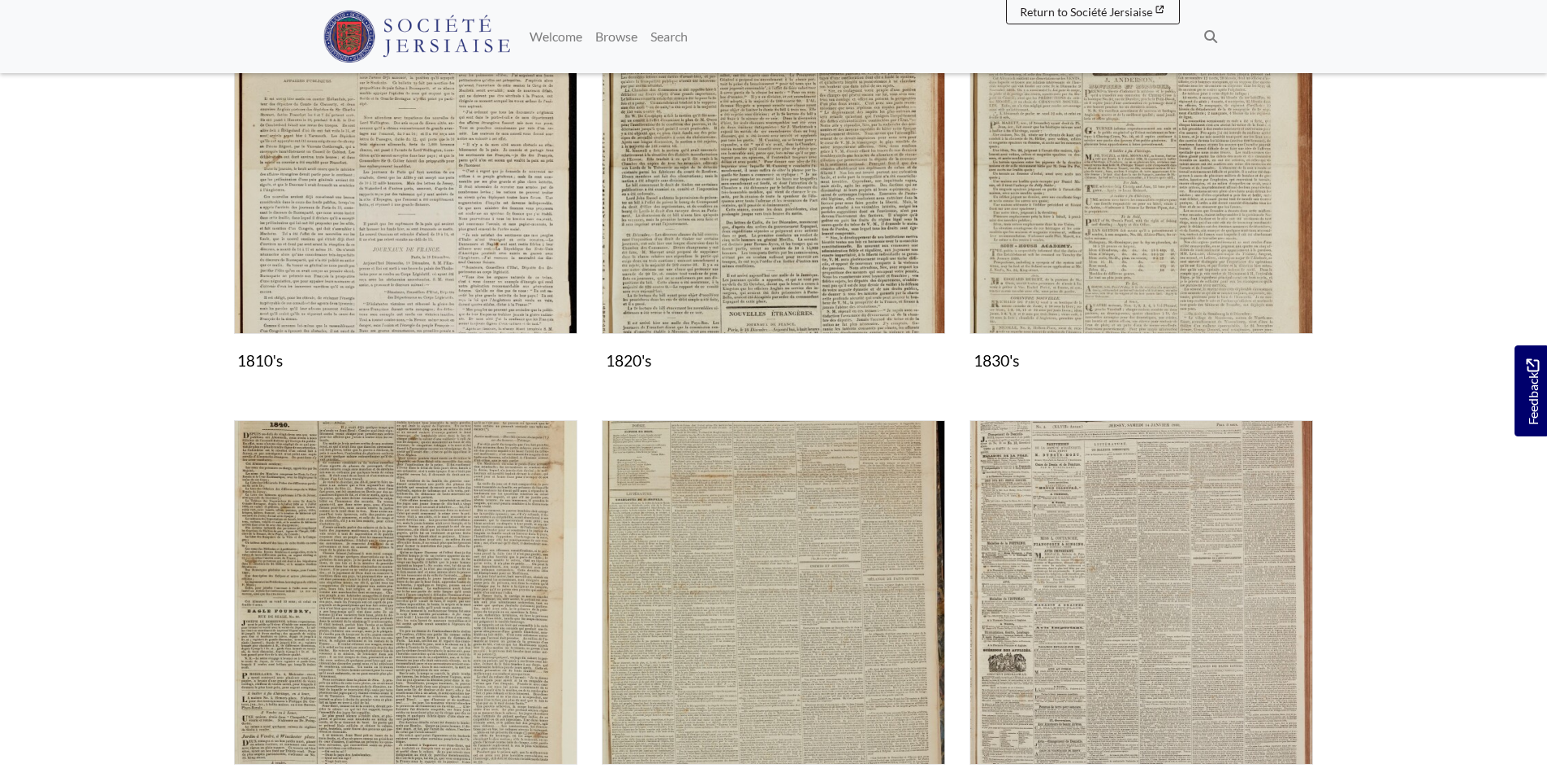
scroll to position [650, 0]
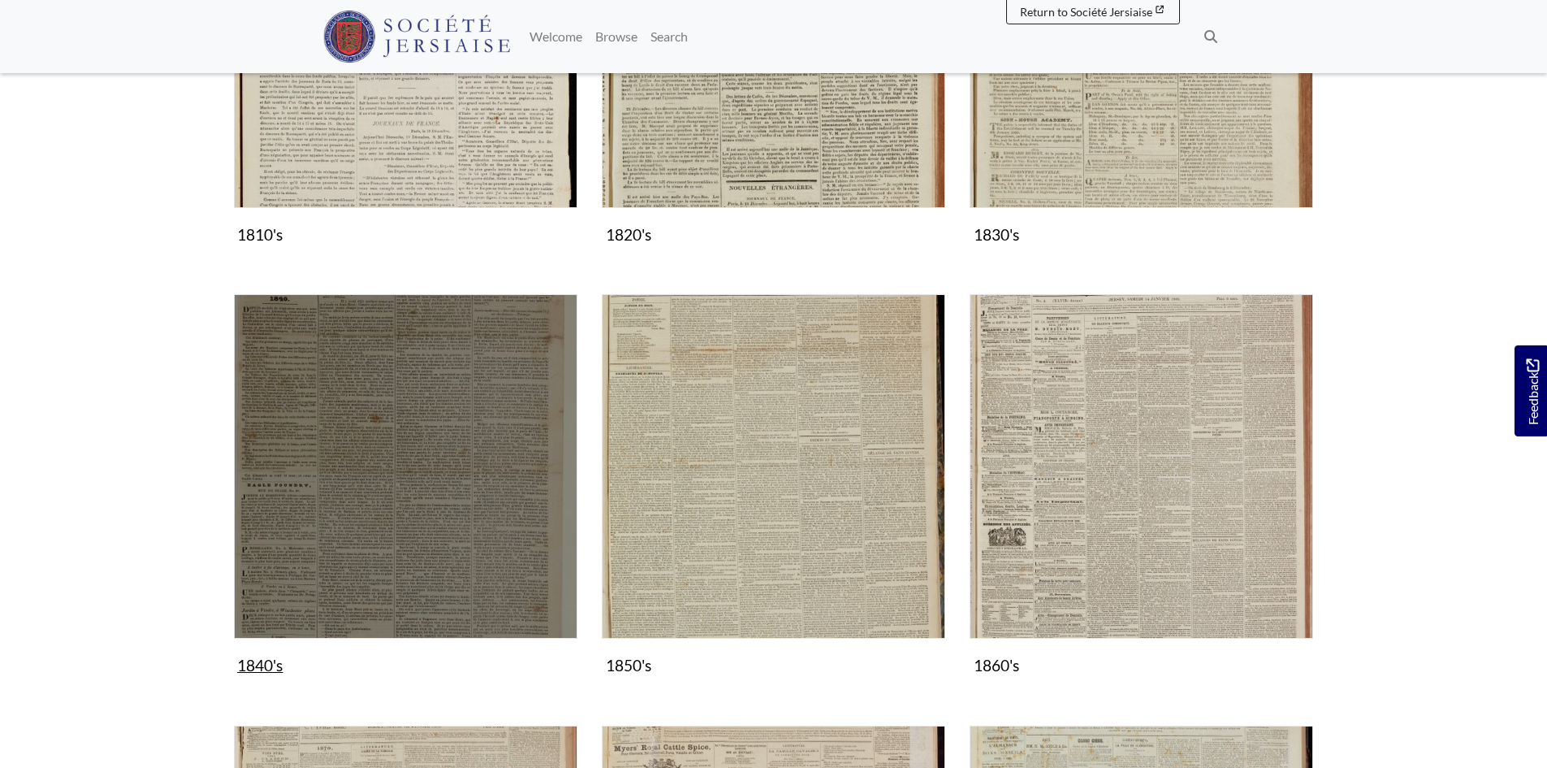
click at [393, 499] on img "Subcollection" at bounding box center [406, 466] width 344 height 344
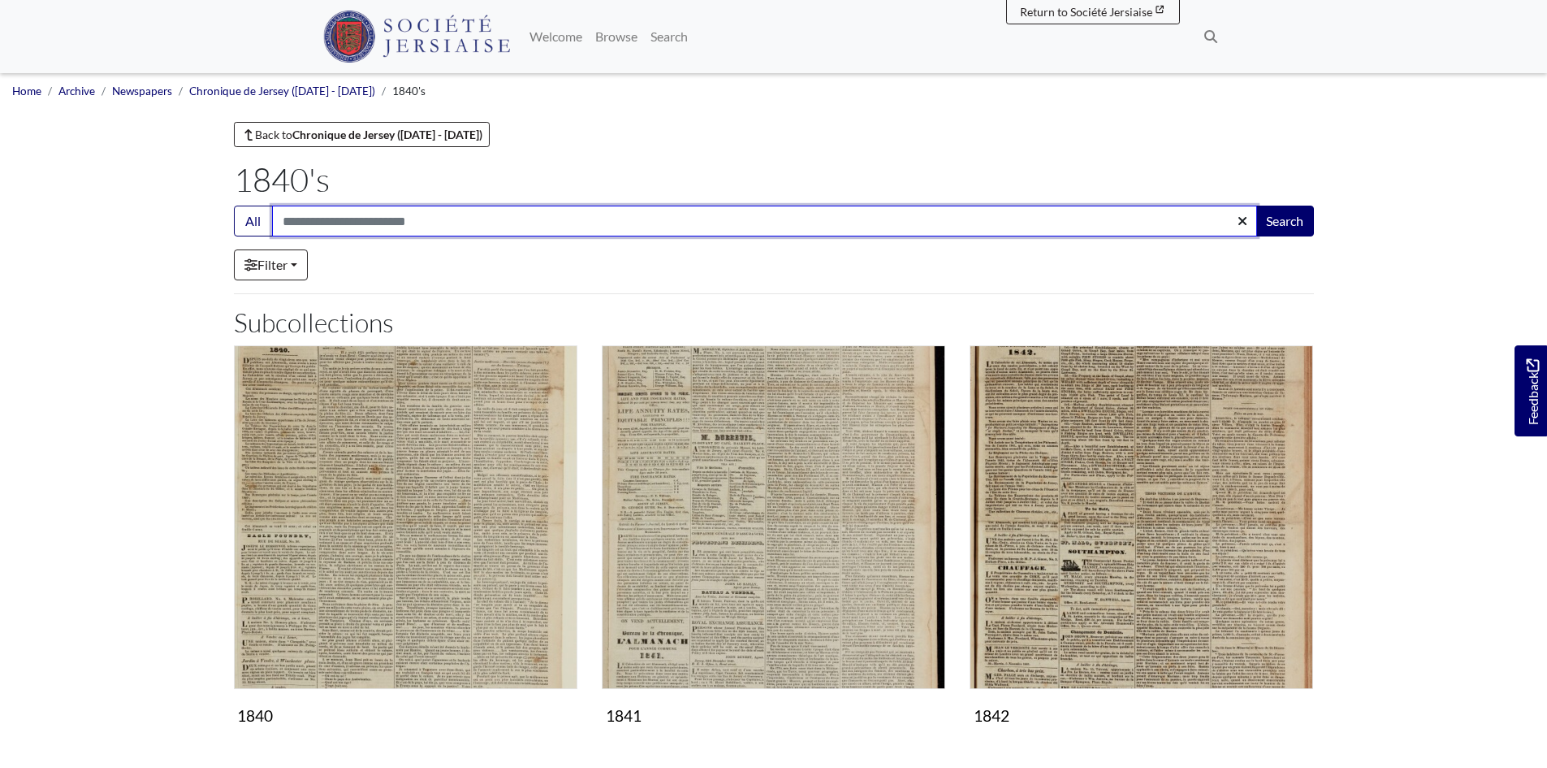
click at [340, 221] on input "Search:" at bounding box center [764, 220] width 985 height 31
type input "**********"
click at [1256, 205] on button "Search" at bounding box center [1285, 220] width 58 height 31
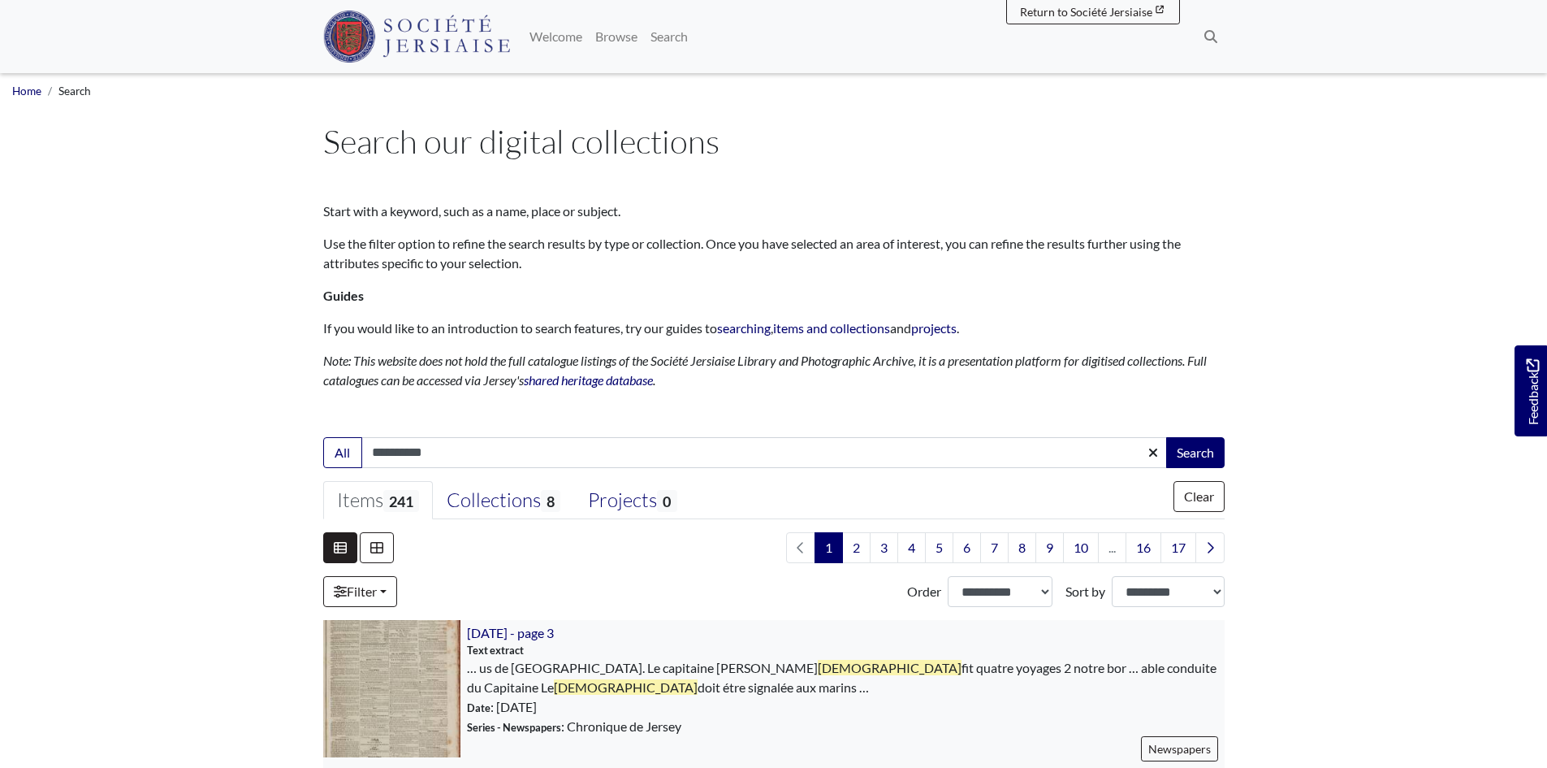
click at [378, 677] on img at bounding box center [391, 688] width 137 height 137
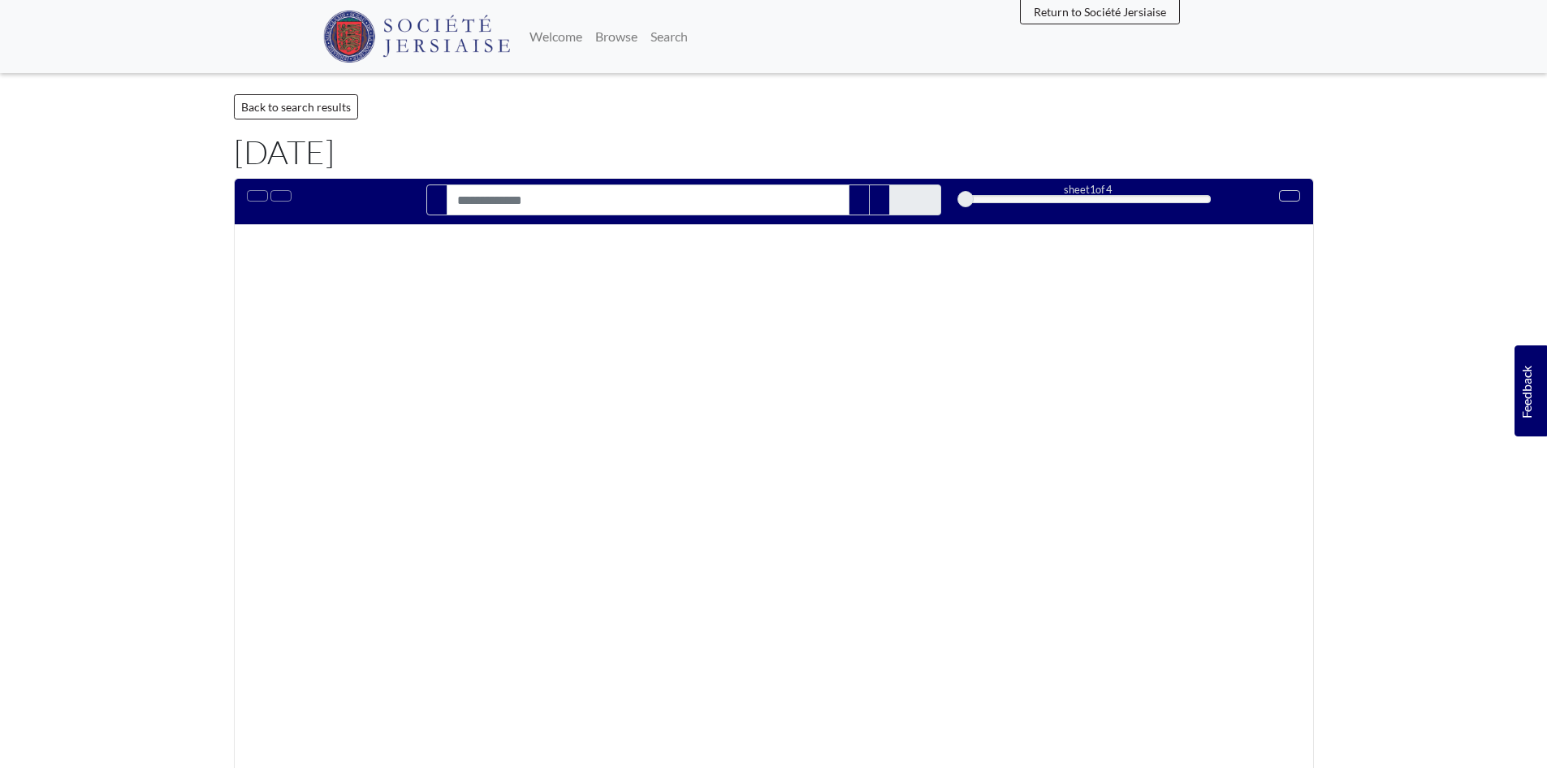
type input "**********"
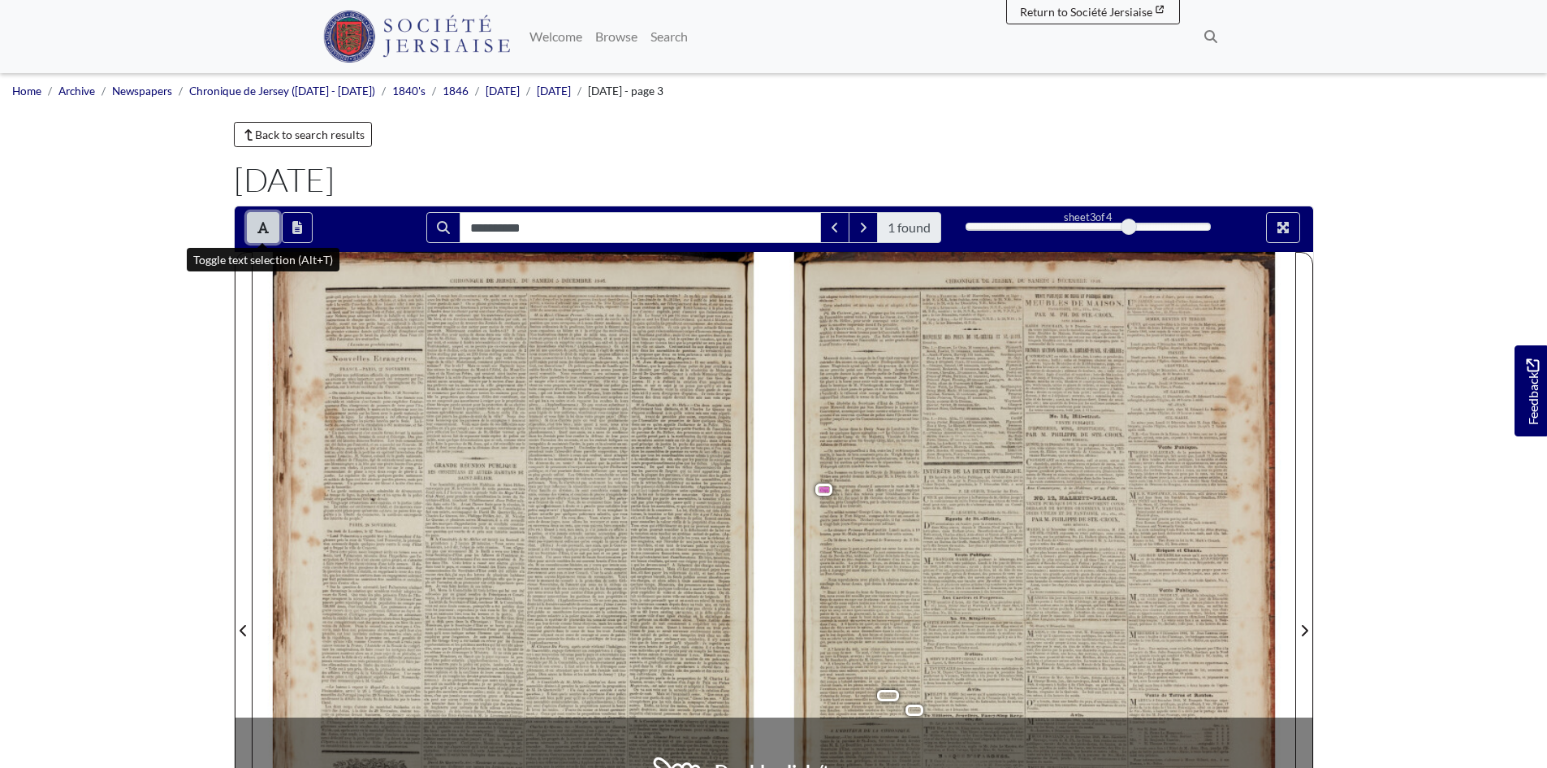
click at [266, 227] on icon "Toggle text selection (Alt+T)" at bounding box center [262, 227] width 11 height 13
click at [846, 473] on div at bounding box center [1034, 620] width 521 height 737
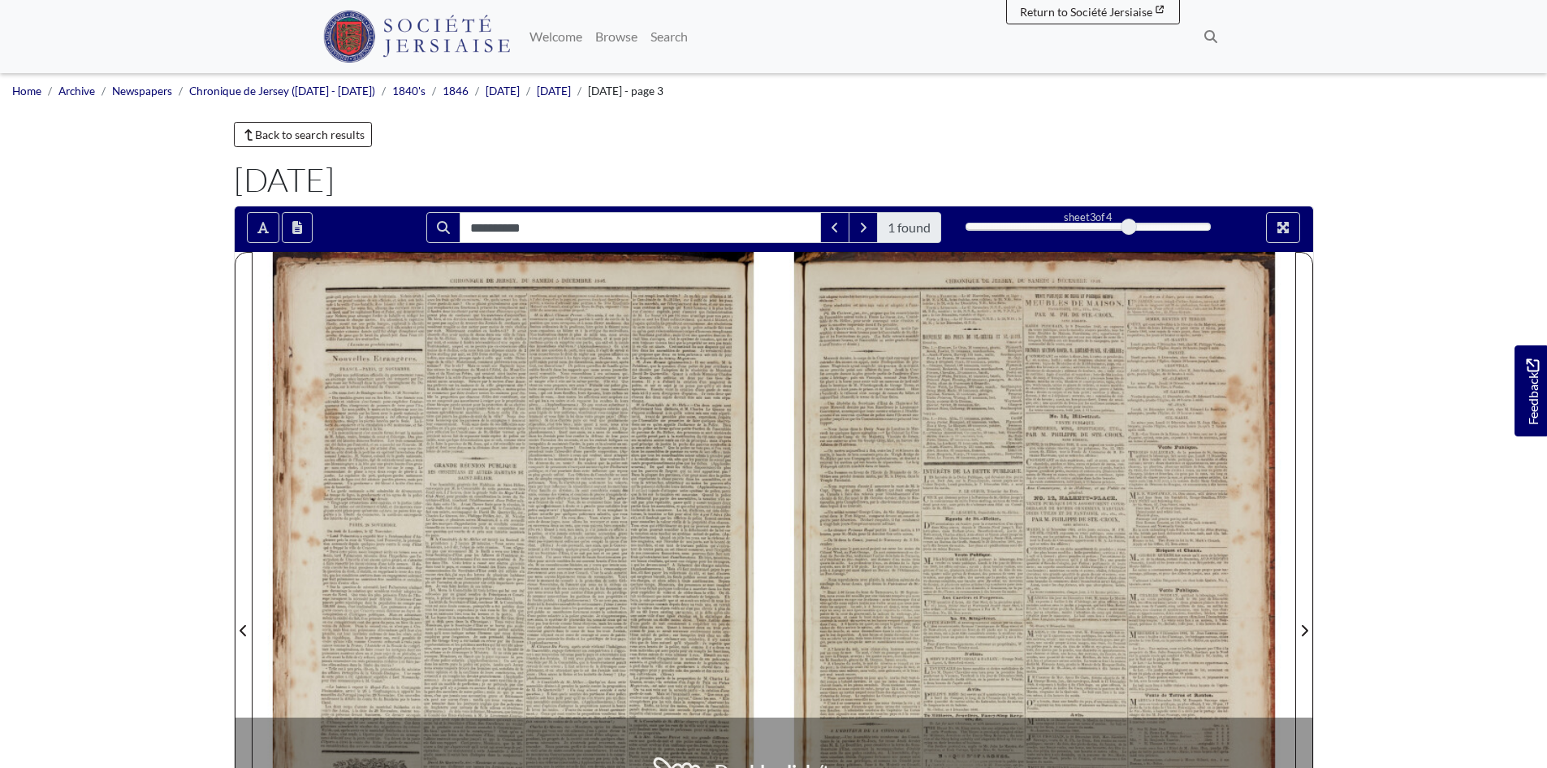
click at [846, 473] on div at bounding box center [1034, 620] width 521 height 737
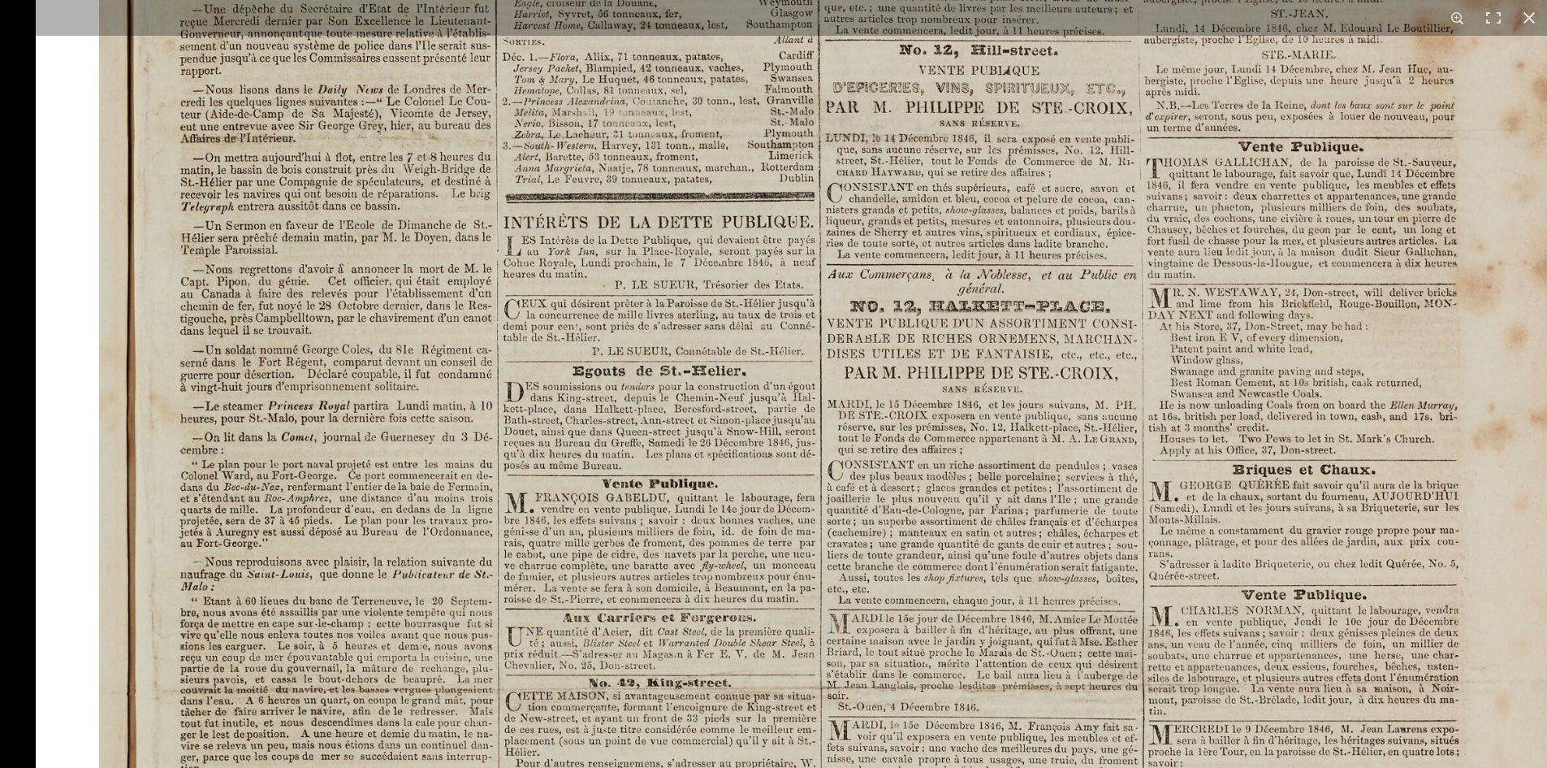
click at [440, 621] on img at bounding box center [852, 690] width 1633 height 2310
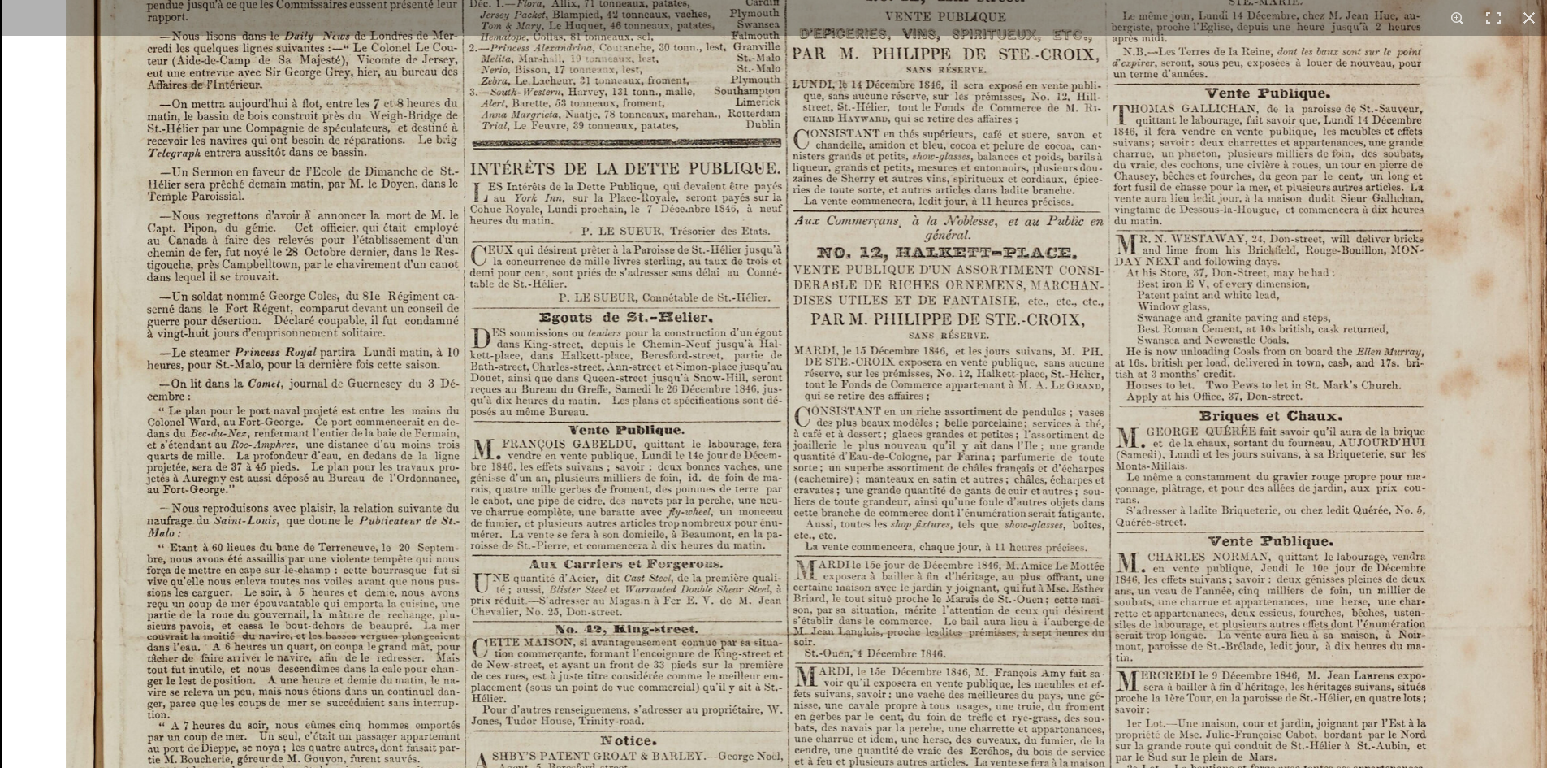
click at [413, 393] on img at bounding box center [818, 637] width 1633 height 2310
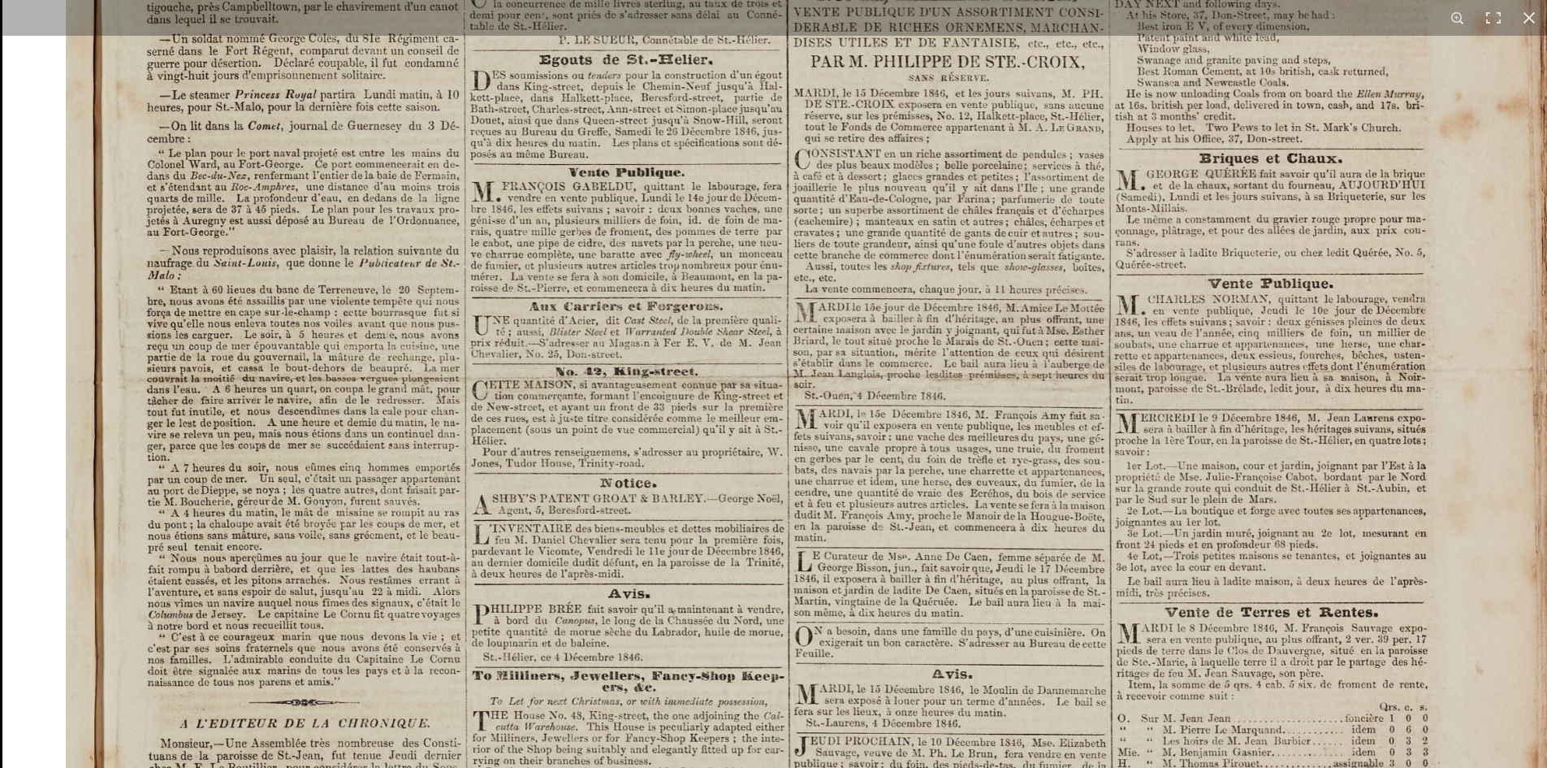
click at [396, 357] on img at bounding box center [818, 379] width 1633 height 2310
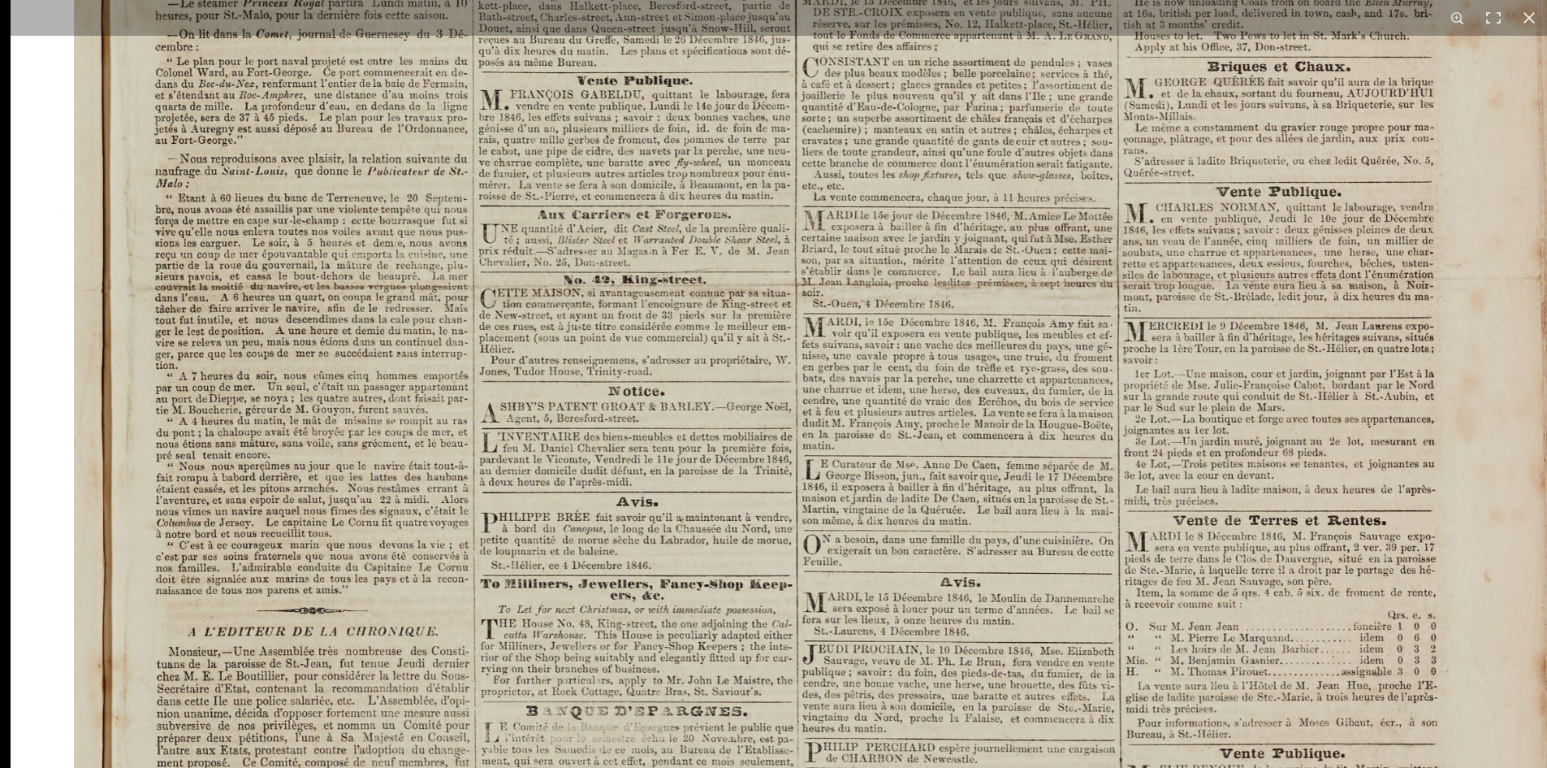
click at [400, 499] on img at bounding box center [827, 288] width 1633 height 2310
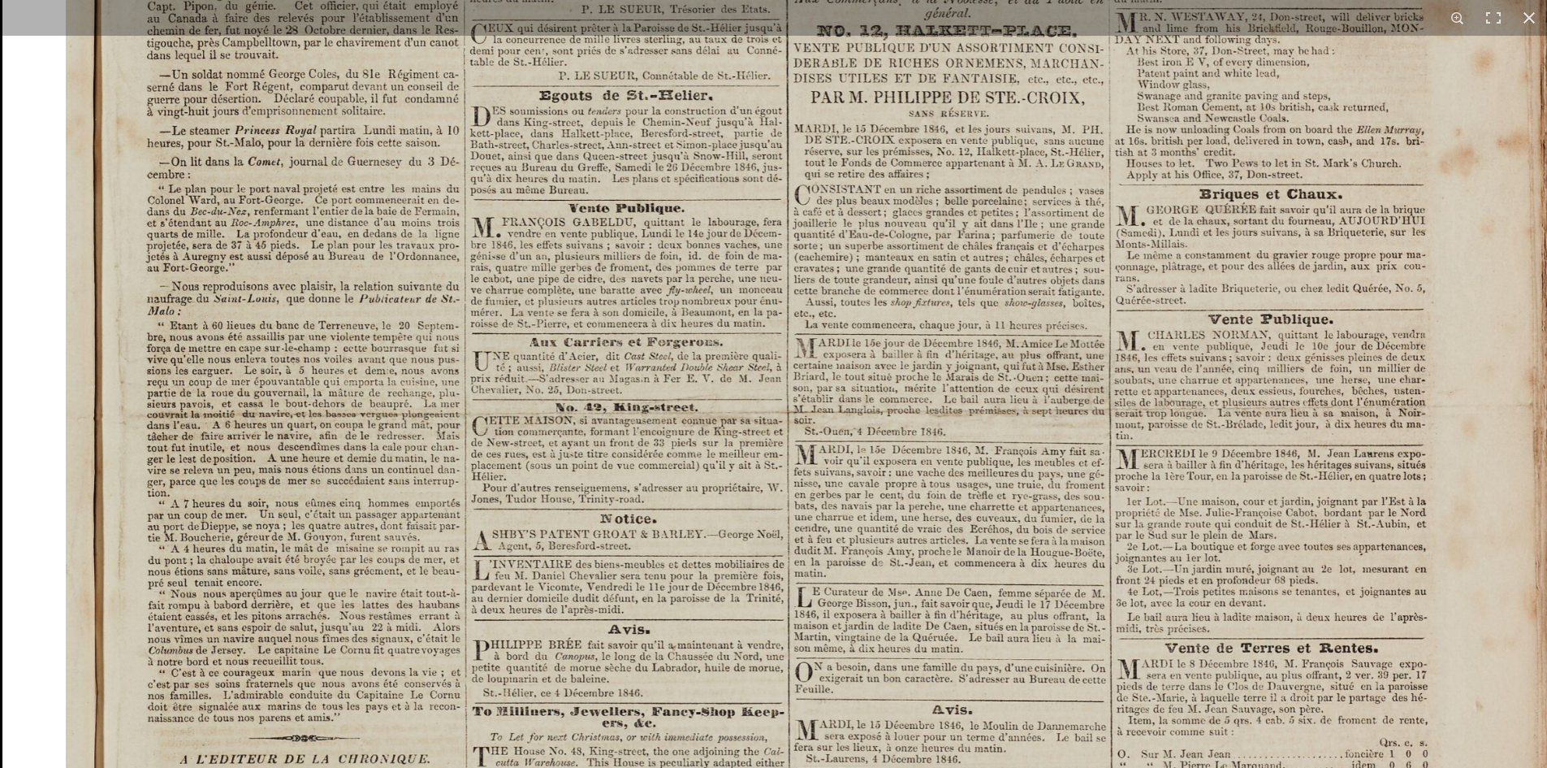
click at [270, 468] on img at bounding box center [818, 415] width 1633 height 2310
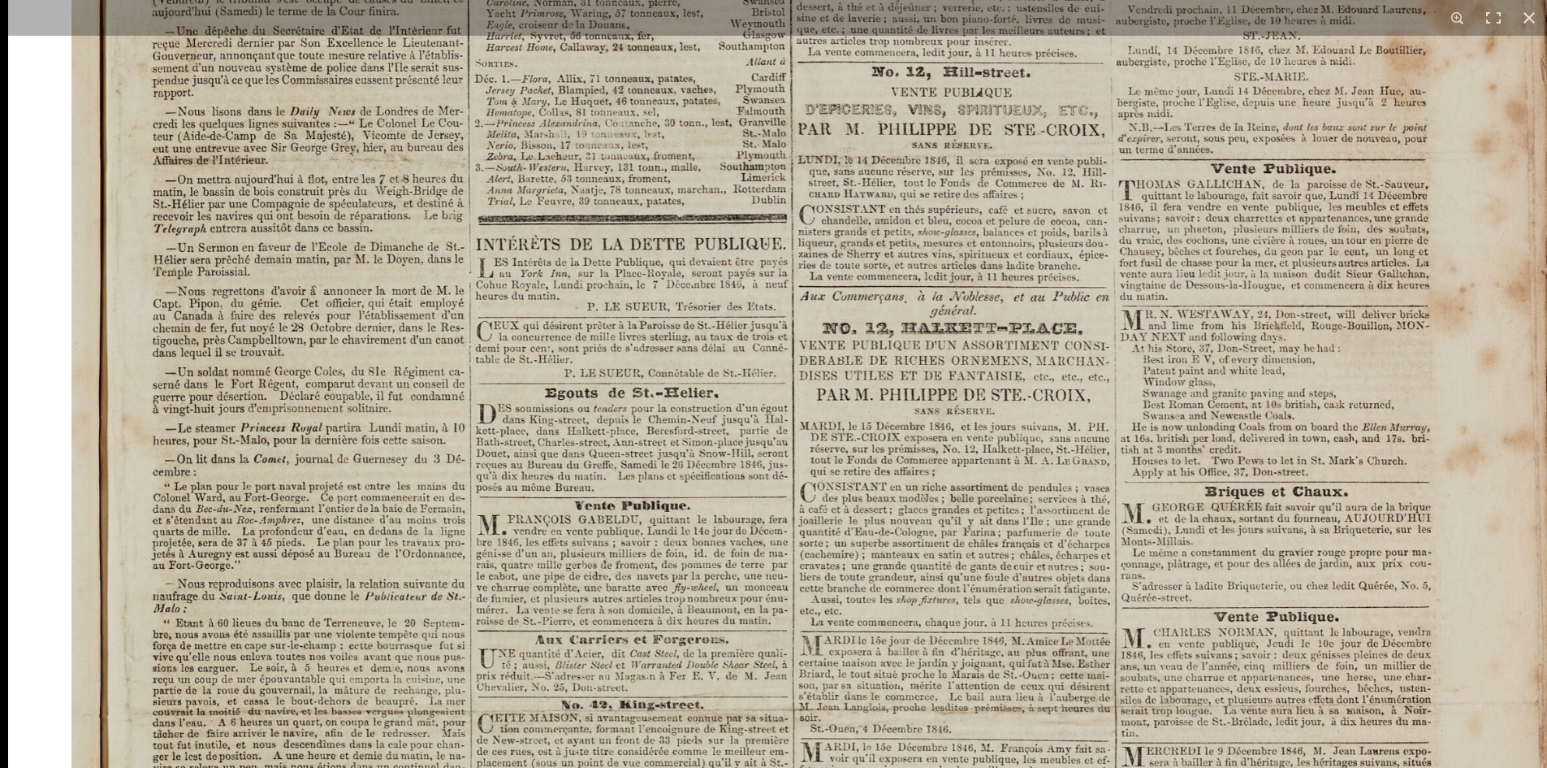
click at [422, 442] on img at bounding box center [824, 712] width 1633 height 2310
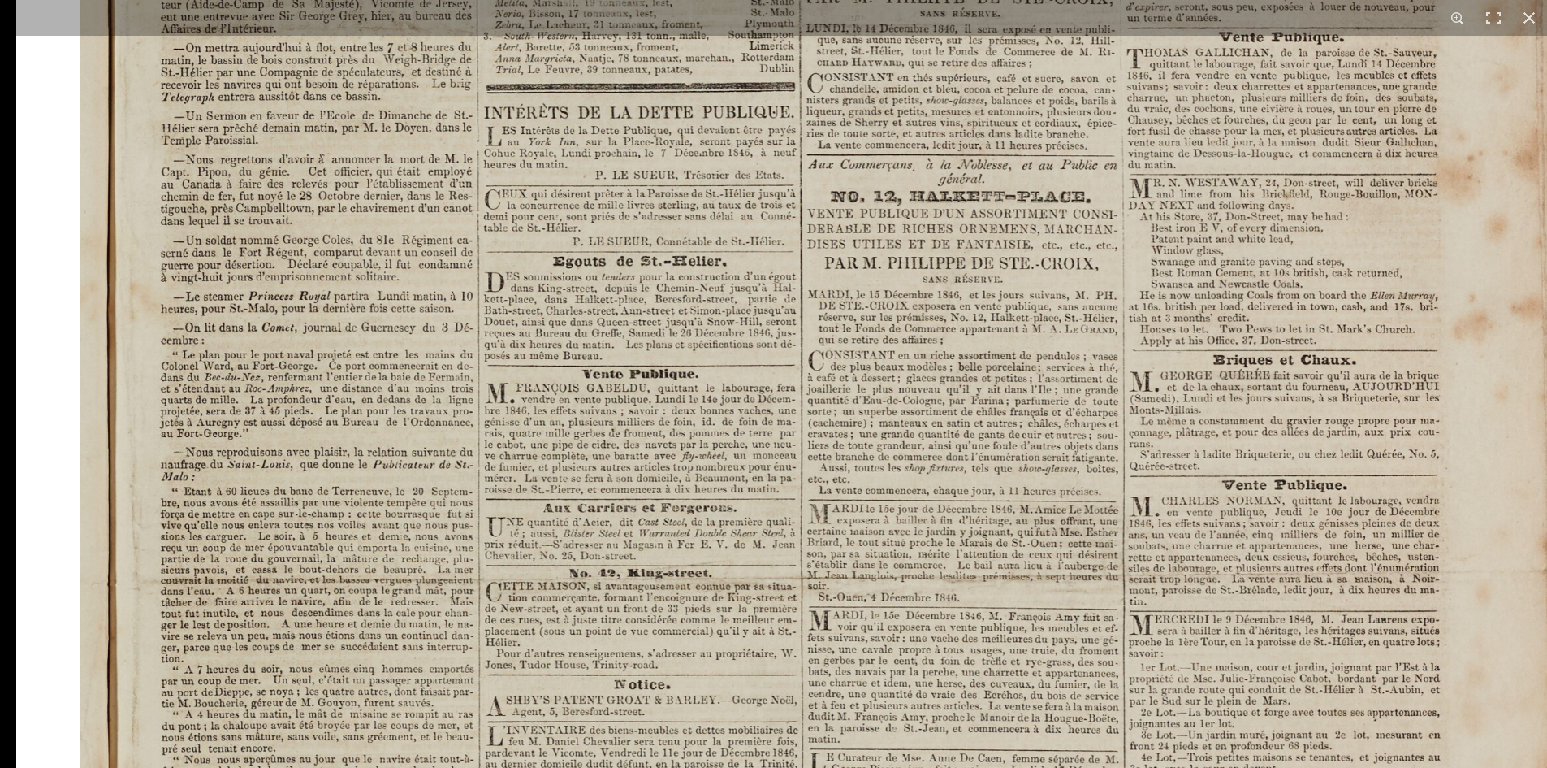
click at [424, 459] on img at bounding box center [832, 581] width 1633 height 2310
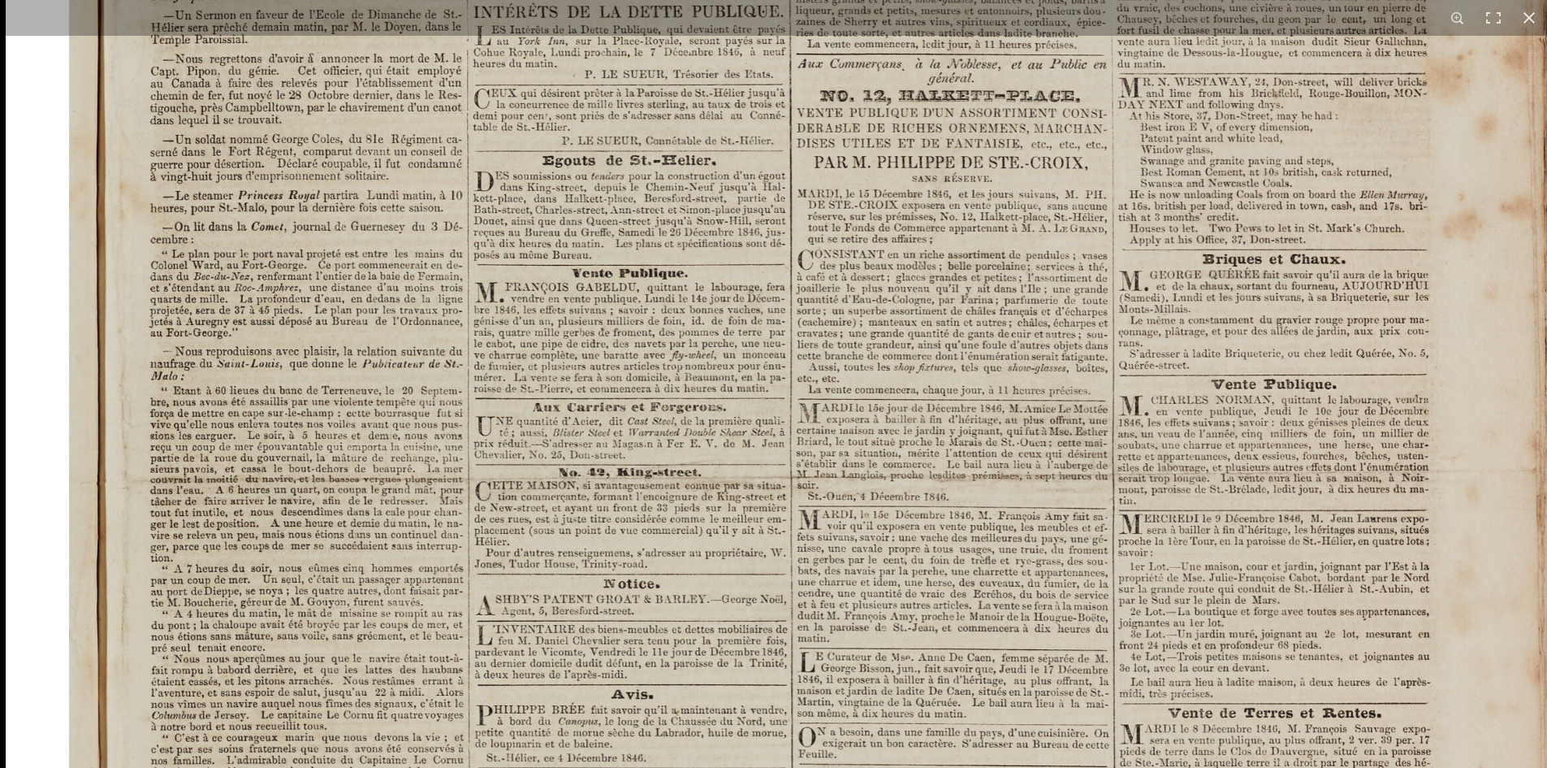
click at [422, 512] on img at bounding box center [822, 480] width 1633 height 2310
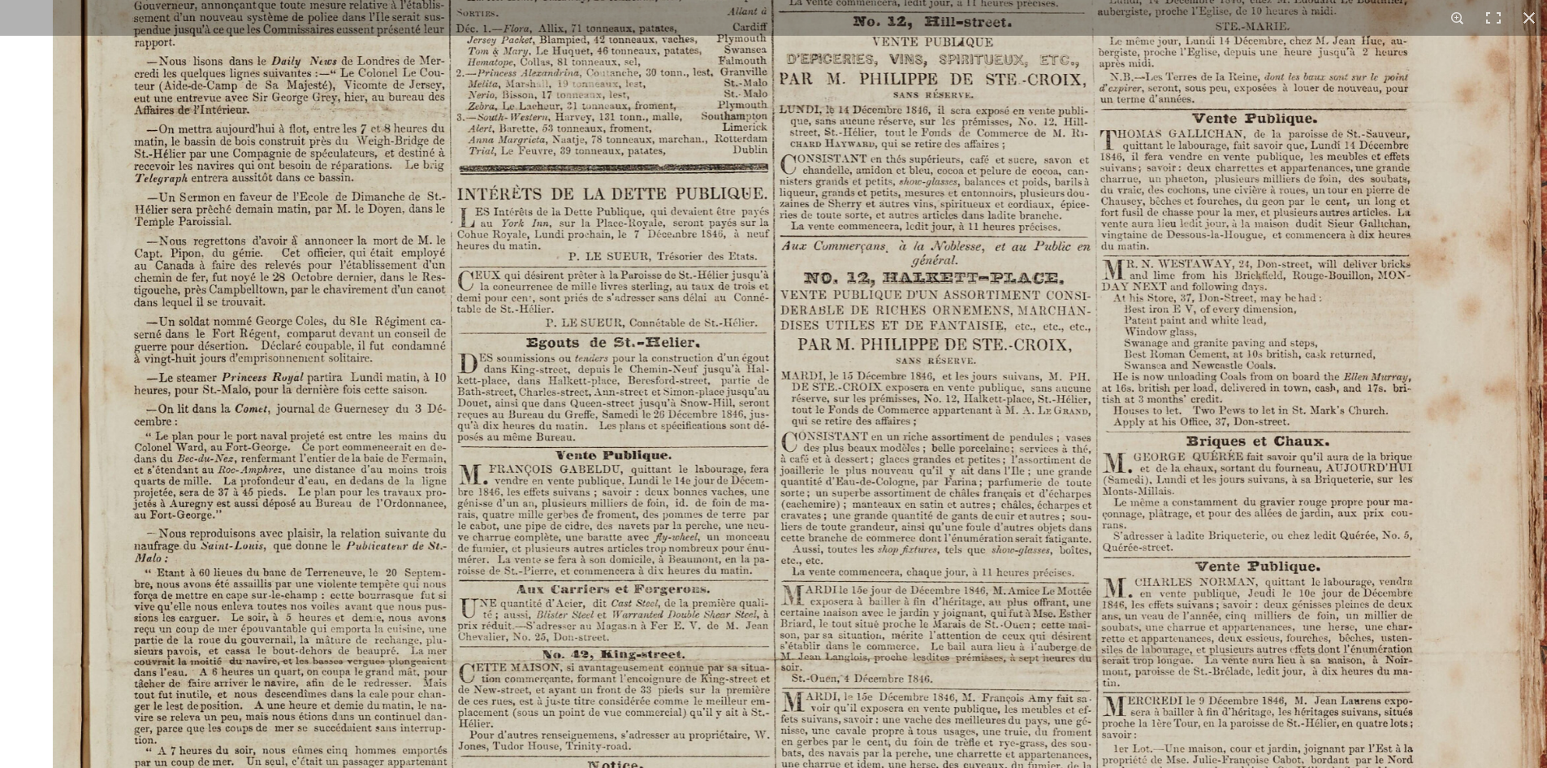
click at [585, 616] on img at bounding box center [805, 662] width 1633 height 2310
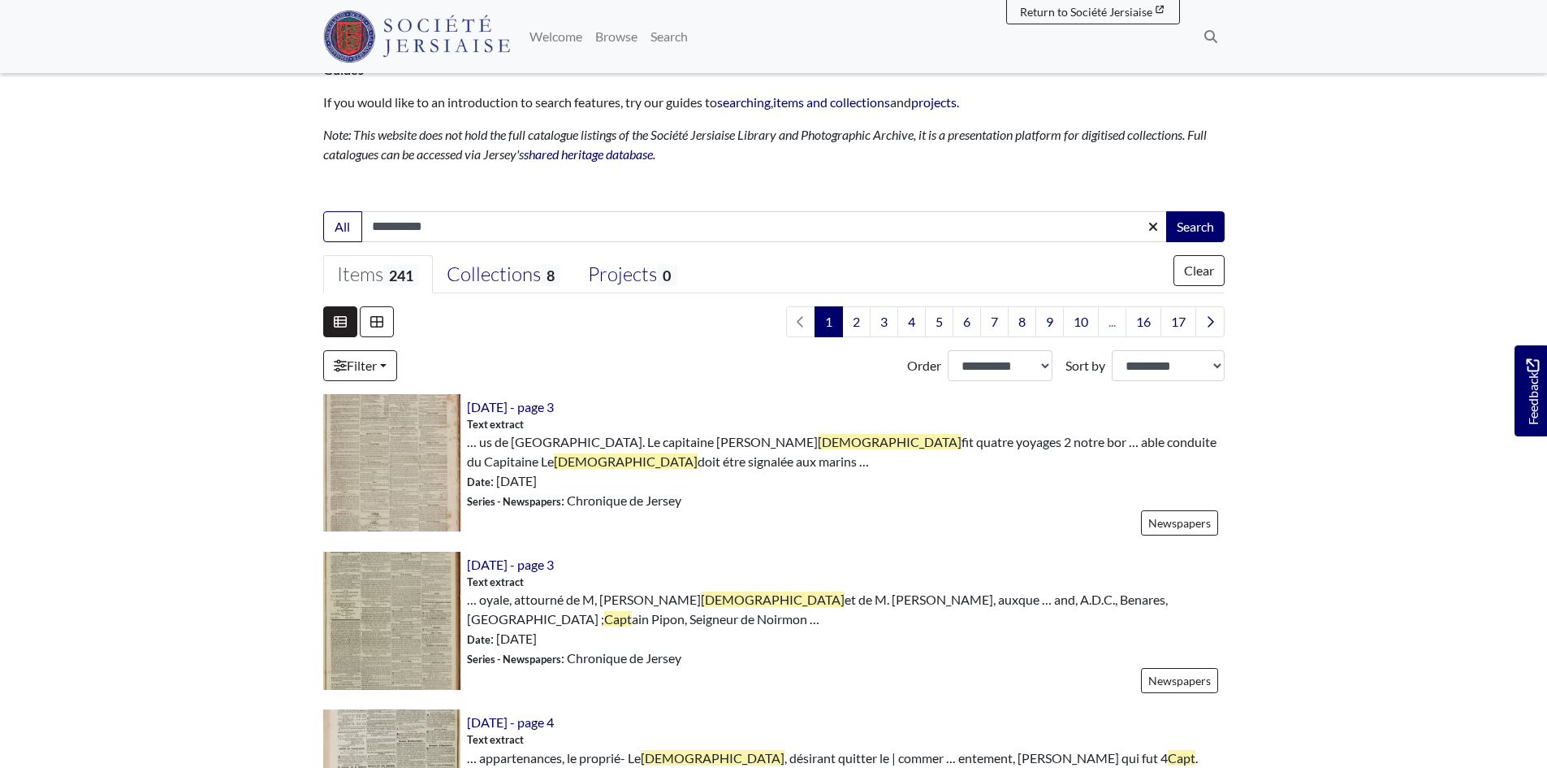
scroll to position [162, 0]
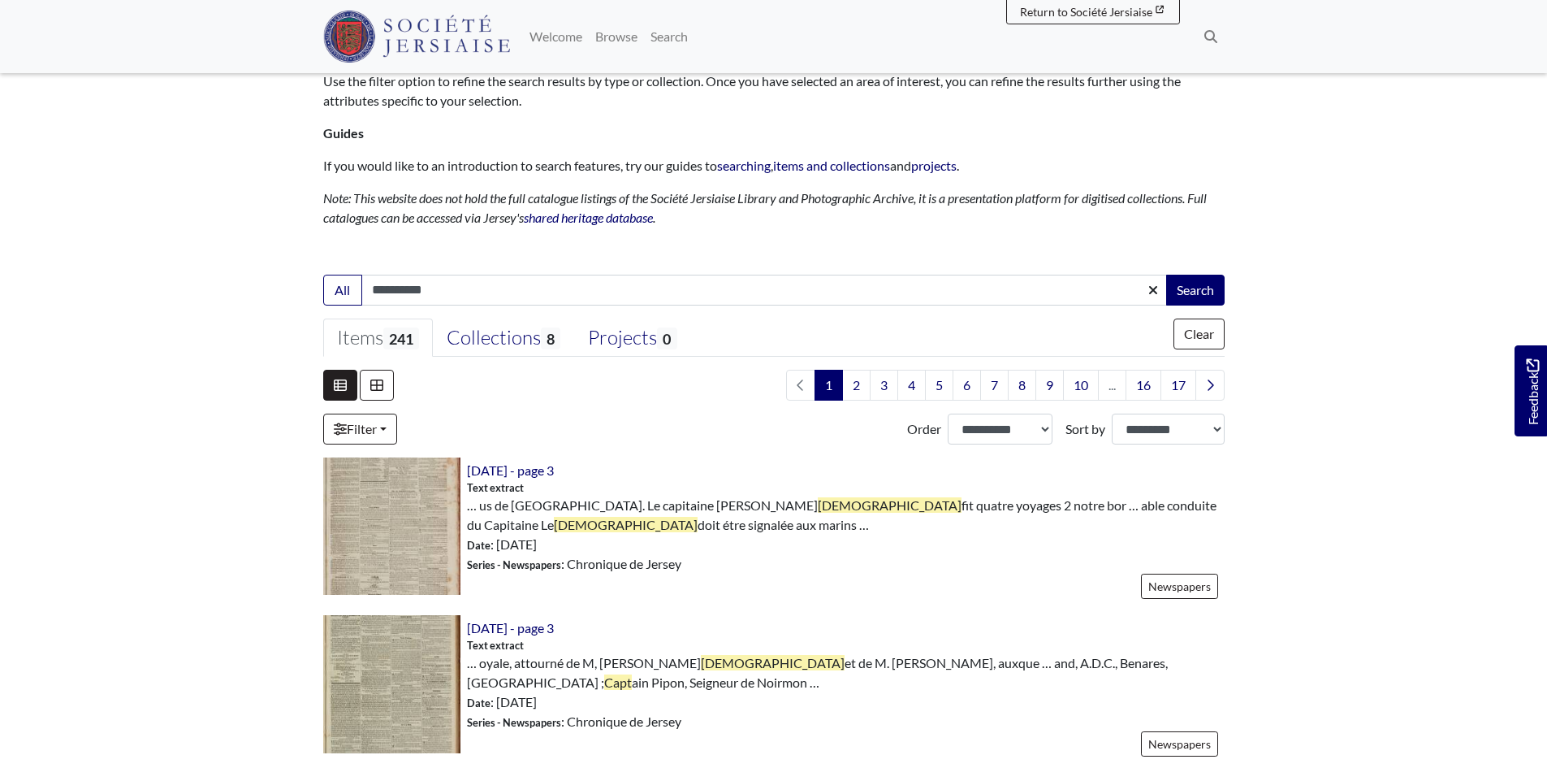
click at [511, 289] on input "**********" at bounding box center [764, 290] width 806 height 31
type input "**********"
click at [1166, 275] on button "Search" at bounding box center [1195, 290] width 58 height 31
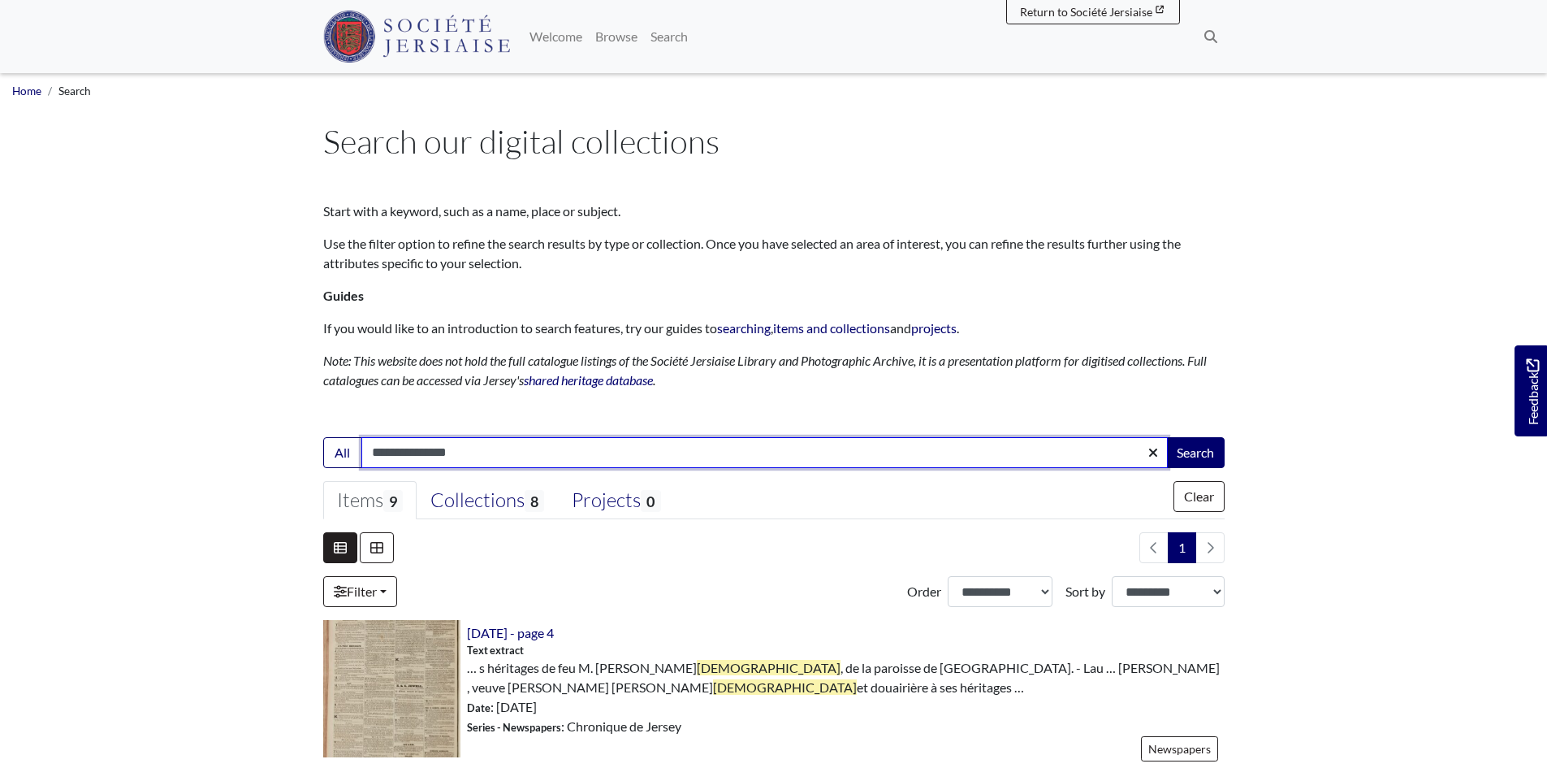
click at [446, 452] on input "**********" at bounding box center [764, 452] width 806 height 31
type input "**********"
click at [1166, 437] on button "Search" at bounding box center [1195, 452] width 58 height 31
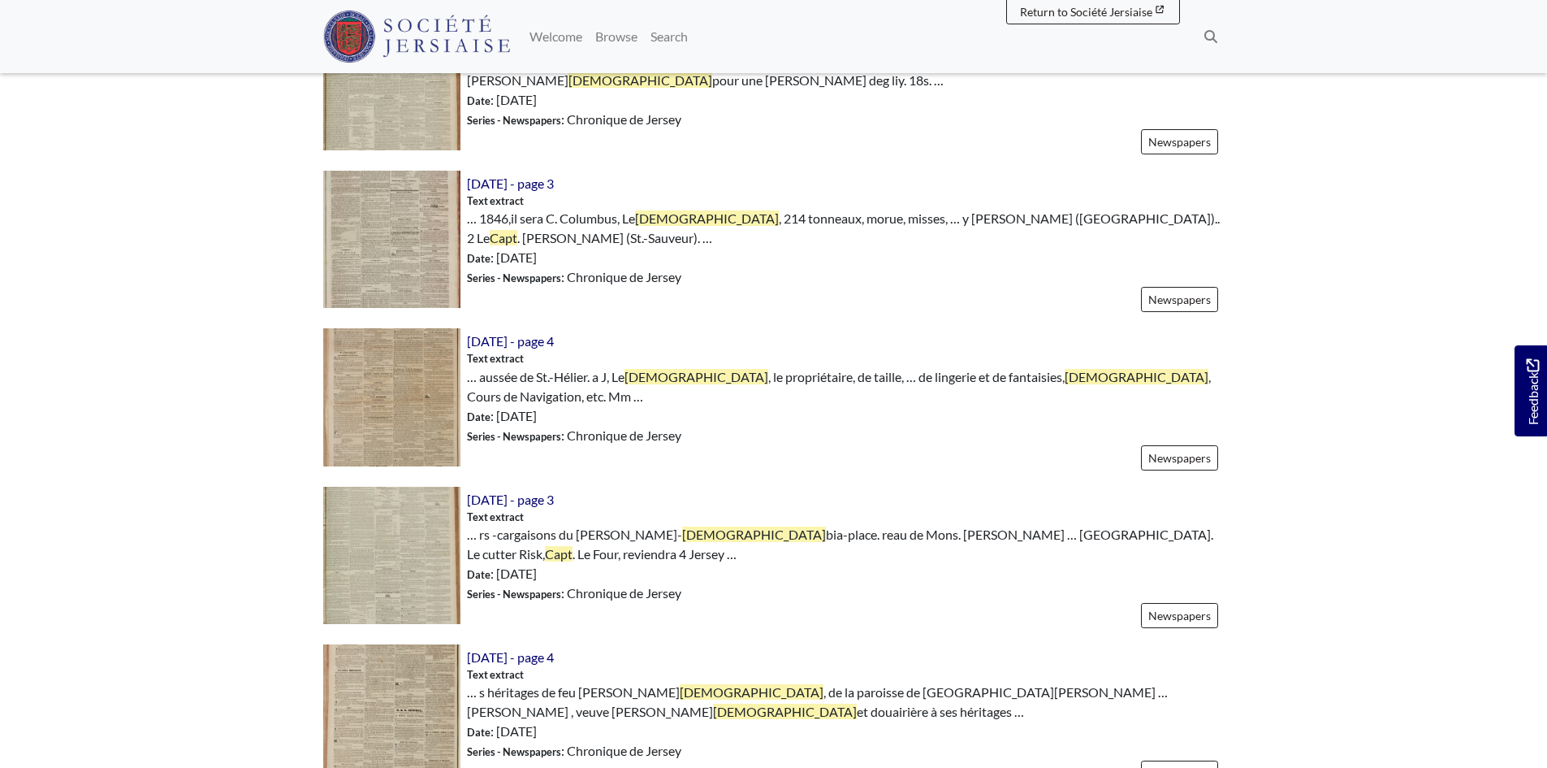
scroll to position [2193, 0]
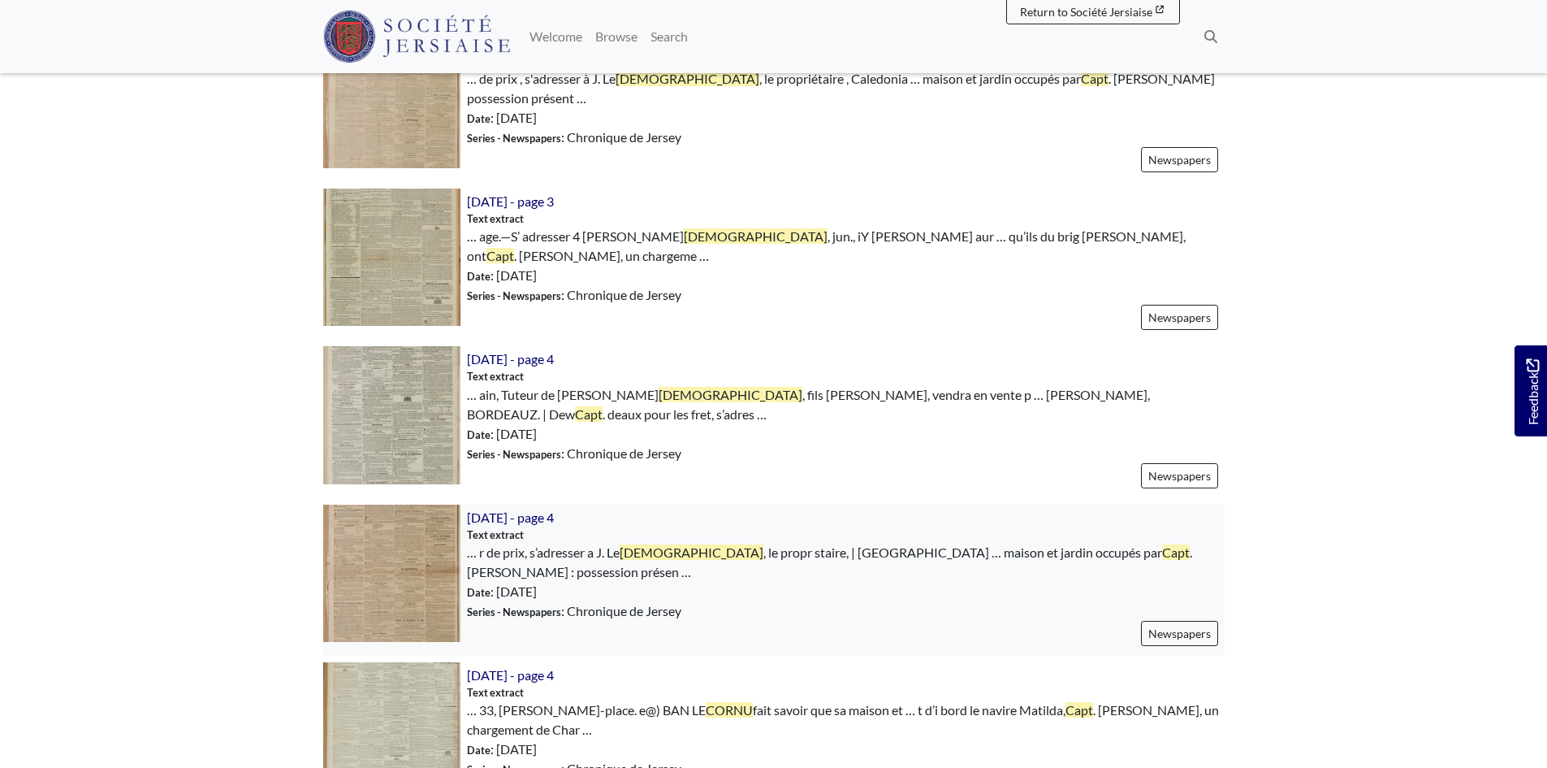
scroll to position [2193, 0]
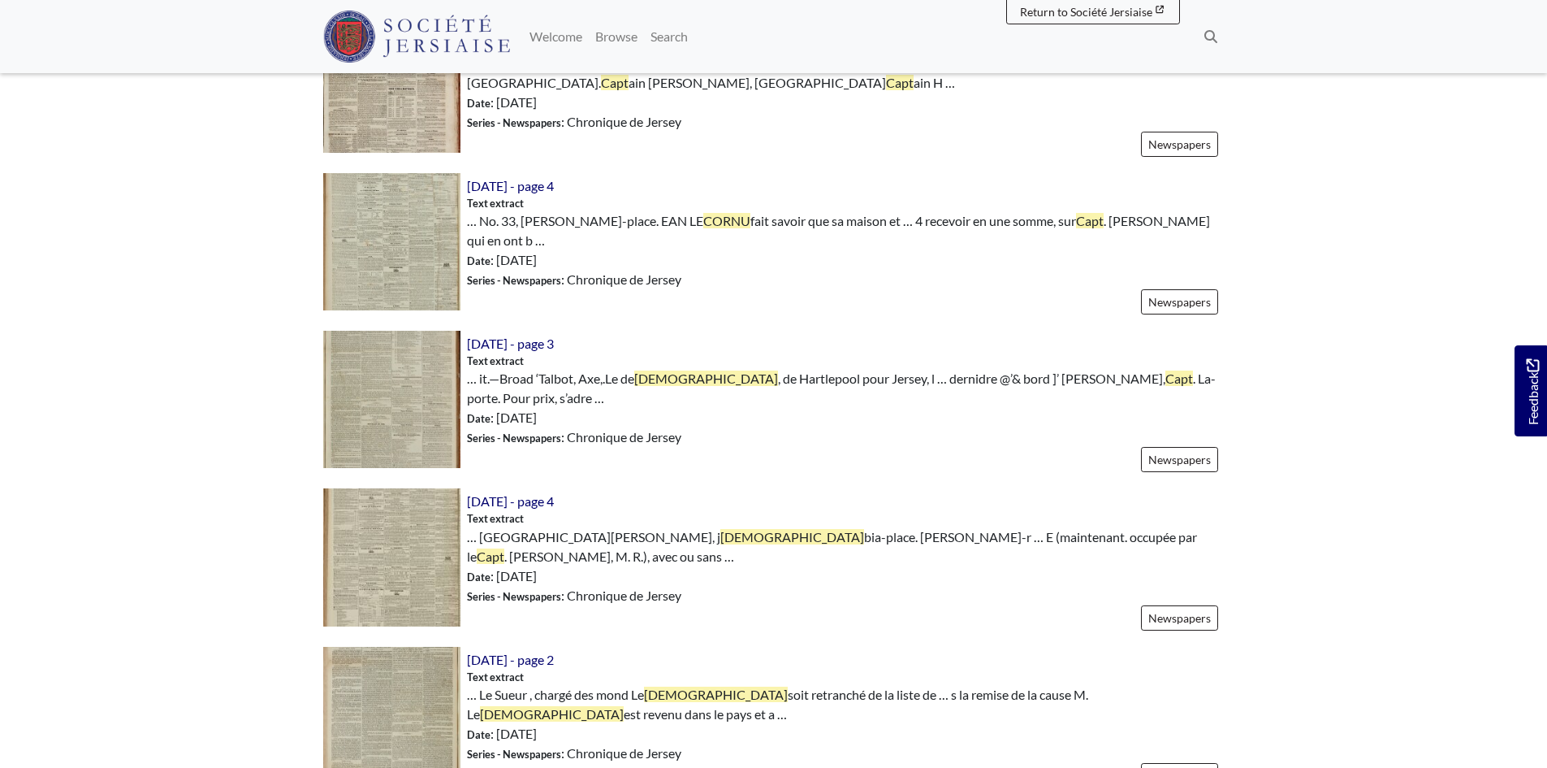
scroll to position [2133, 0]
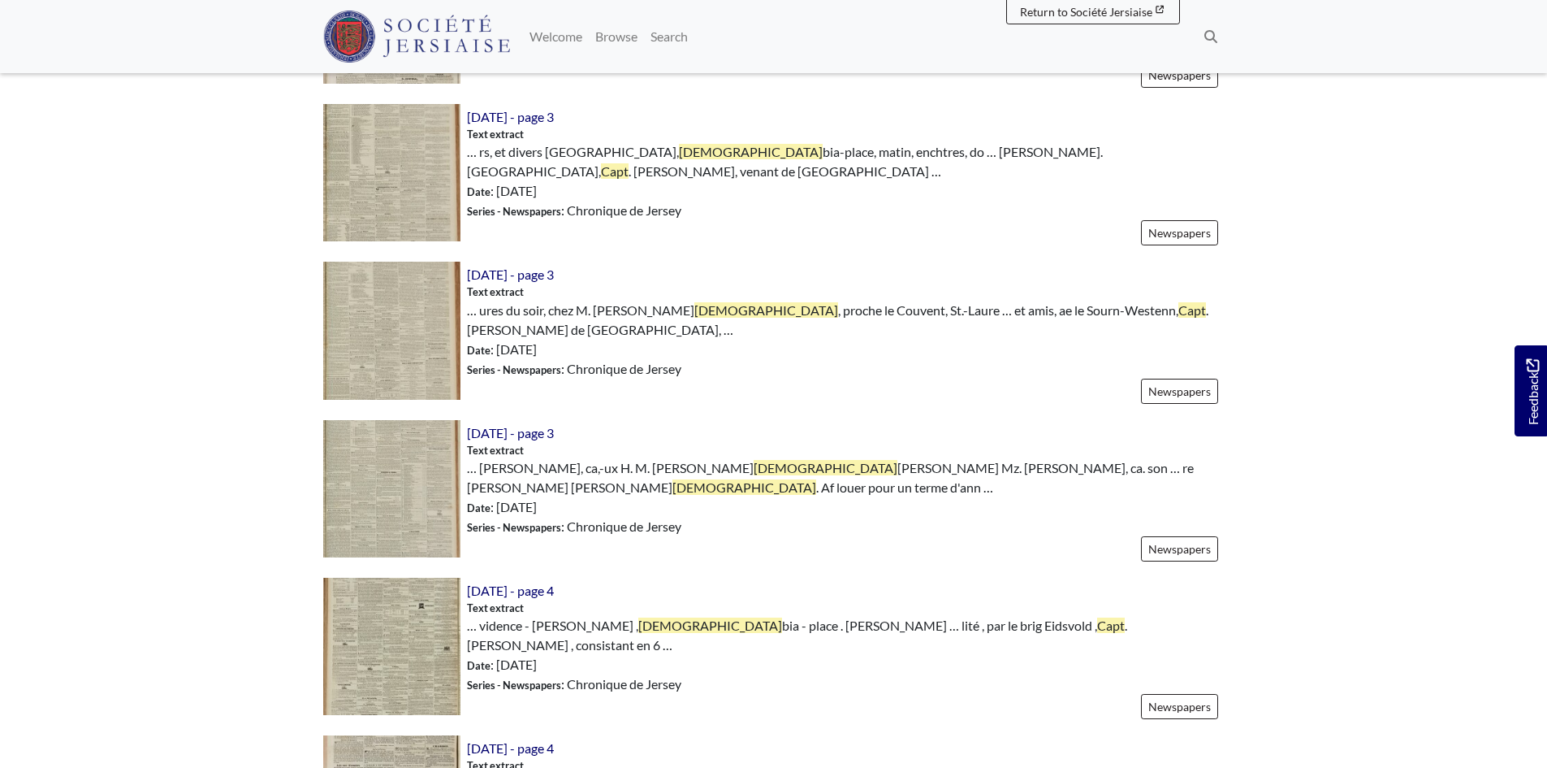
scroll to position [1787, 0]
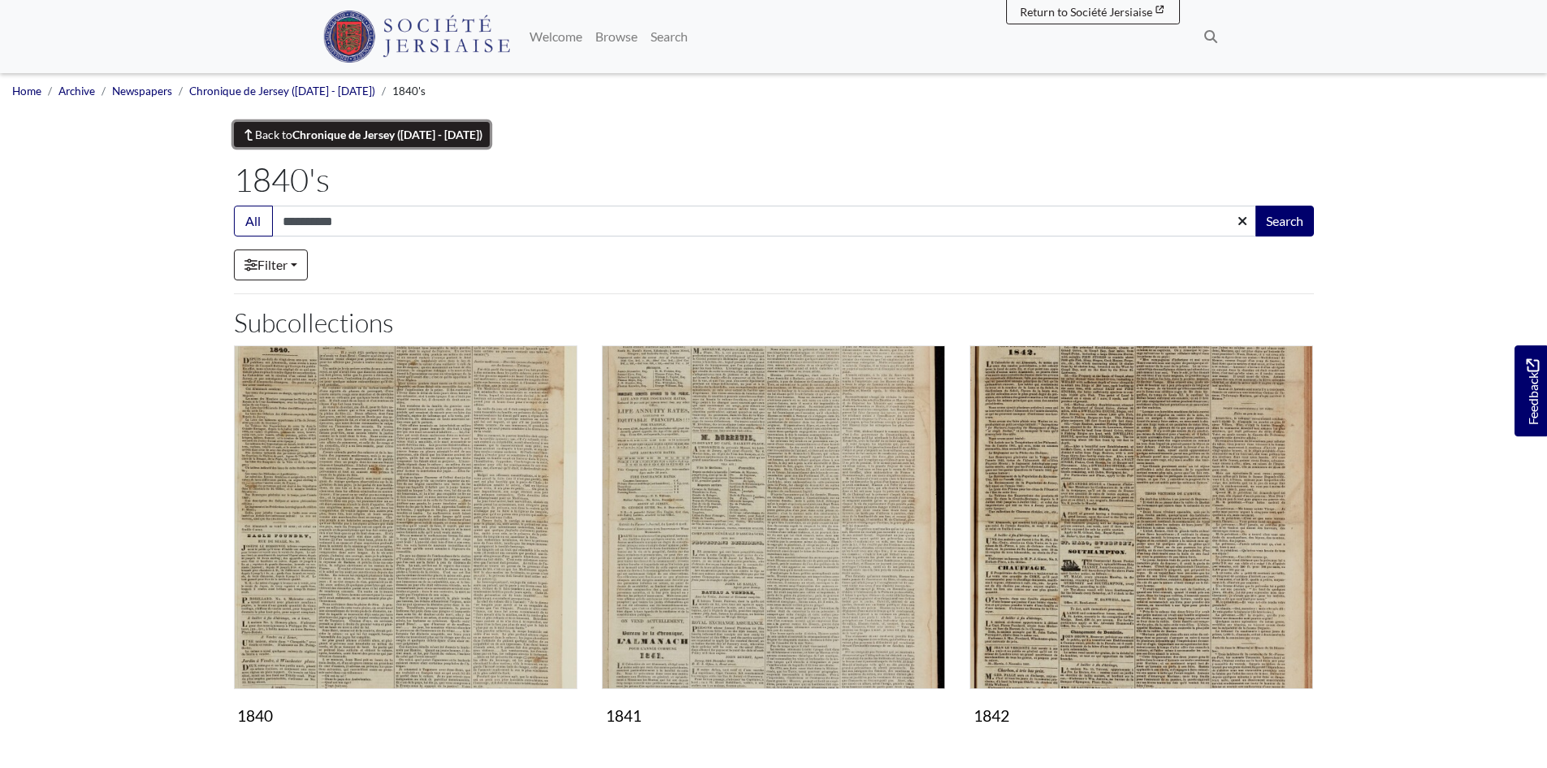
click at [354, 134] on strong "Chronique de Jersey ([DATE] - [DATE])" at bounding box center [387, 135] width 190 height 14
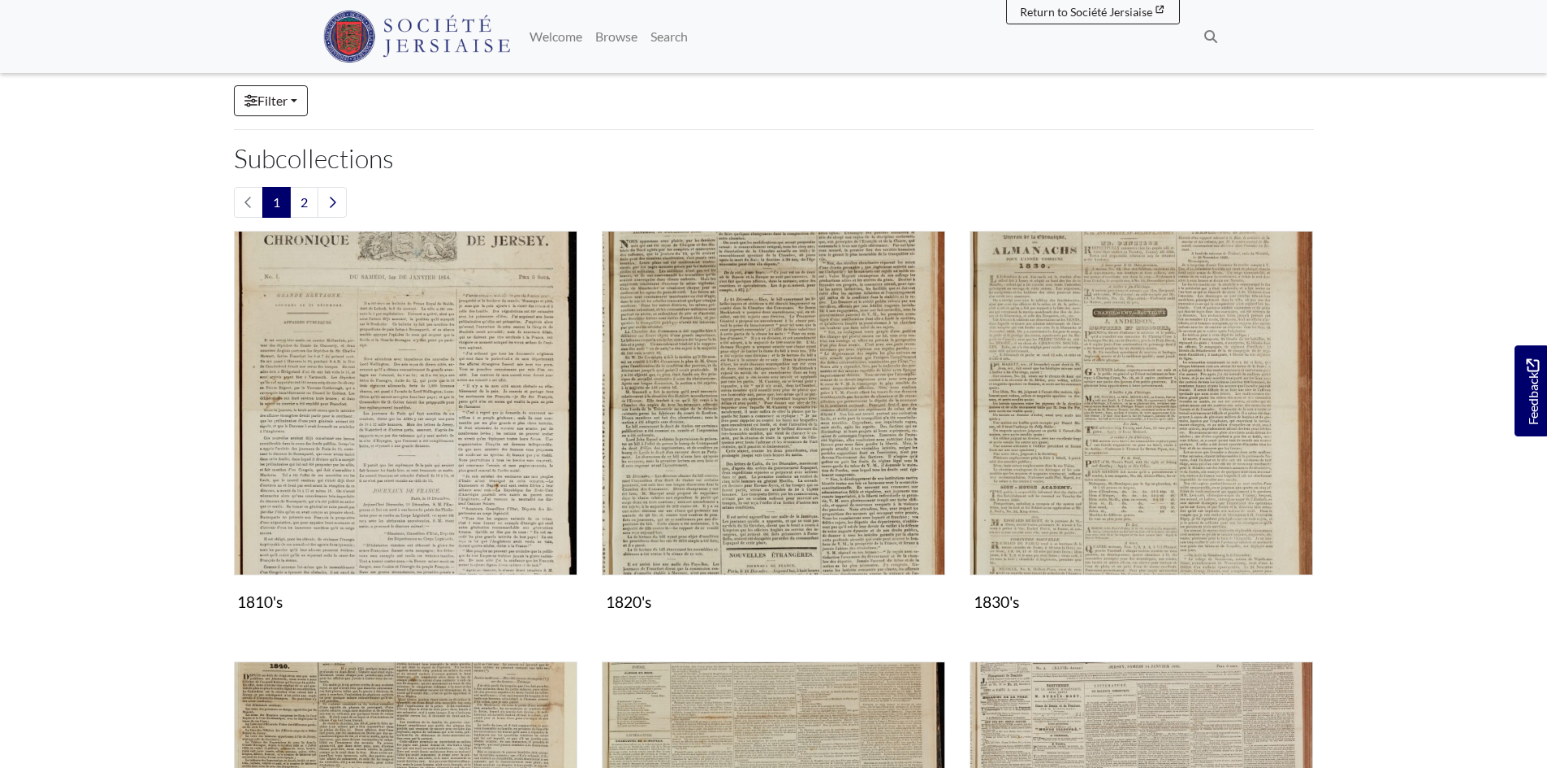
scroll to position [406, 0]
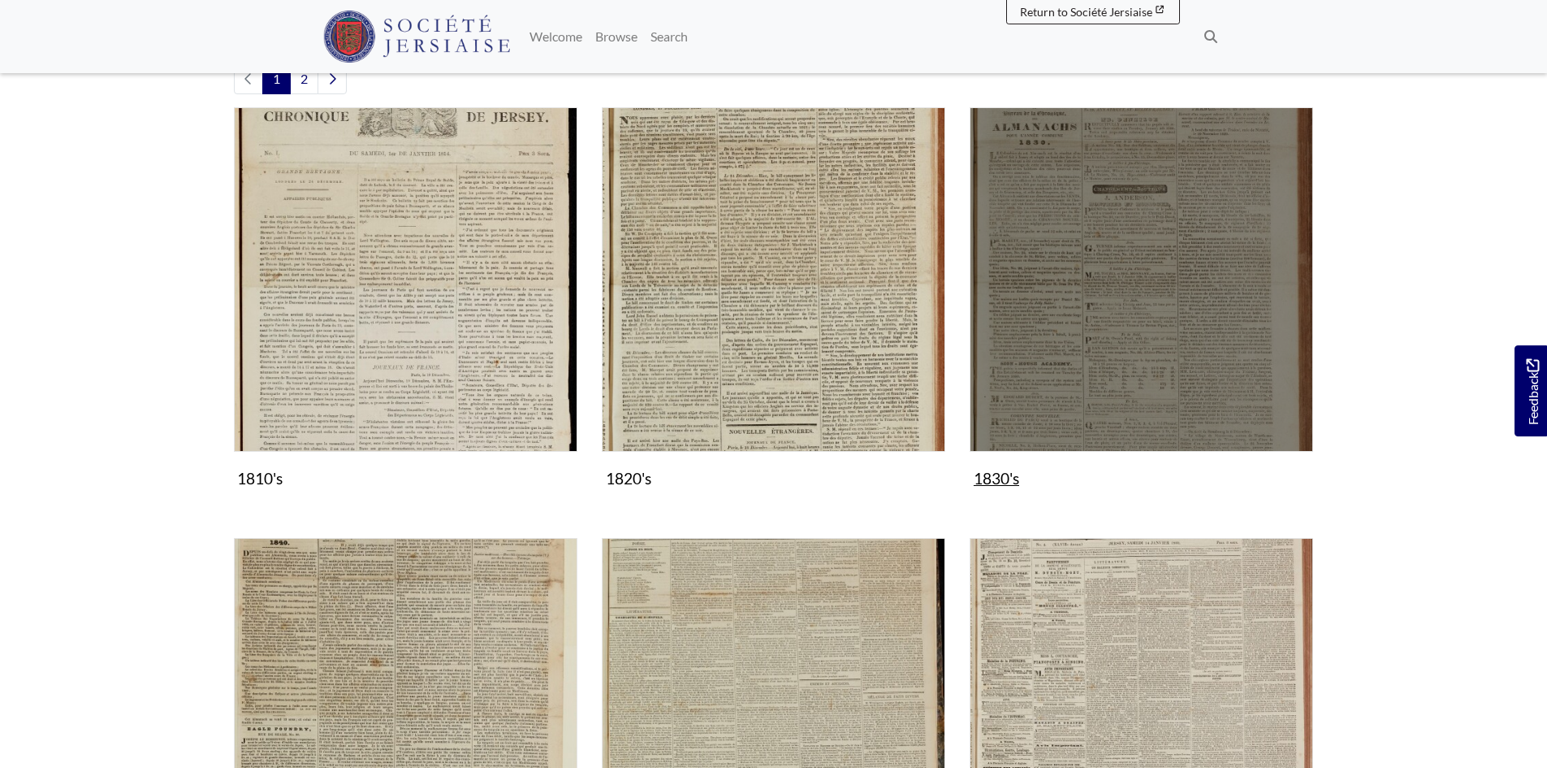
click at [1191, 328] on img "Subcollection" at bounding box center [1142, 279] width 344 height 344
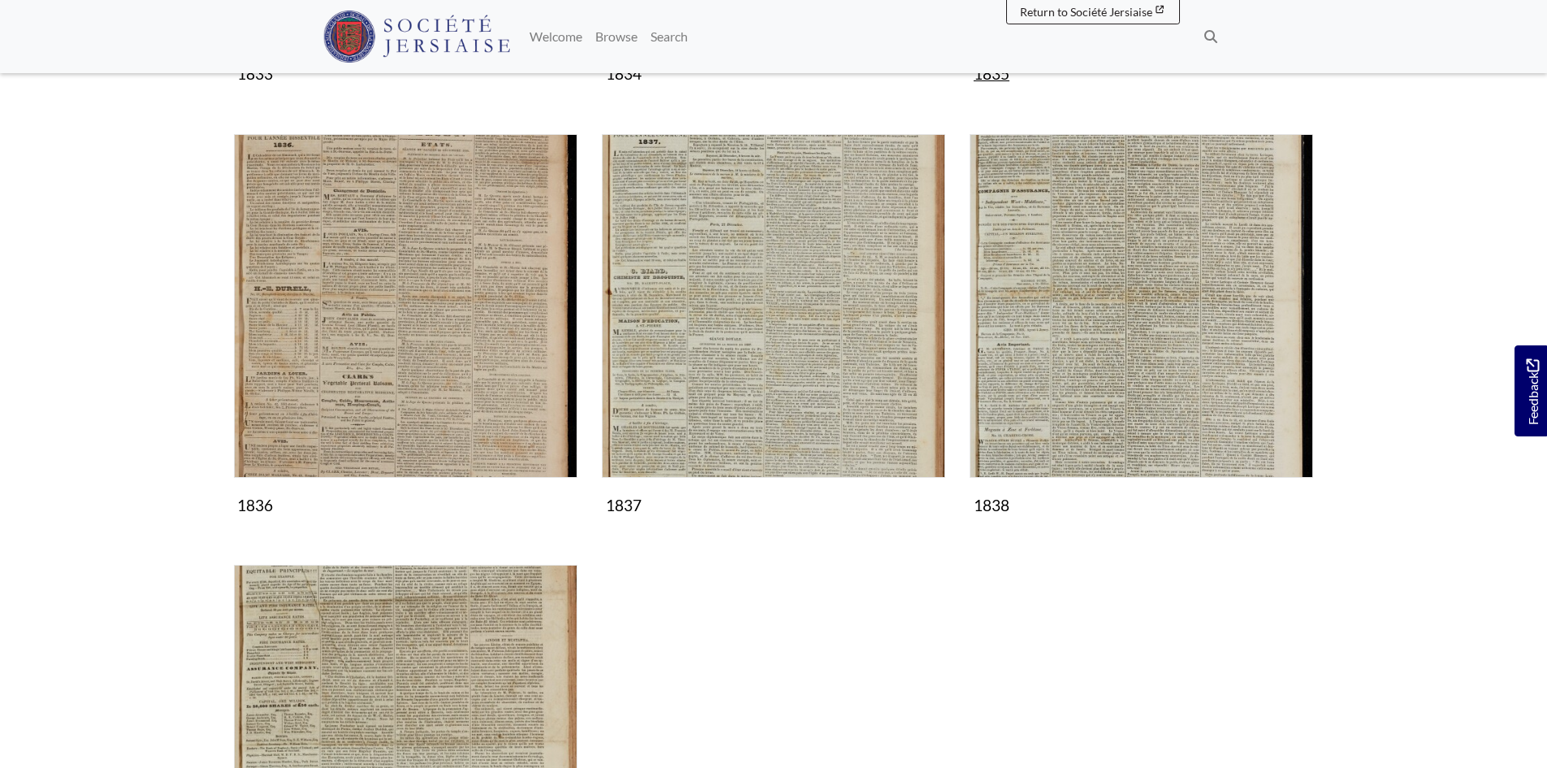
scroll to position [1218, 0]
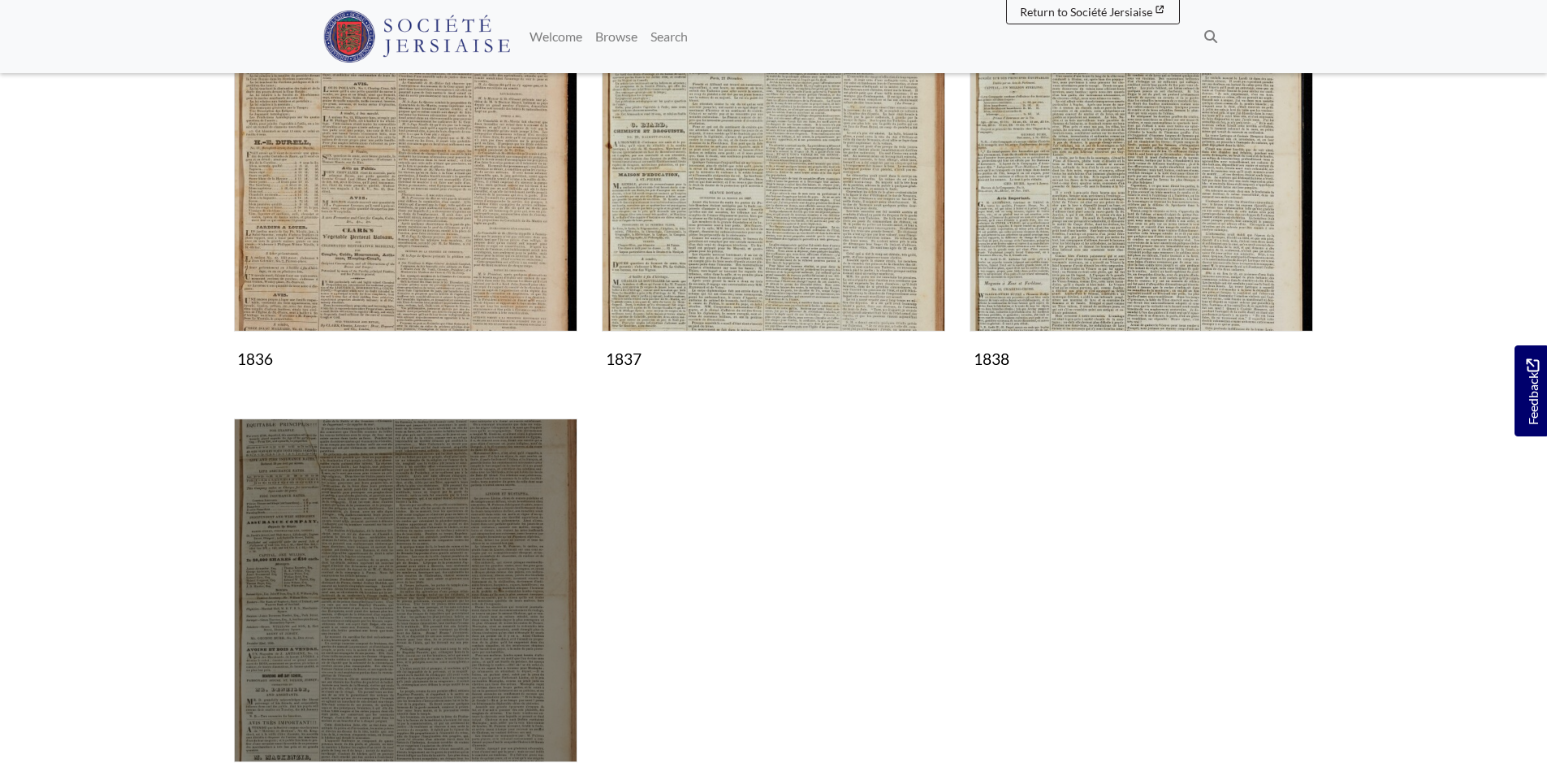
click at [373, 539] on img "Subcollection" at bounding box center [406, 590] width 344 height 344
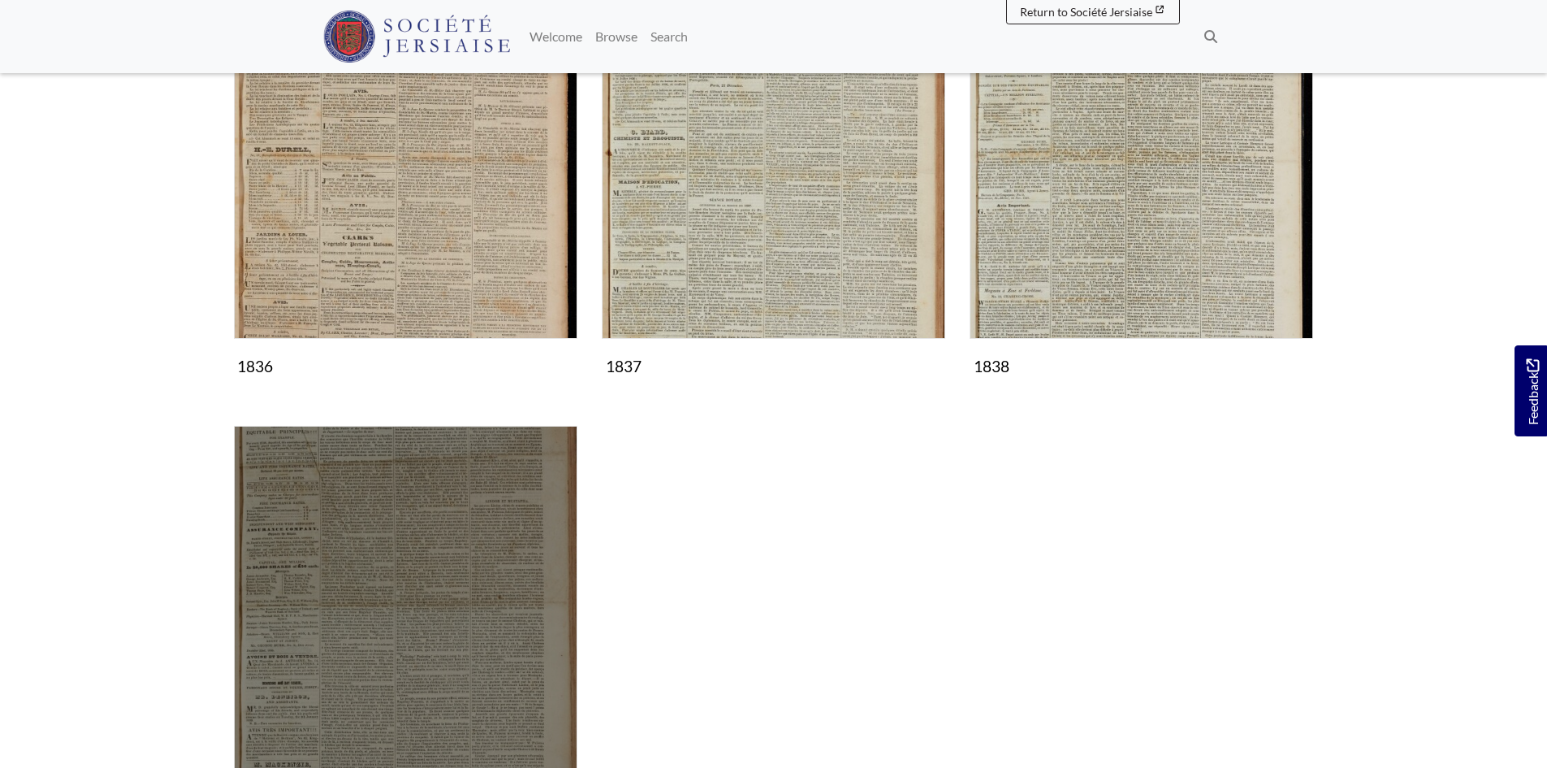
scroll to position [987, 0]
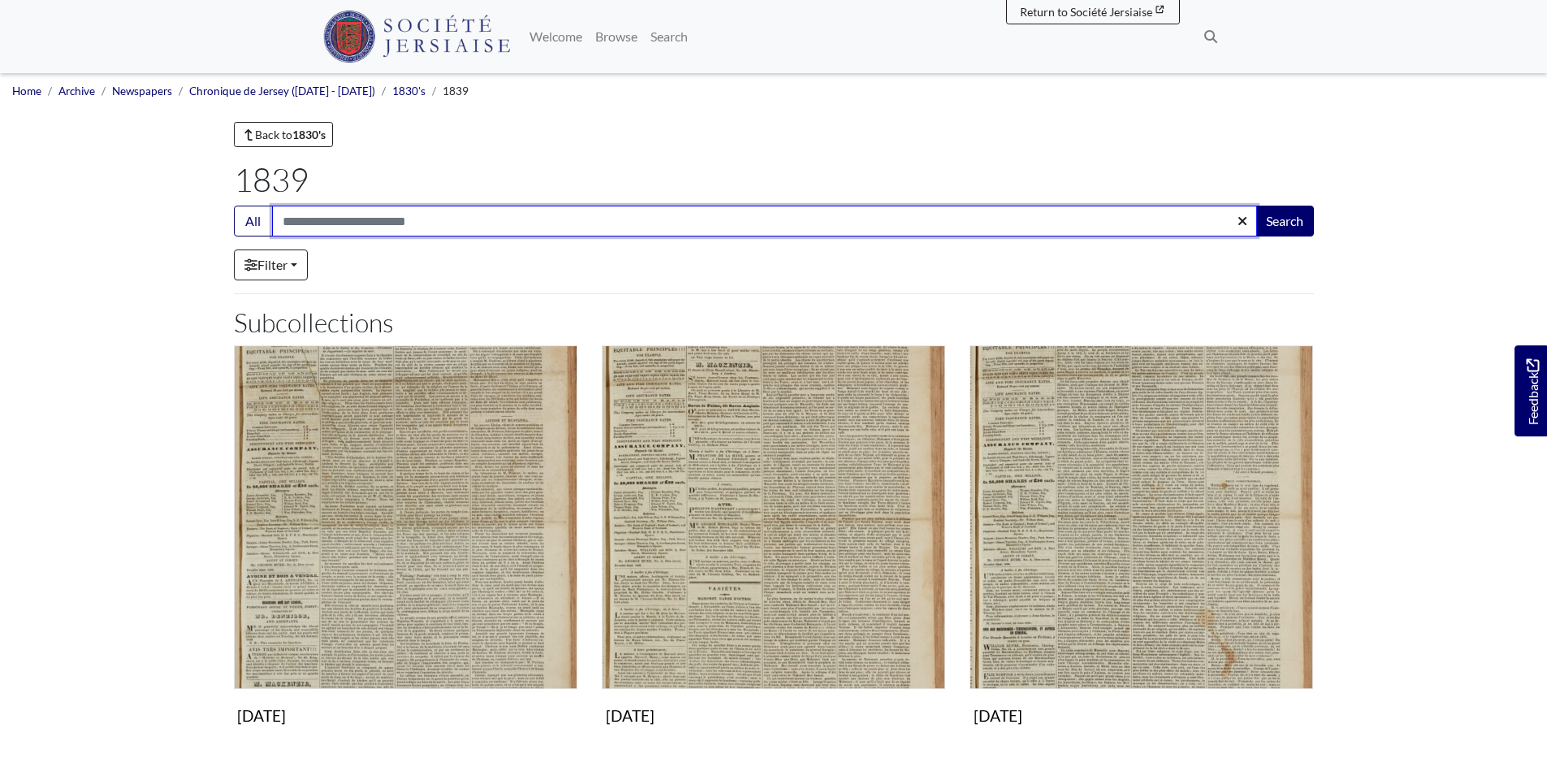
click at [336, 223] on input "Search:" at bounding box center [764, 220] width 985 height 31
type input "**********"
click at [1256, 205] on button "Search" at bounding box center [1285, 220] width 58 height 31
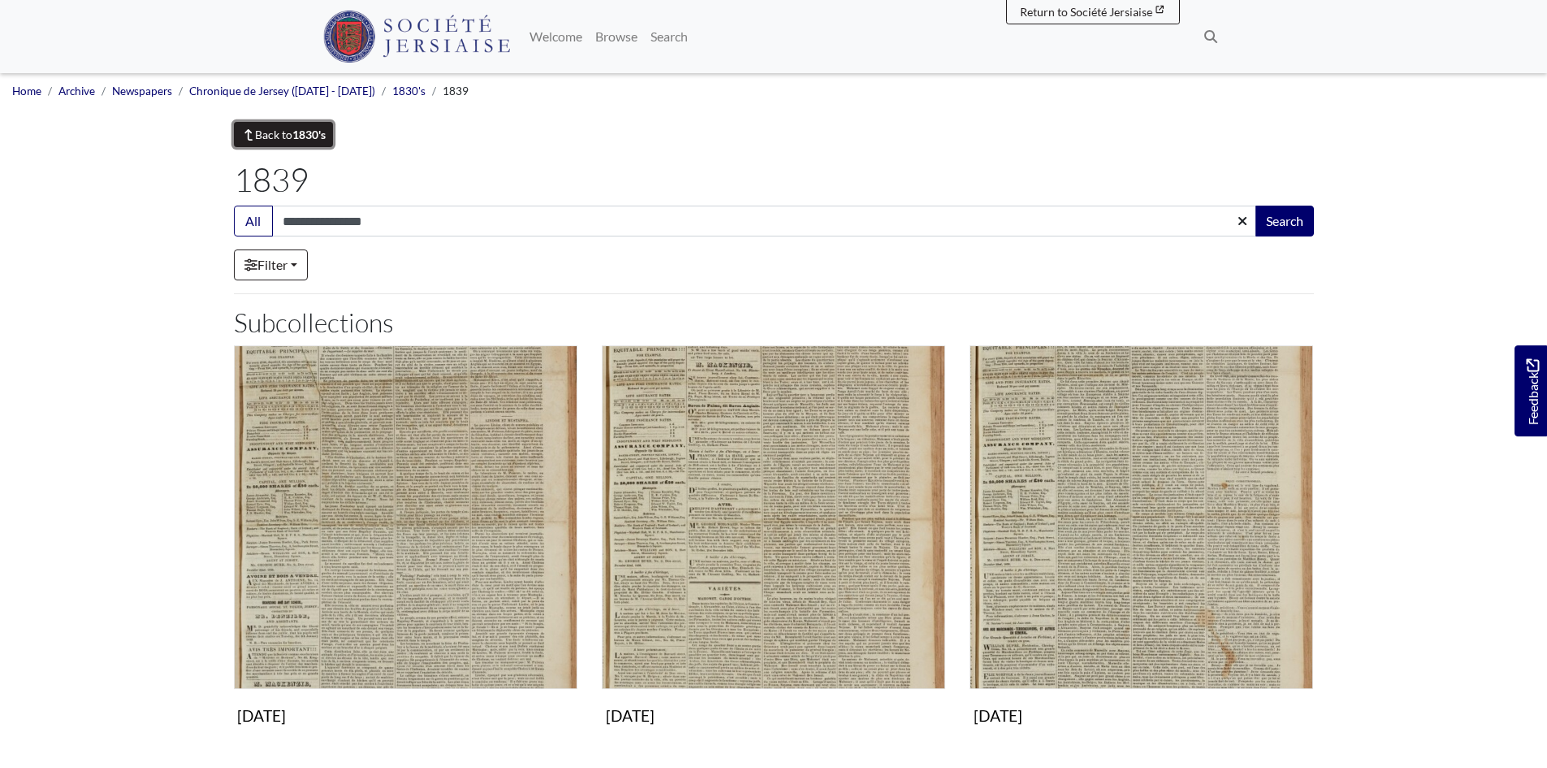
click at [283, 129] on link "Back to 1830's" at bounding box center [284, 134] width 100 height 25
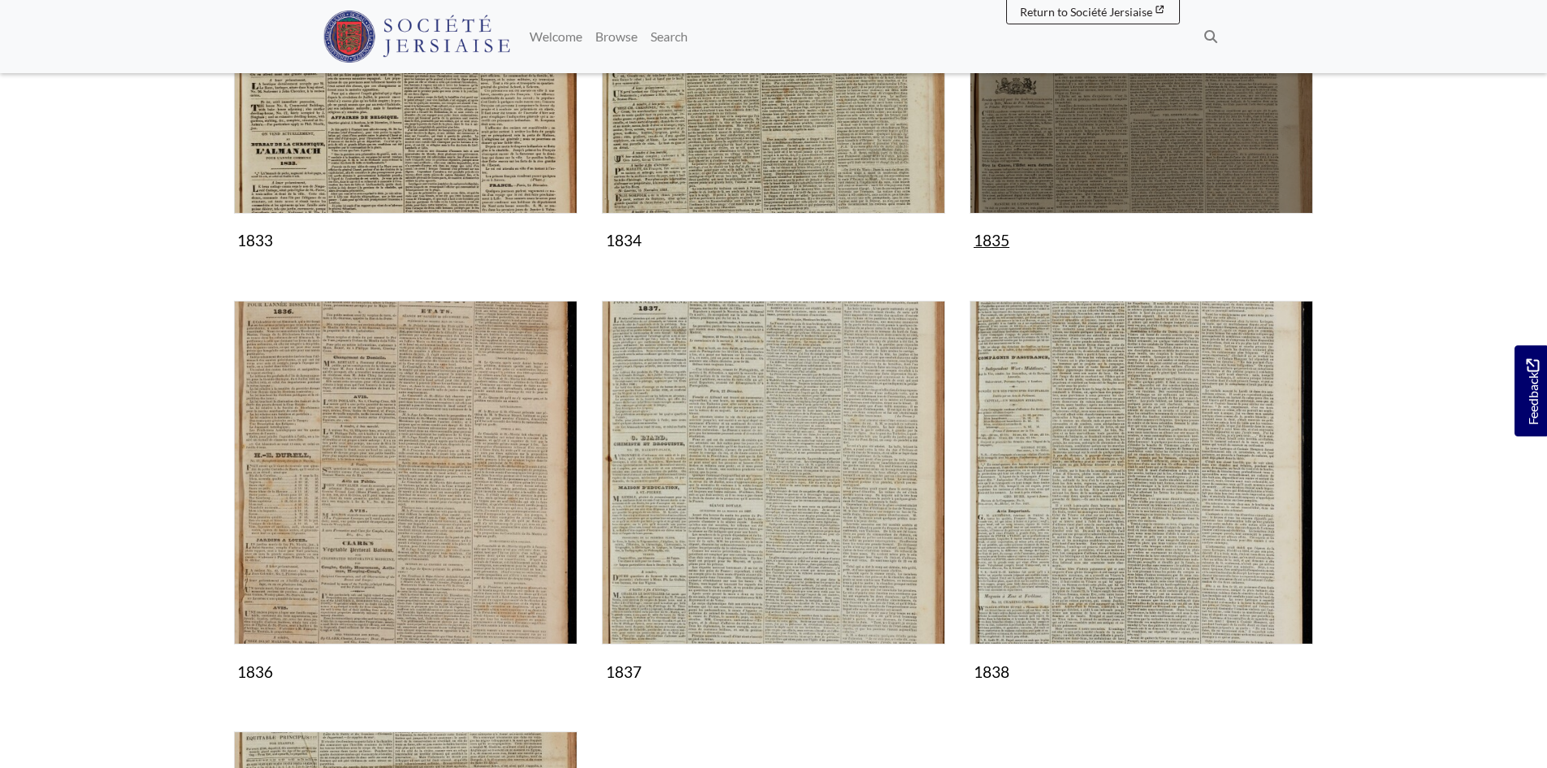
scroll to position [1056, 0]
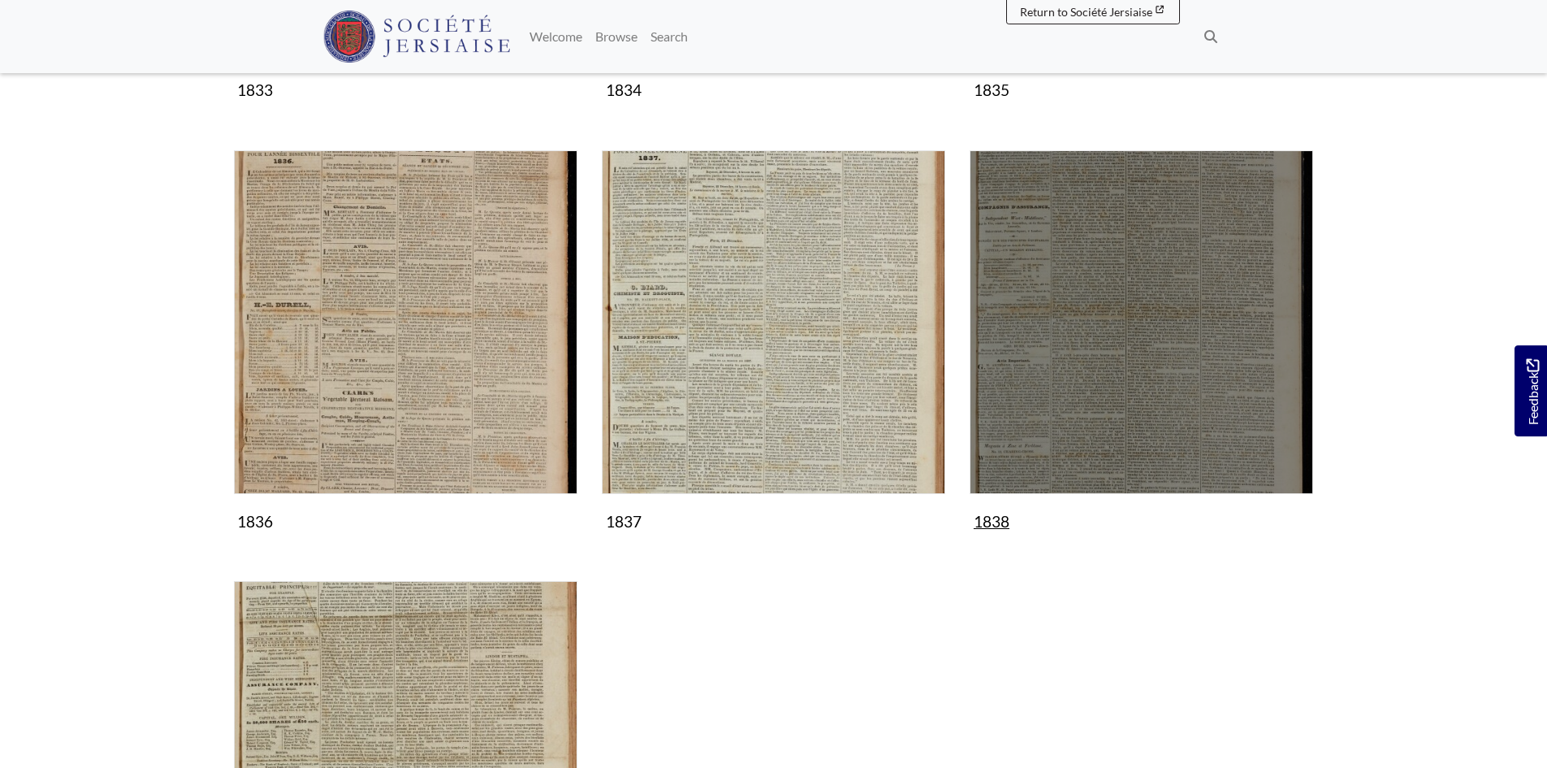
click at [1069, 416] on img "Subcollection" at bounding box center [1142, 322] width 344 height 344
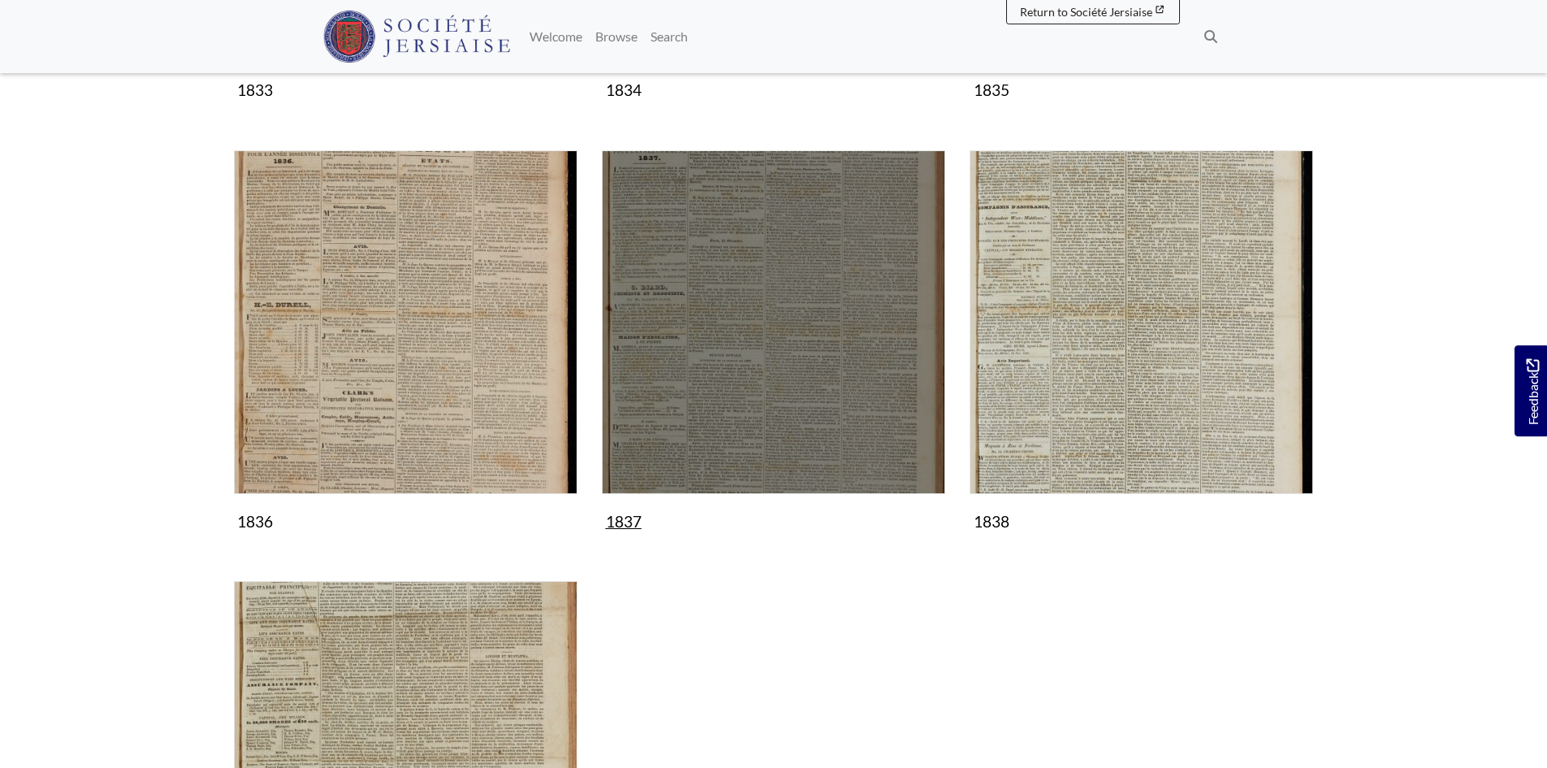
click at [770, 279] on img "Subcollection" at bounding box center [774, 322] width 344 height 344
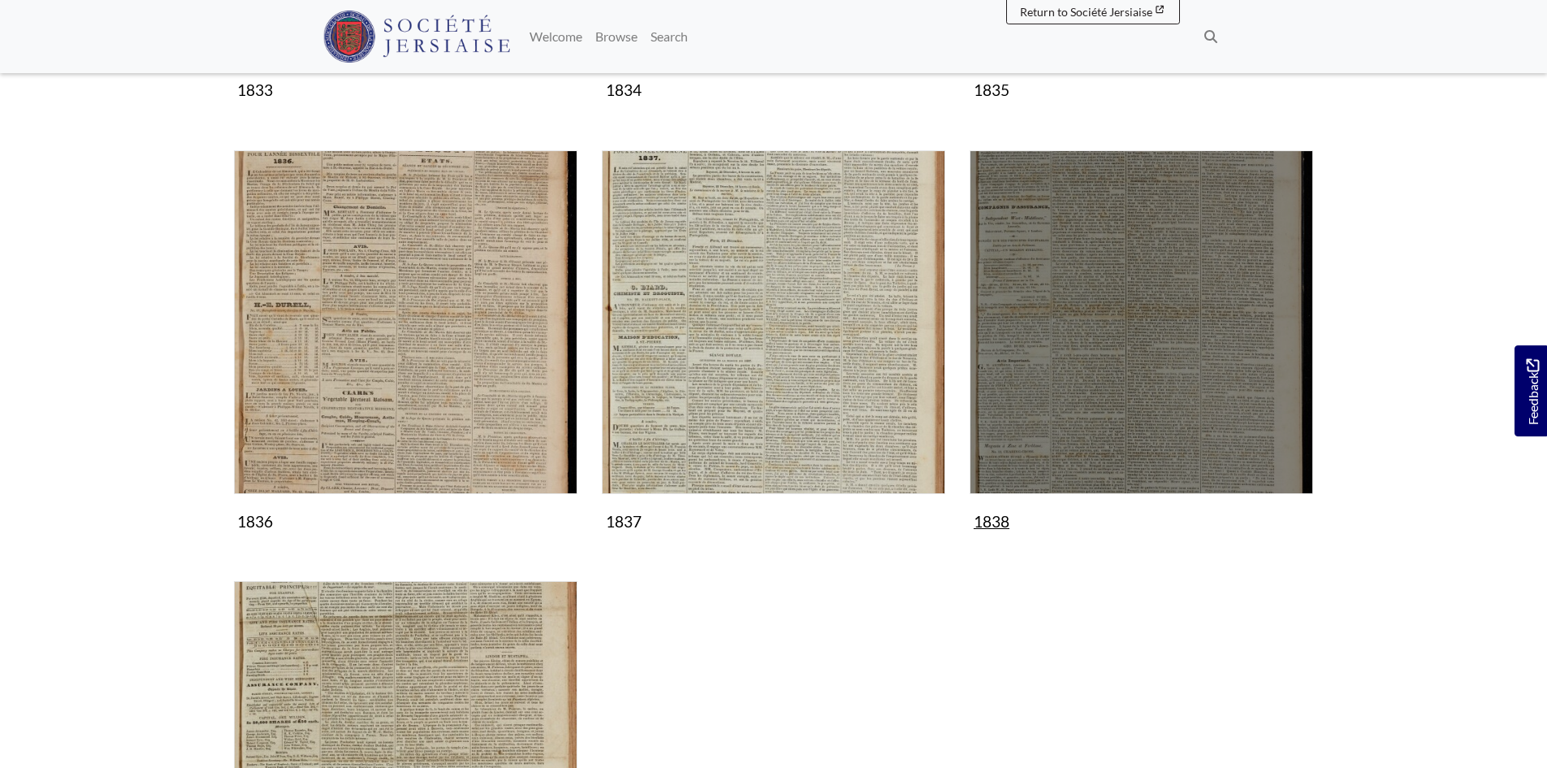
click at [1118, 277] on img "Subcollection" at bounding box center [1142, 322] width 344 height 344
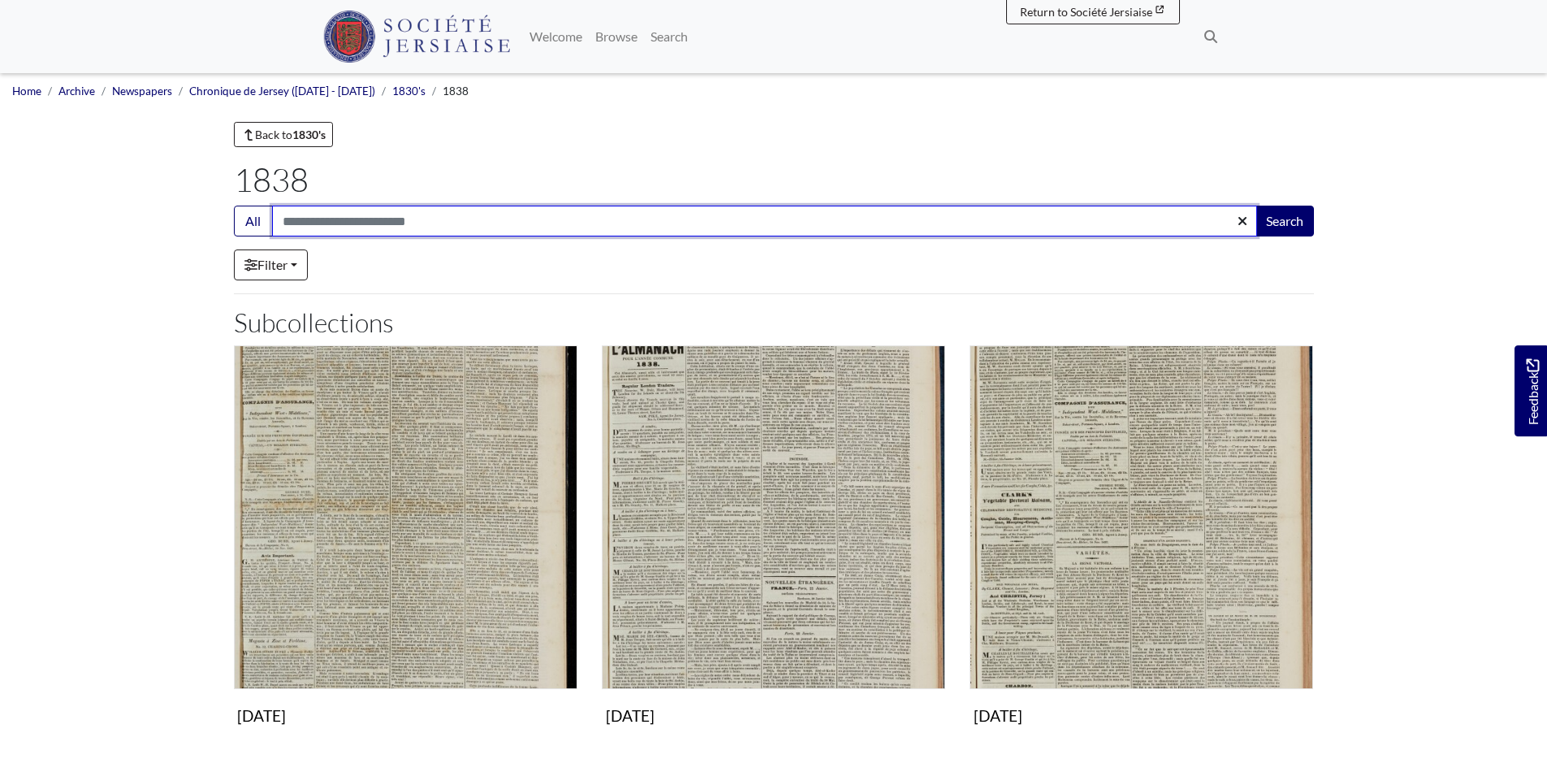
click at [331, 224] on input "Search:" at bounding box center [764, 220] width 985 height 31
type input "**********"
click at [1256, 205] on button "Search" at bounding box center [1285, 220] width 58 height 31
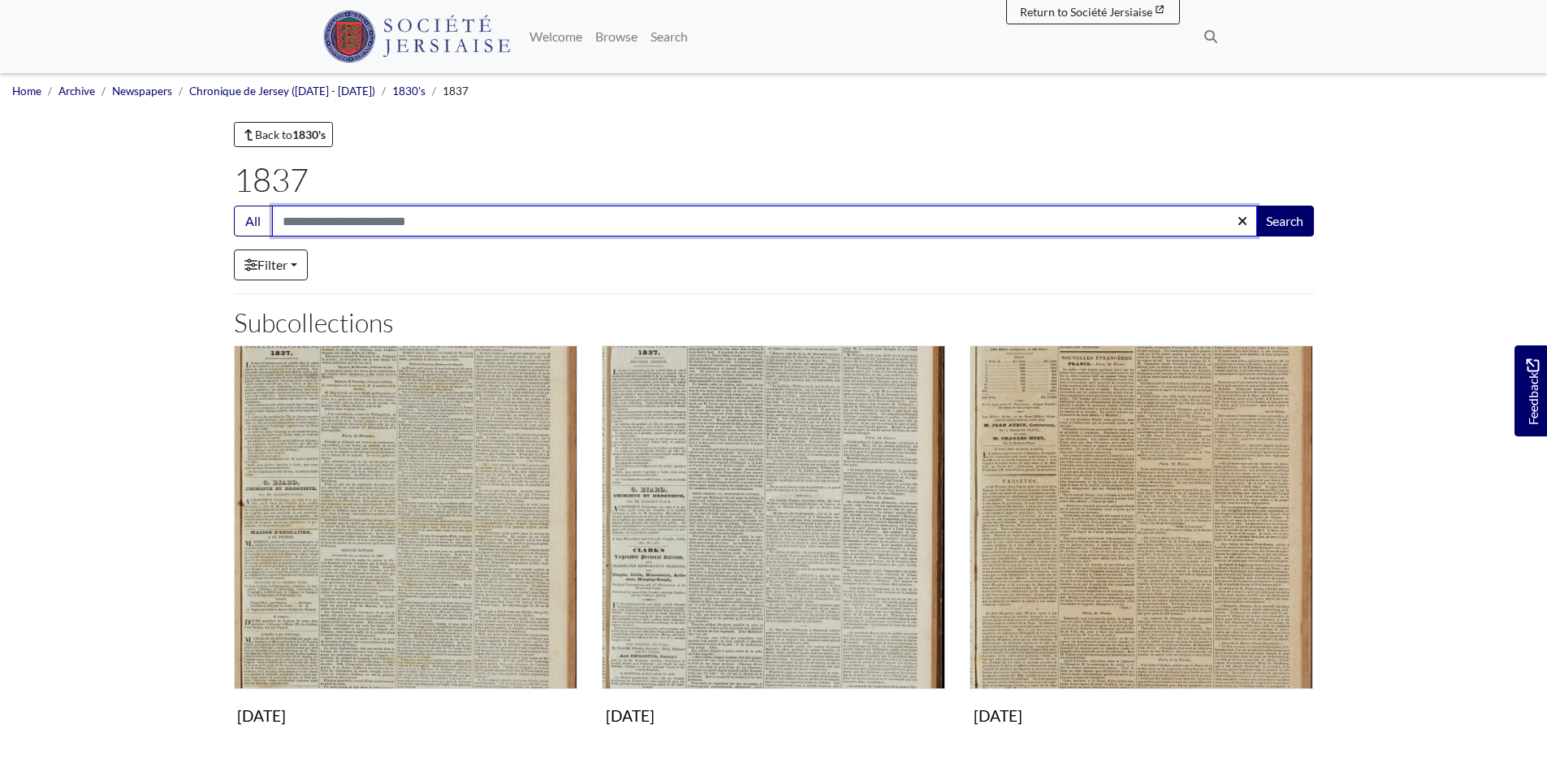
click at [380, 217] on input "Search:" at bounding box center [764, 220] width 985 height 31
type input "**********"
click at [1256, 205] on button "Search" at bounding box center [1285, 220] width 58 height 31
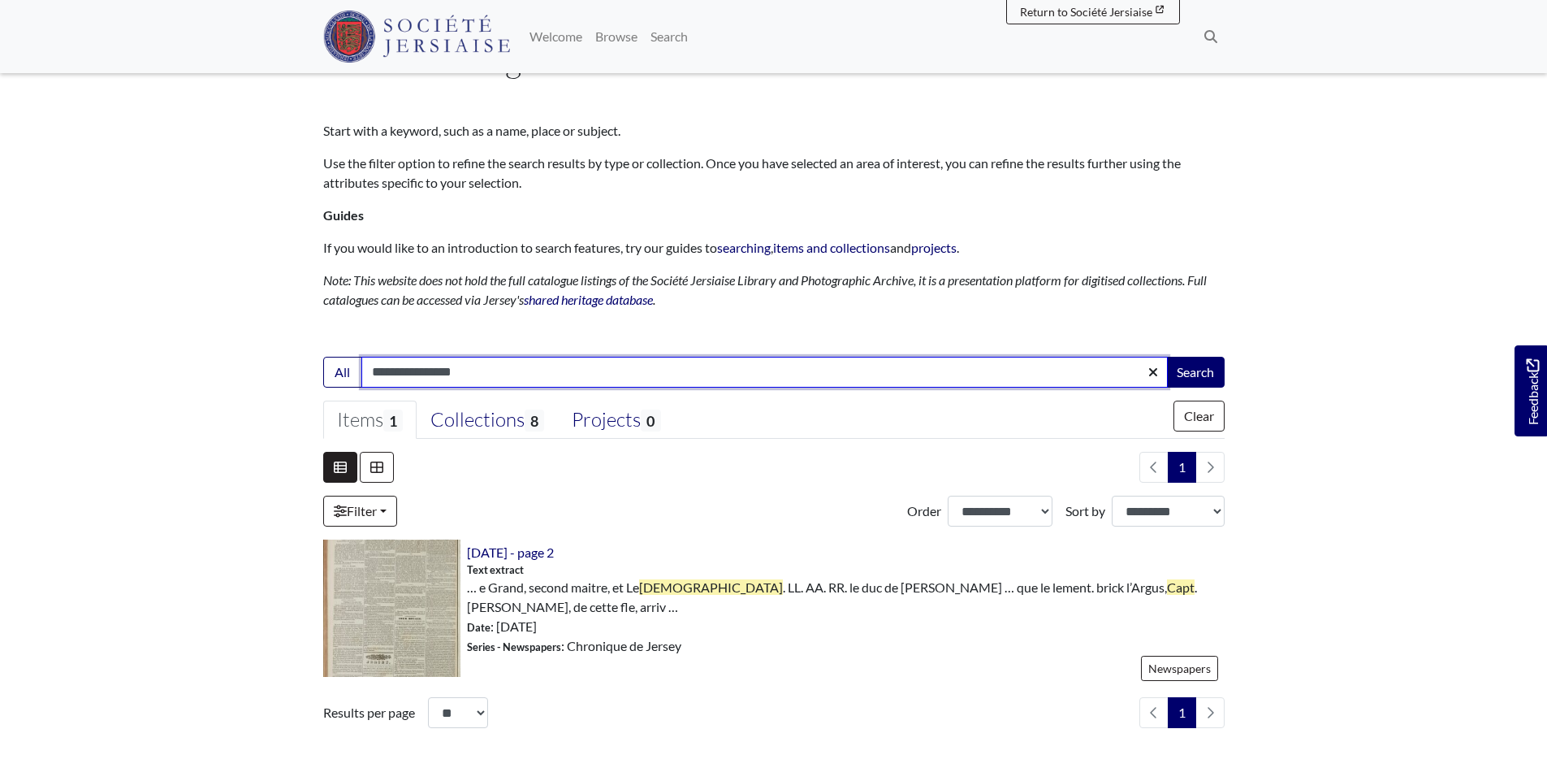
scroll to position [81, 0]
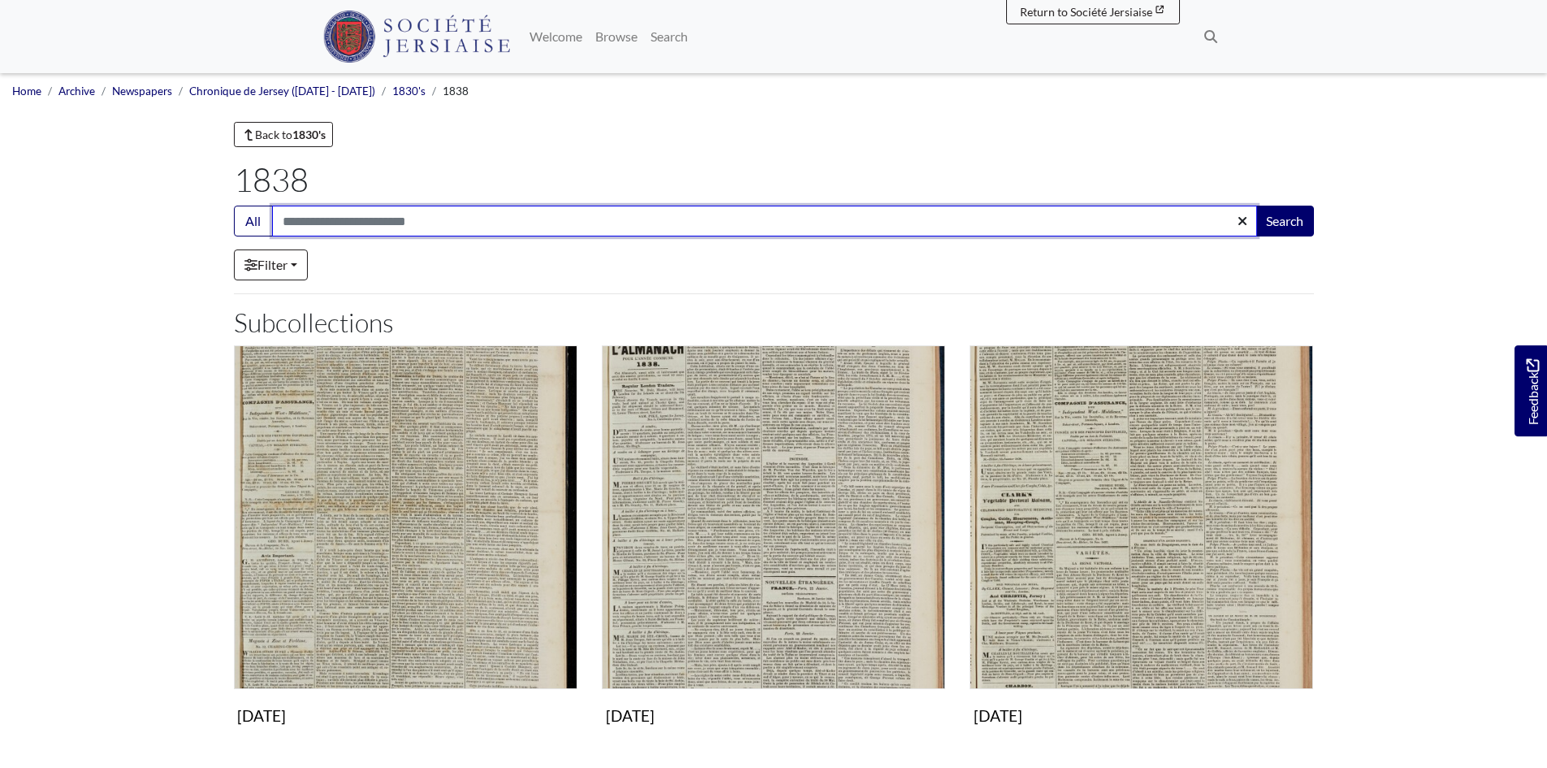
click at [296, 217] on input "Search:" at bounding box center [764, 220] width 985 height 31
type input "**********"
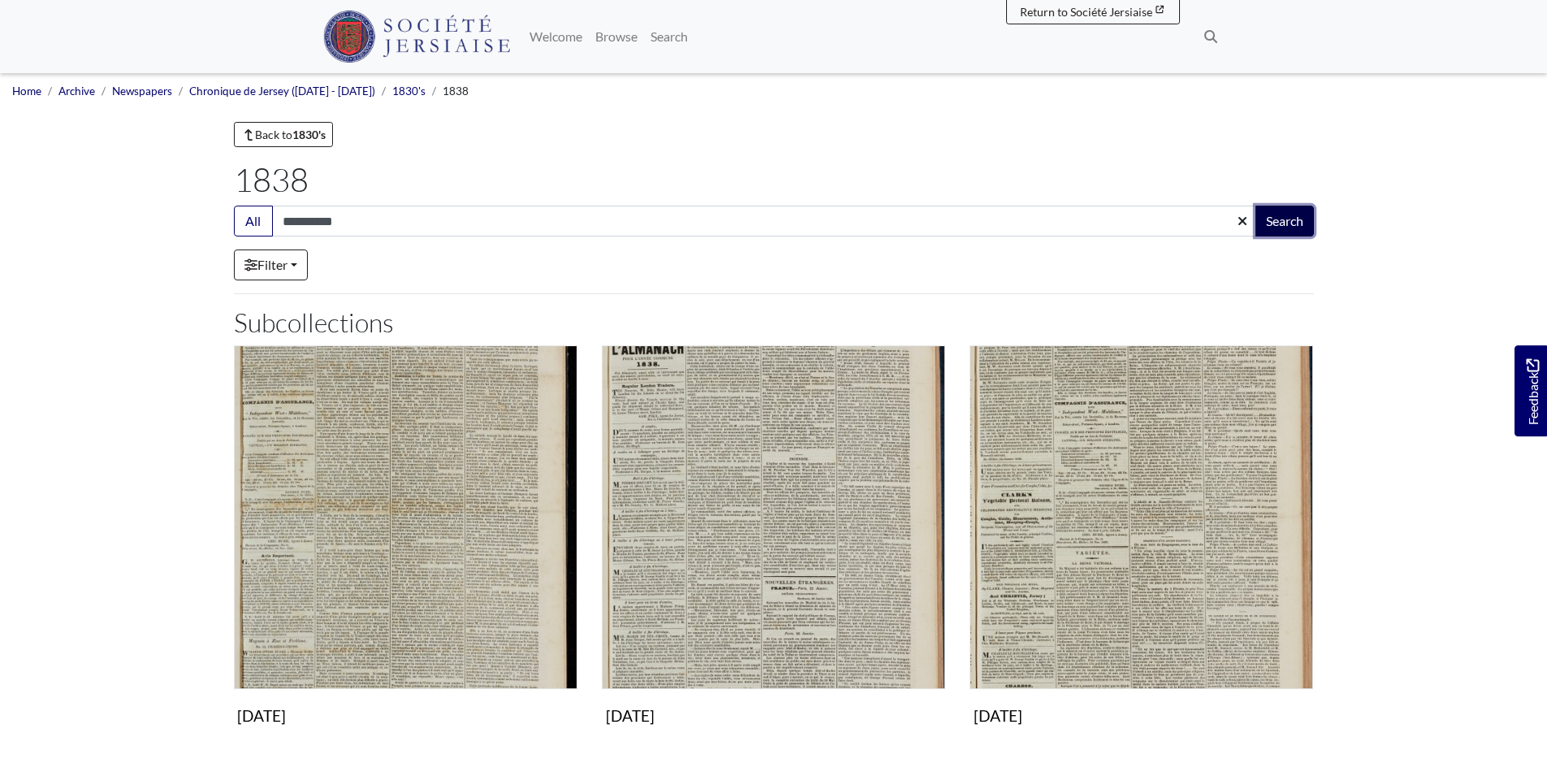
click at [1297, 222] on button "Search" at bounding box center [1285, 220] width 58 height 31
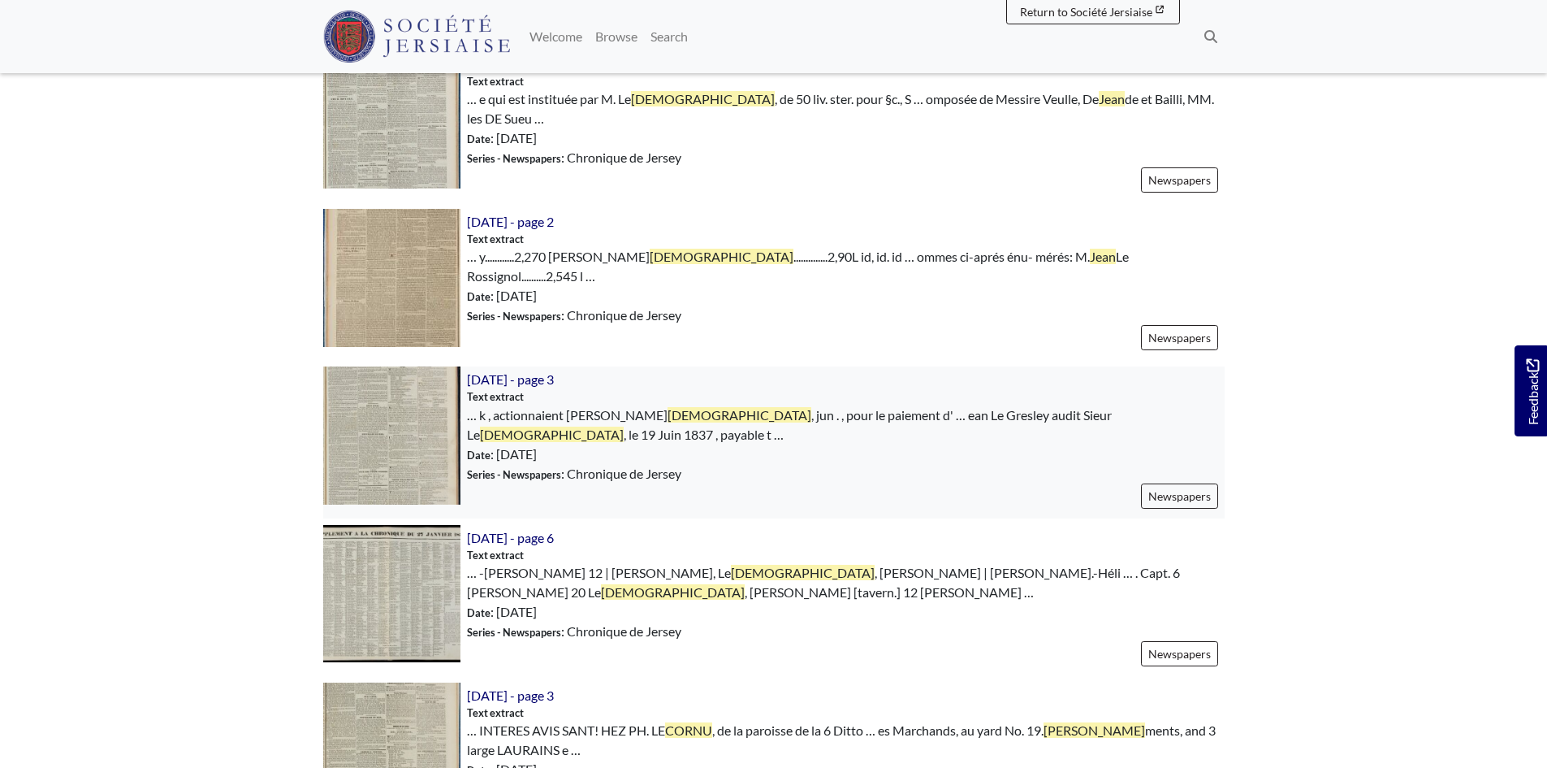
scroll to position [812, 0]
